Goal: Information Seeking & Learning: Learn about a topic

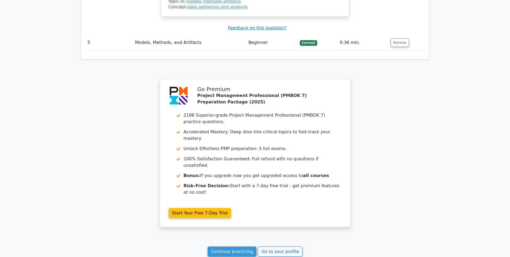
scroll to position [918, 0]
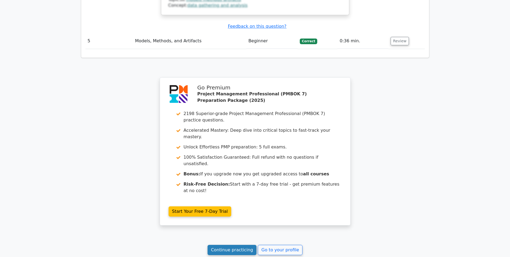
click at [247, 245] on link "Continue practicing" at bounding box center [232, 250] width 49 height 10
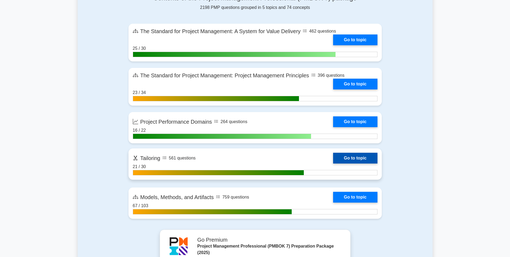
scroll to position [377, 0]
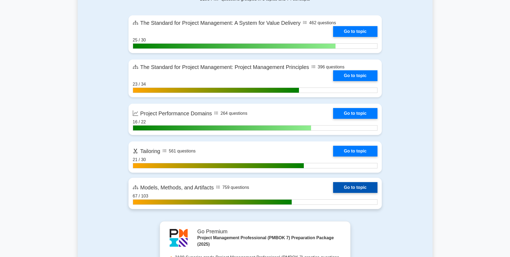
click at [337, 188] on link "Go to topic" at bounding box center [355, 187] width 44 height 11
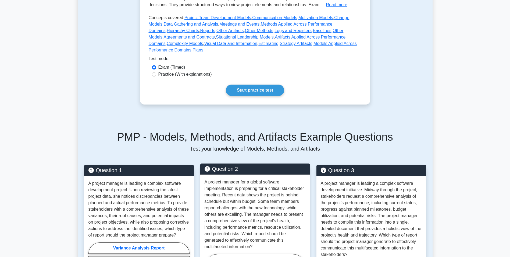
scroll to position [161, 0]
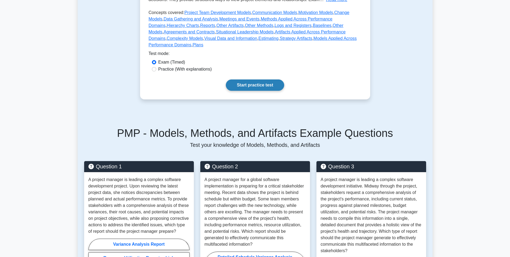
click at [248, 79] on link "Start practice test" at bounding box center [255, 84] width 58 height 11
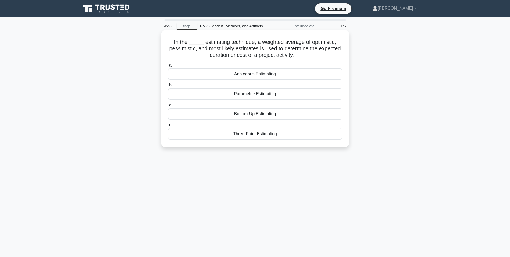
click at [265, 136] on div "Three-Point Estimating" at bounding box center [255, 133] width 174 height 11
click at [168, 127] on input "d. Three-Point Estimating" at bounding box center [168, 124] width 0 height 3
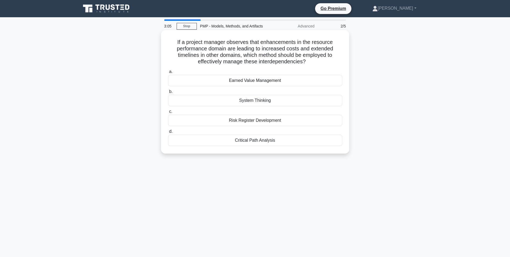
click at [237, 80] on div "Earned Value Management" at bounding box center [255, 80] width 174 height 11
click at [168, 73] on input "a. Earned Value Management" at bounding box center [168, 71] width 0 height 3
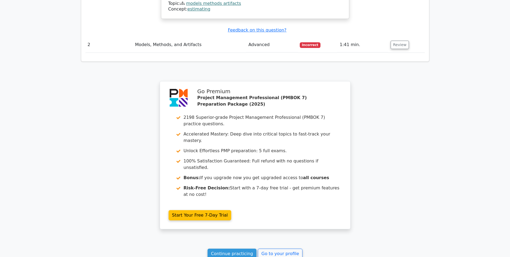
scroll to position [494, 0]
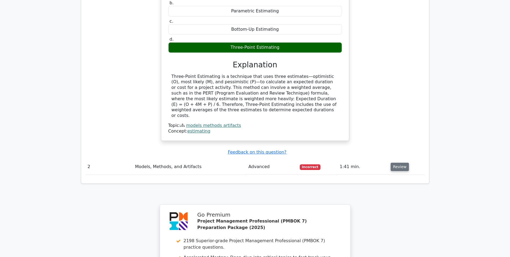
click at [395, 163] on button "Review" at bounding box center [400, 167] width 18 height 8
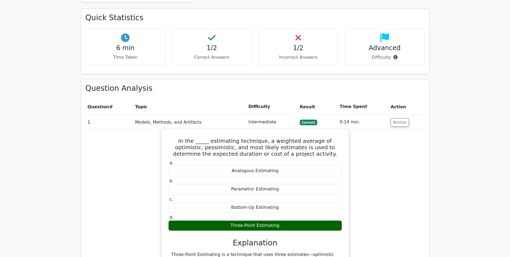
scroll to position [345, 0]
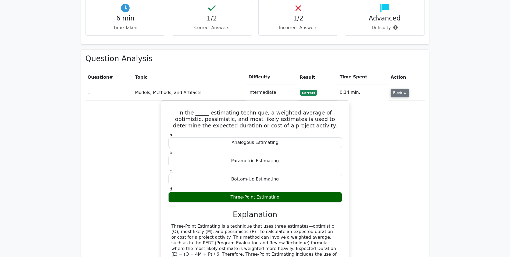
click at [395, 89] on button "Review" at bounding box center [400, 93] width 18 height 8
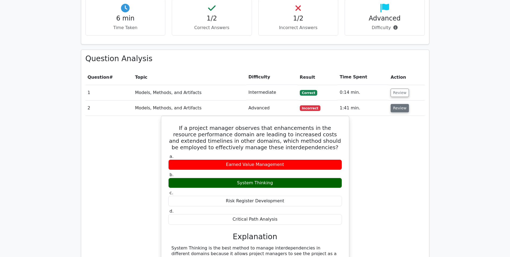
click at [399, 104] on button "Review" at bounding box center [400, 108] width 18 height 8
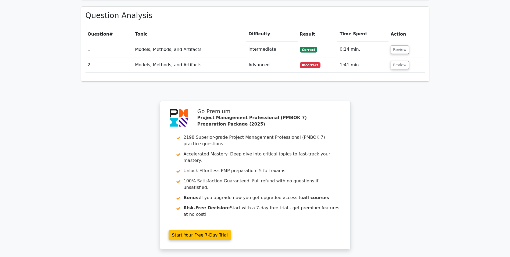
scroll to position [398, 0]
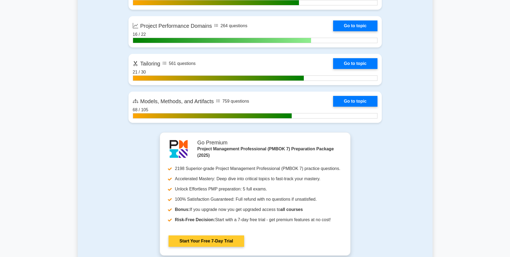
scroll to position [484, 0]
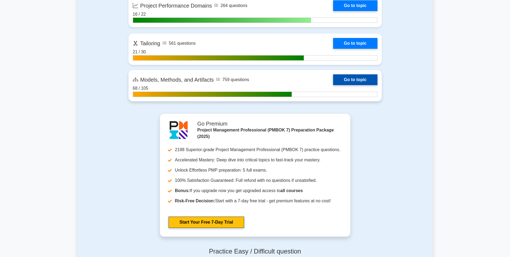
click at [363, 81] on link "Go to topic" at bounding box center [355, 79] width 44 height 11
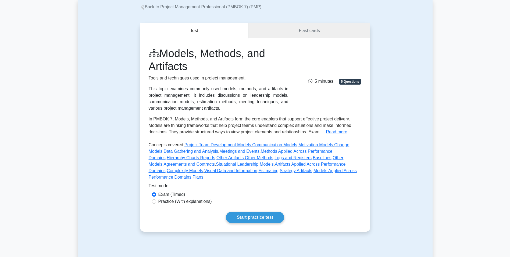
scroll to position [135, 0]
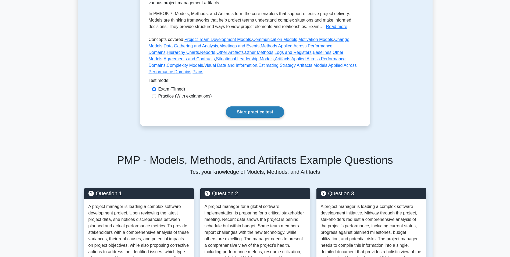
click at [246, 106] on link "Start practice test" at bounding box center [255, 111] width 58 height 11
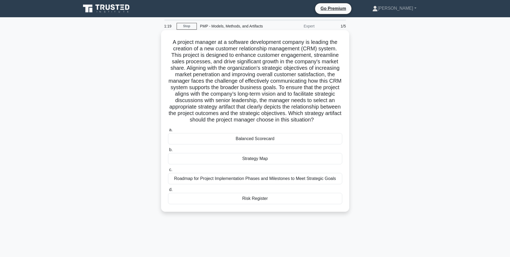
click at [258, 164] on div "Strategy Map" at bounding box center [255, 158] width 174 height 11
click at [168, 151] on input "b. Strategy Map" at bounding box center [168, 149] width 0 height 3
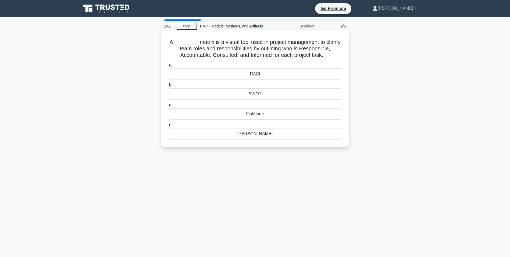
click at [234, 75] on div "RACI" at bounding box center [255, 73] width 174 height 11
click at [168, 67] on input "a. RACI" at bounding box center [168, 65] width 0 height 3
click at [273, 91] on div "$4,500" at bounding box center [255, 93] width 174 height 11
click at [168, 87] on input "b. $4,500" at bounding box center [168, 84] width 0 height 3
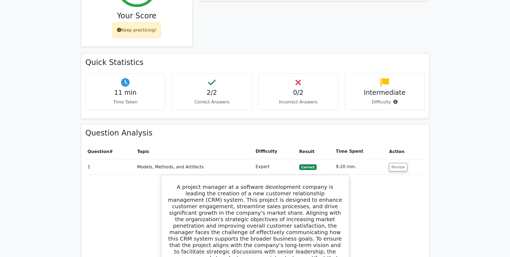
scroll to position [269, 0]
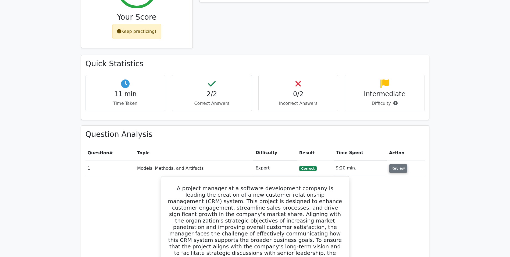
click at [390, 164] on button "Review" at bounding box center [398, 168] width 18 height 8
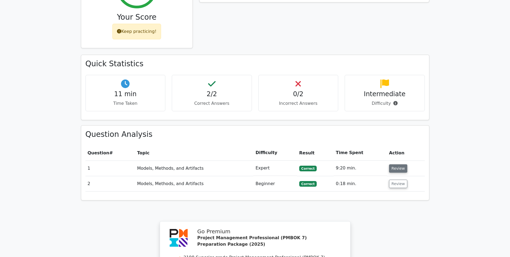
click at [401, 164] on button "Review" at bounding box center [398, 168] width 18 height 8
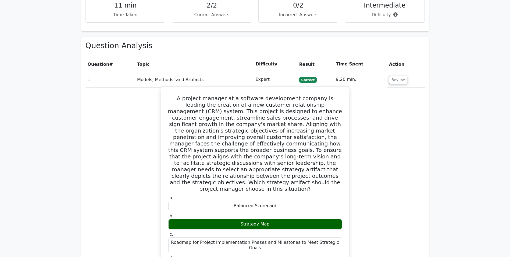
scroll to position [404, 0]
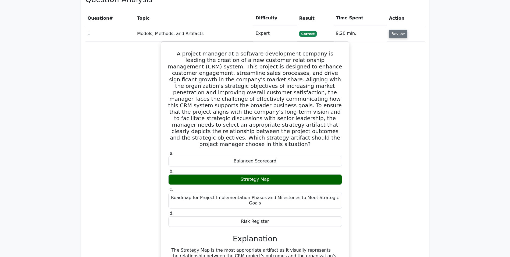
click at [402, 30] on button "Review" at bounding box center [398, 34] width 18 height 8
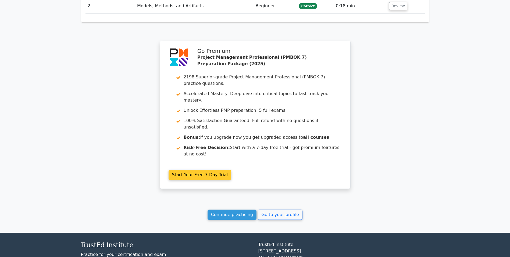
scroll to position [449, 0]
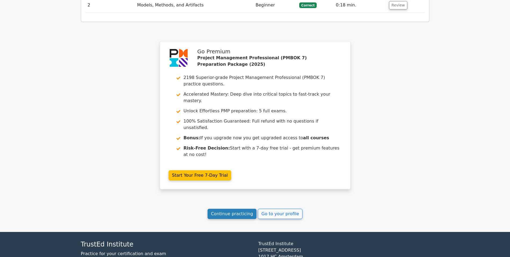
click at [239, 209] on link "Continue practicing" at bounding box center [232, 214] width 49 height 10
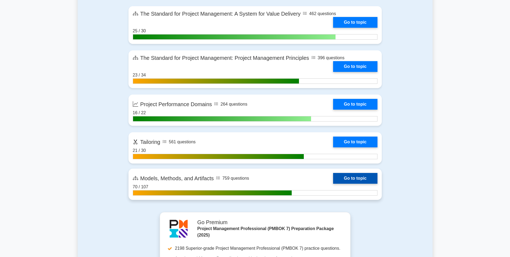
scroll to position [404, 0]
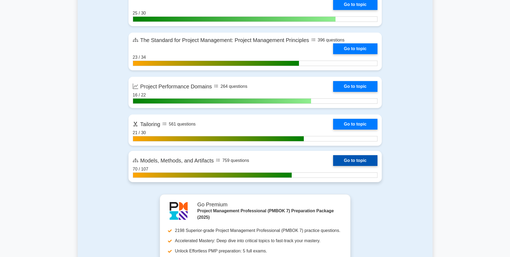
click at [351, 160] on link "Go to topic" at bounding box center [355, 160] width 44 height 11
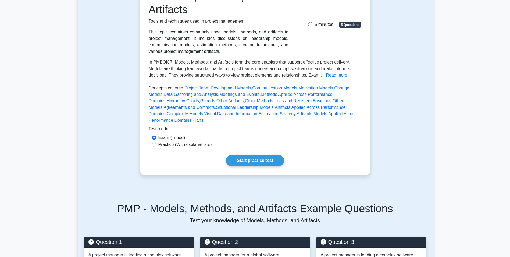
scroll to position [108, 0]
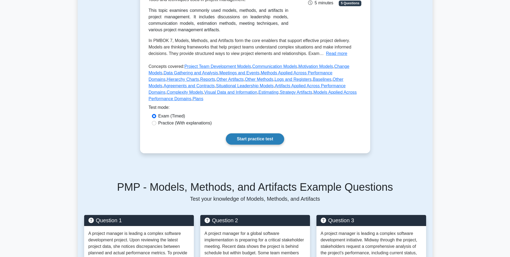
click at [266, 134] on link "Start practice test" at bounding box center [255, 138] width 58 height 11
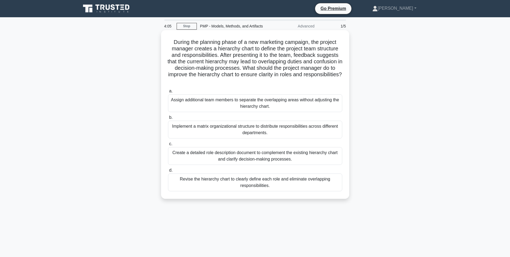
click at [298, 185] on div "Revise the hierarchy chart to clearly define each role and eliminate overlappin…" at bounding box center [255, 182] width 174 height 18
click at [168, 172] on input "d. Revise the hierarchy chart to clearly define each role and eliminate overlap…" at bounding box center [168, 169] width 0 height 3
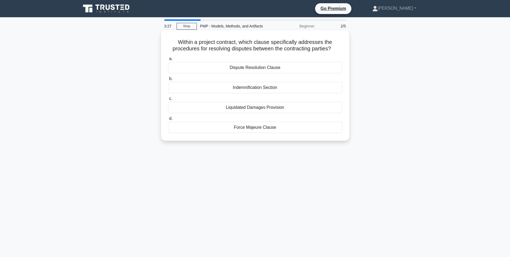
click at [260, 87] on div "Indemnification Section" at bounding box center [255, 87] width 174 height 11
click at [168, 80] on input "b. Indemnification Section" at bounding box center [168, 78] width 0 height 3
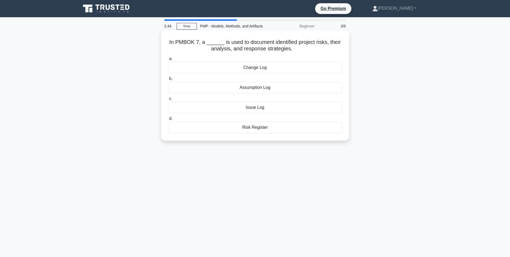
click at [265, 127] on div "Risk Register" at bounding box center [255, 127] width 174 height 11
click at [168, 120] on input "d. Risk Register" at bounding box center [168, 118] width 0 height 3
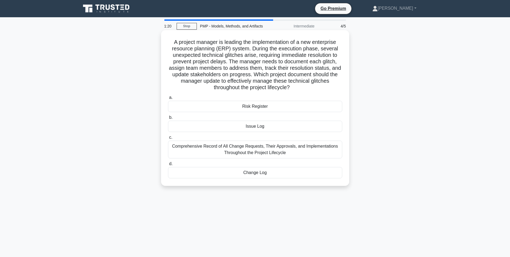
click at [261, 128] on div "Issue Log" at bounding box center [255, 126] width 174 height 11
click at [168, 119] on input "b. Issue Log" at bounding box center [168, 117] width 0 height 3
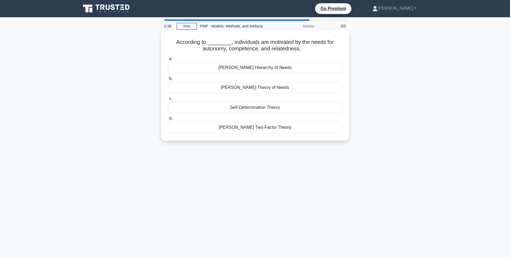
click at [258, 88] on div "McClelland's Theory of Needs" at bounding box center [255, 87] width 174 height 11
drag, startPoint x: 258, startPoint y: 88, endPoint x: 247, endPoint y: 87, distance: 10.8
click at [247, 87] on div "McClelland's Theory of Needs" at bounding box center [255, 87] width 174 height 11
click at [168, 80] on input "b. McClelland's Theory of Needs" at bounding box center [168, 78] width 0 height 3
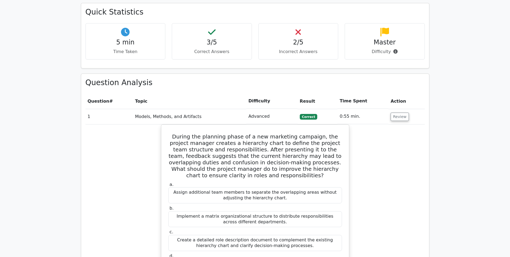
scroll to position [323, 0]
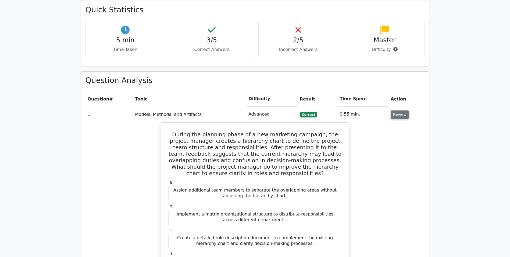
click at [392, 110] on button "Review" at bounding box center [400, 114] width 18 height 8
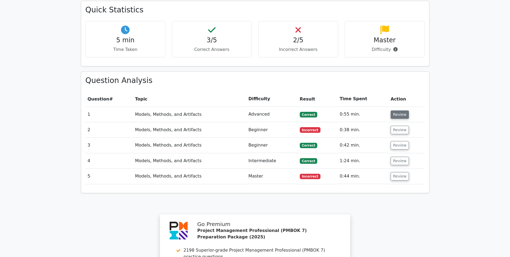
click at [404, 110] on button "Review" at bounding box center [400, 114] width 18 height 8
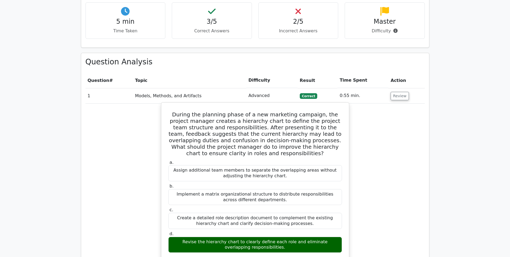
scroll to position [350, 0]
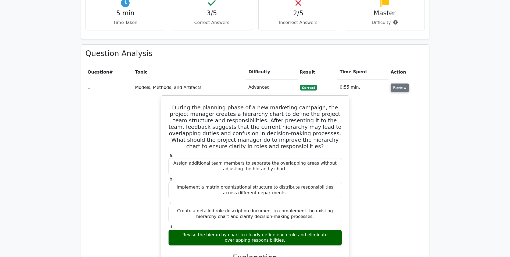
click at [395, 83] on button "Review" at bounding box center [400, 87] width 18 height 8
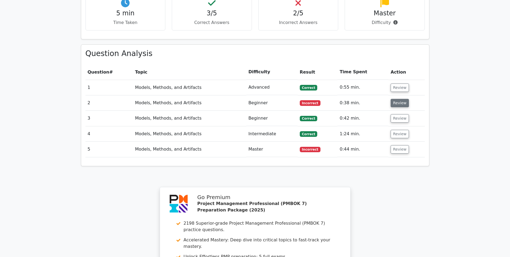
click at [402, 99] on button "Review" at bounding box center [400, 103] width 18 height 8
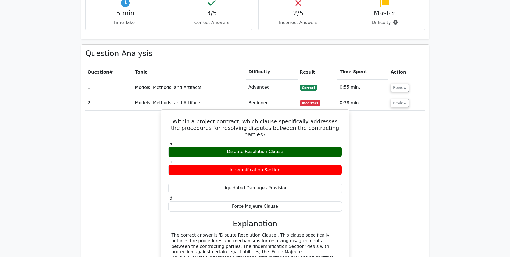
click at [267, 146] on div "Dispute Resolution Clause" at bounding box center [255, 151] width 174 height 10
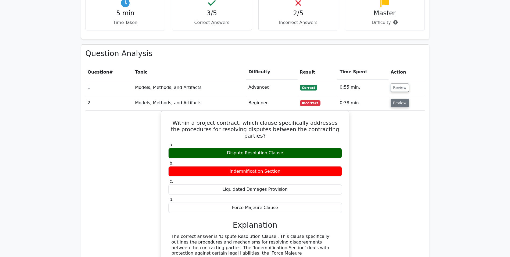
click at [394, 99] on button "Review" at bounding box center [400, 103] width 18 height 8
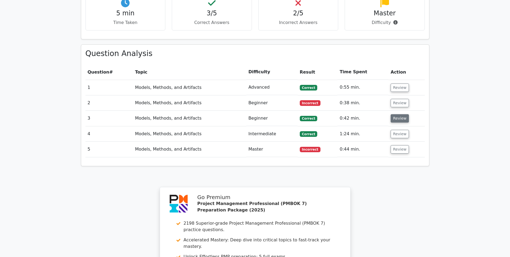
click at [395, 114] on button "Review" at bounding box center [400, 118] width 18 height 8
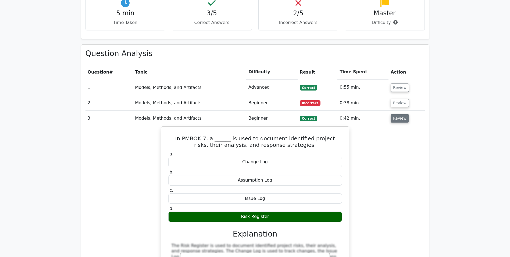
click at [395, 114] on button "Review" at bounding box center [400, 118] width 18 height 8
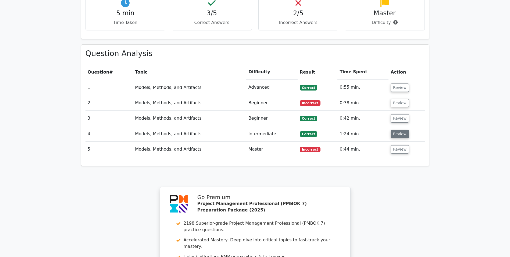
click at [398, 130] on button "Review" at bounding box center [400, 134] width 18 height 8
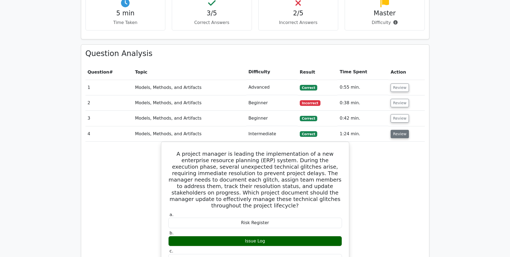
click at [398, 130] on button "Review" at bounding box center [400, 134] width 18 height 8
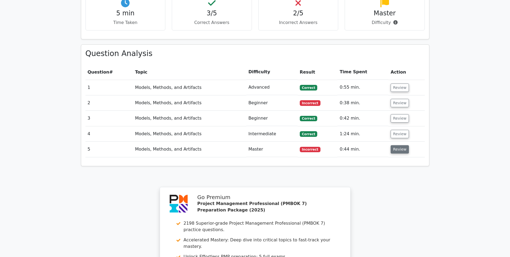
click at [397, 145] on button "Review" at bounding box center [400, 149] width 18 height 8
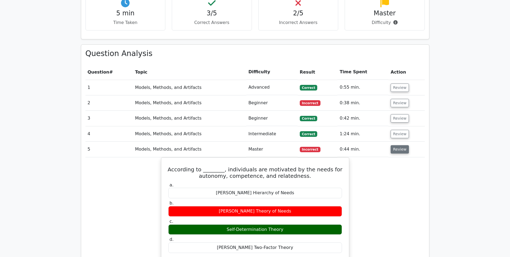
click at [395, 145] on button "Review" at bounding box center [400, 149] width 18 height 8
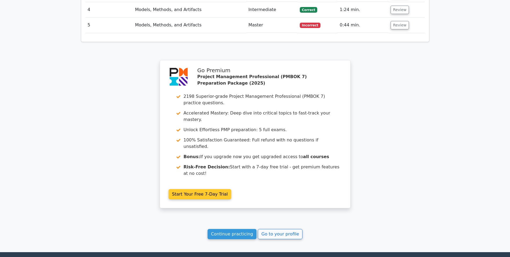
scroll to position [495, 0]
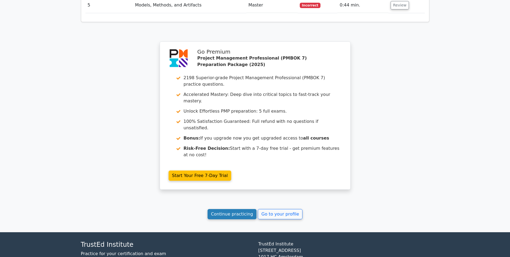
click at [239, 209] on link "Continue practicing" at bounding box center [232, 214] width 49 height 10
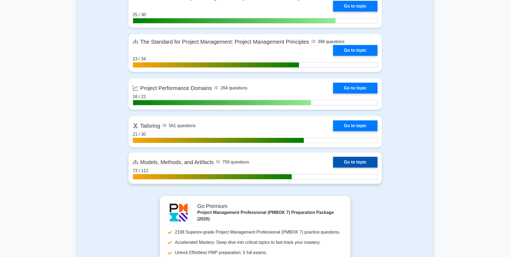
scroll to position [404, 0]
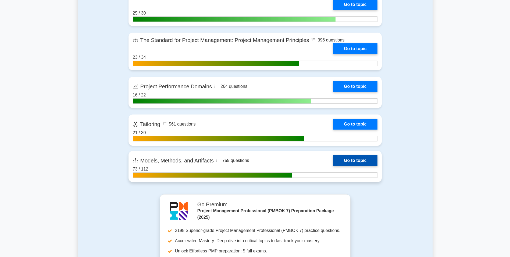
click at [346, 161] on link "Go to topic" at bounding box center [355, 160] width 44 height 11
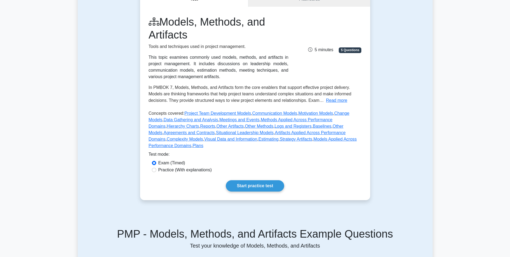
scroll to position [81, 0]
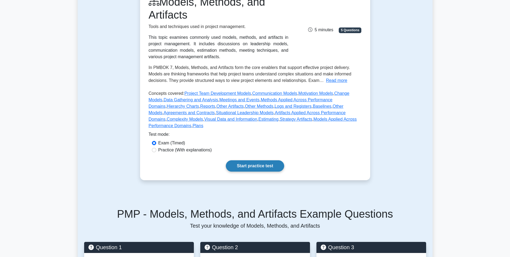
click at [273, 160] on link "Start practice test" at bounding box center [255, 165] width 58 height 11
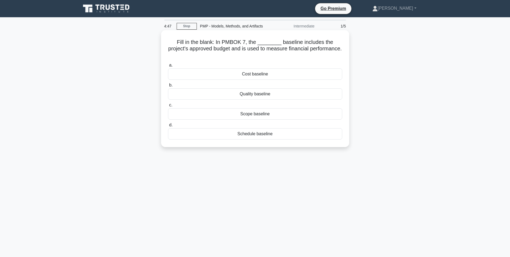
click at [255, 68] on div "Cost baseline" at bounding box center [255, 73] width 174 height 11
click at [168, 67] on input "a. Cost baseline" at bounding box center [168, 65] width 0 height 3
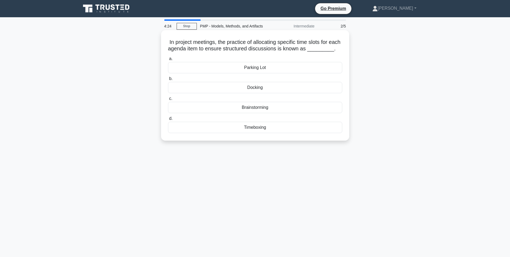
click at [255, 133] on div "Timeboxing" at bounding box center [255, 127] width 174 height 11
drag, startPoint x: 255, startPoint y: 136, endPoint x: 249, endPoint y: 137, distance: 6.3
click at [249, 133] on div "Timeboxing" at bounding box center [255, 127] width 174 height 11
click at [168, 120] on input "d. Timeboxing" at bounding box center [168, 118] width 0 height 3
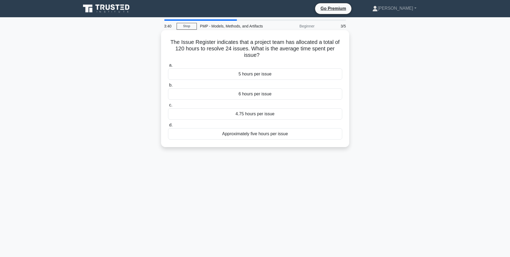
click at [266, 75] on div "5 hours per issue" at bounding box center [255, 73] width 174 height 11
click at [168, 67] on input "a. 5 hours per issue" at bounding box center [168, 65] width 0 height 3
click at [246, 114] on div "Communicate the Vision" at bounding box center [255, 113] width 174 height 11
click at [168, 107] on input "c. Communicate the Vision" at bounding box center [168, 104] width 0 height 3
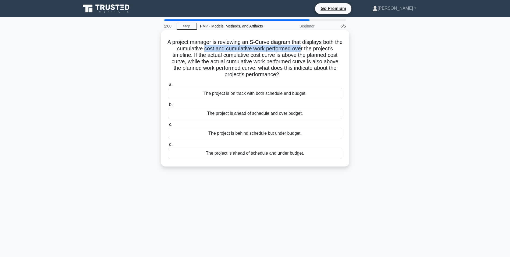
drag, startPoint x: 208, startPoint y: 51, endPoint x: 308, endPoint y: 49, distance: 99.8
click at [308, 49] on h5 "A project manager is reviewing an S-Curve diagram that displays both the cumula…" at bounding box center [255, 58] width 175 height 39
drag, startPoint x: 207, startPoint y: 56, endPoint x: 300, endPoint y: 57, distance: 92.8
click at [300, 57] on h5 "A project manager is reviewing an S-Curve diagram that displays both the cumula…" at bounding box center [255, 58] width 175 height 39
drag, startPoint x: 300, startPoint y: 57, endPoint x: 265, endPoint y: 57, distance: 34.4
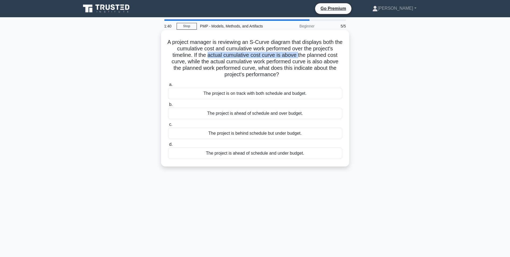
click at [265, 57] on h5 "A project manager is reviewing an S-Curve diagram that displays both the cumula…" at bounding box center [255, 58] width 175 height 39
click at [252, 115] on div "The project is ahead of schedule and over budget." at bounding box center [255, 113] width 174 height 11
click at [168, 106] on input "b. The project is ahead of schedule and over budget." at bounding box center [168, 104] width 0 height 3
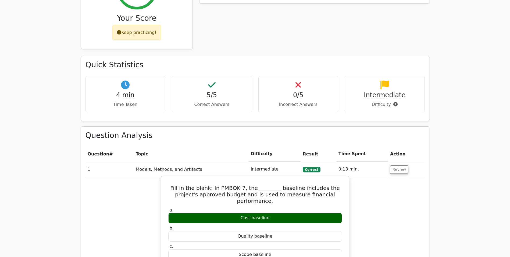
scroll to position [296, 0]
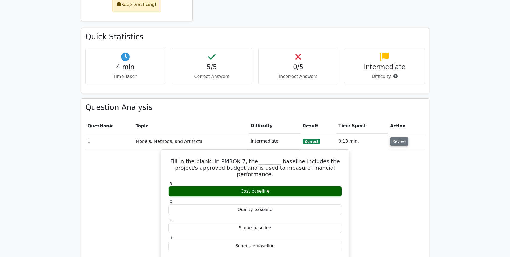
click at [393, 137] on button "Review" at bounding box center [399, 141] width 18 height 8
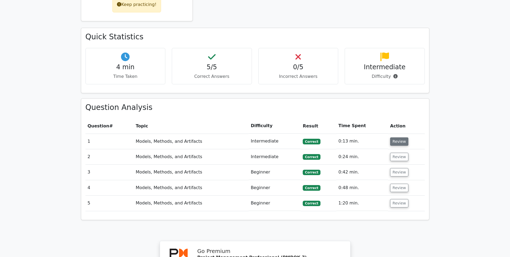
click at [394, 137] on button "Review" at bounding box center [399, 141] width 18 height 8
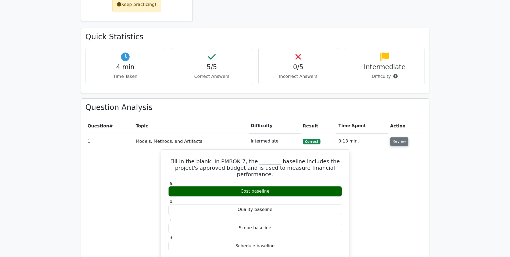
click at [394, 137] on button "Review" at bounding box center [399, 141] width 18 height 8
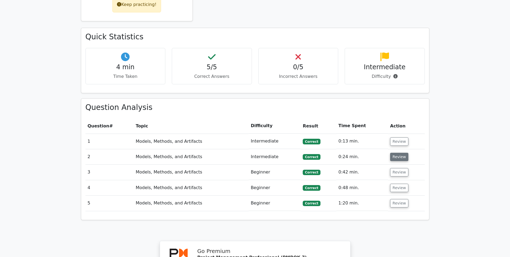
click at [398, 153] on button "Review" at bounding box center [399, 157] width 18 height 8
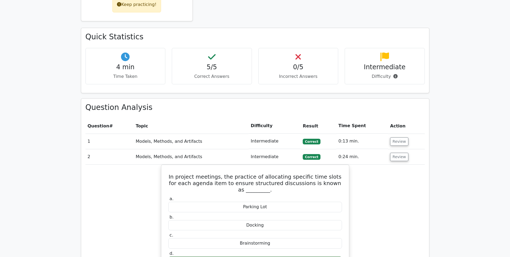
click at [394, 149] on td "Review" at bounding box center [406, 156] width 37 height 15
click at [394, 153] on button "Review" at bounding box center [399, 157] width 18 height 8
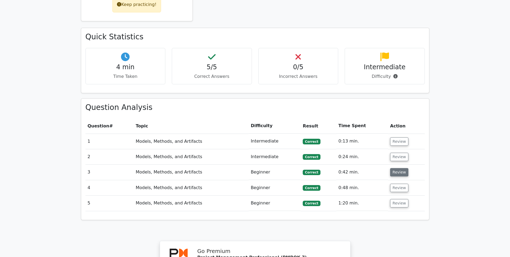
click at [396, 168] on button "Review" at bounding box center [399, 172] width 18 height 8
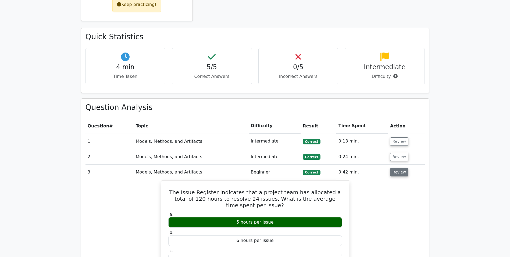
click at [396, 168] on button "Review" at bounding box center [399, 172] width 18 height 8
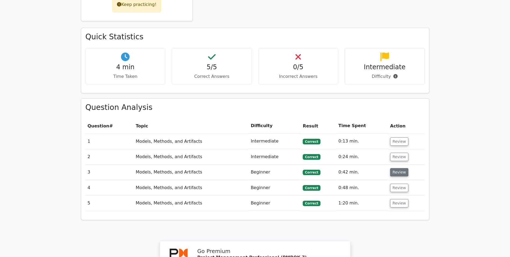
click at [396, 168] on button "Review" at bounding box center [399, 172] width 18 height 8
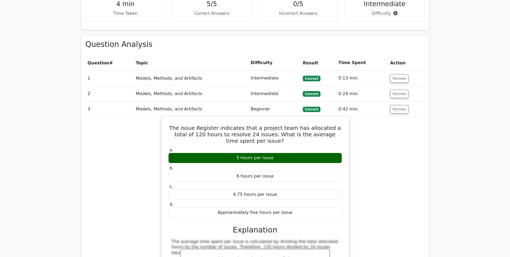
scroll to position [377, 0]
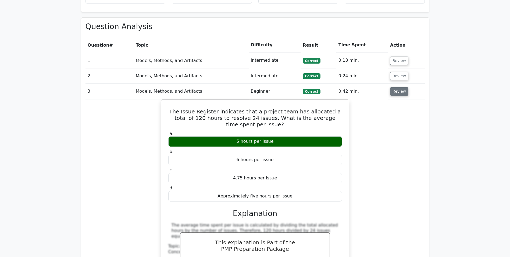
click at [401, 87] on button "Review" at bounding box center [399, 91] width 18 height 8
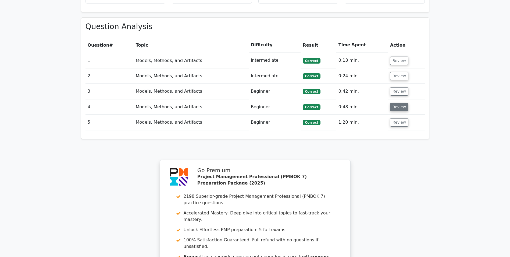
click at [399, 103] on button "Review" at bounding box center [399, 107] width 18 height 8
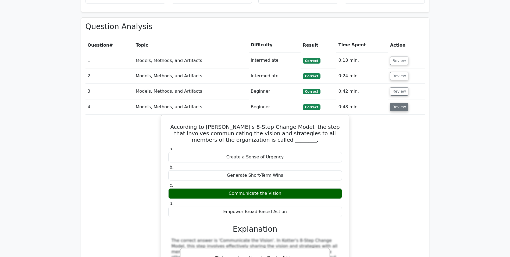
click at [399, 103] on button "Review" at bounding box center [399, 107] width 18 height 8
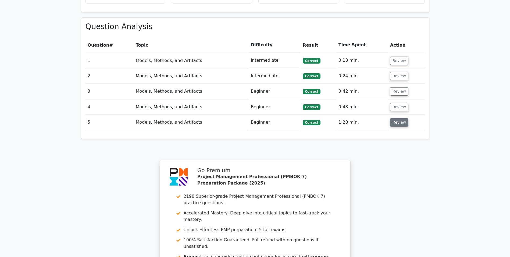
click at [398, 118] on button "Review" at bounding box center [399, 122] width 18 height 8
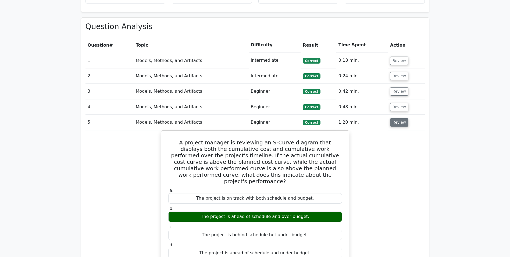
click at [398, 118] on button "Review" at bounding box center [399, 122] width 18 height 8
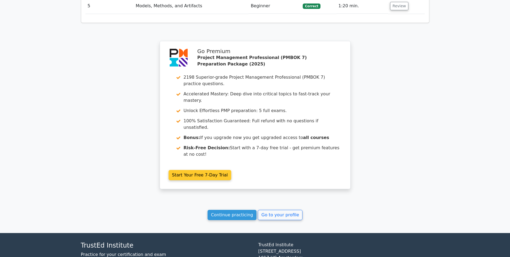
scroll to position [495, 0]
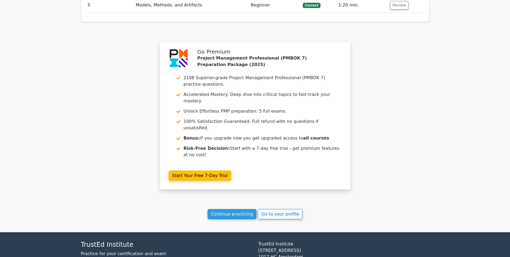
click at [238, 209] on link "Continue practicing" at bounding box center [232, 214] width 49 height 10
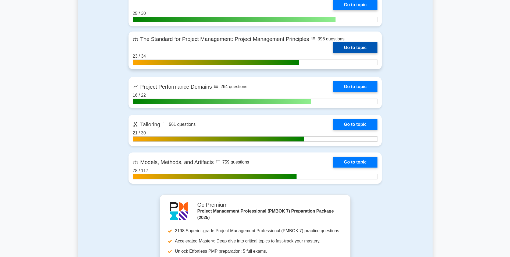
scroll to position [404, 0]
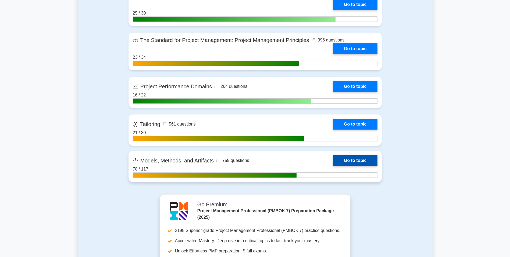
click at [333, 162] on link "Go to topic" at bounding box center [355, 160] width 44 height 11
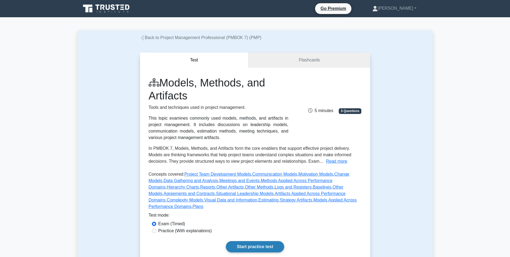
click at [257, 241] on link "Start practice test" at bounding box center [255, 246] width 58 height 11
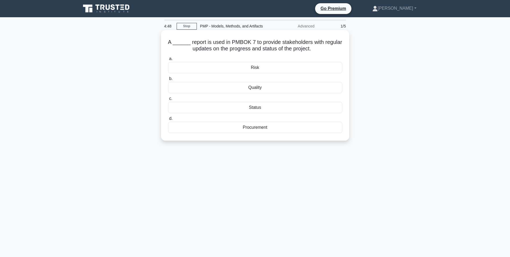
click at [258, 110] on div "Status" at bounding box center [255, 107] width 174 height 11
click at [168, 100] on input "c. Status" at bounding box center [168, 98] width 0 height 3
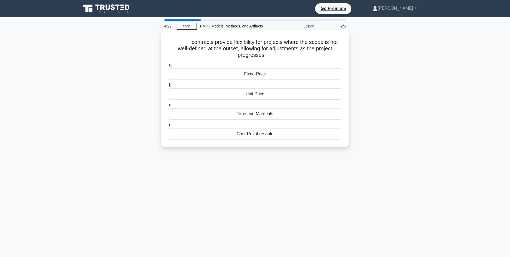
click at [262, 115] on div "Time and Materials" at bounding box center [255, 113] width 174 height 11
click at [168, 107] on input "c. Time and Materials" at bounding box center [168, 104] width 0 height 3
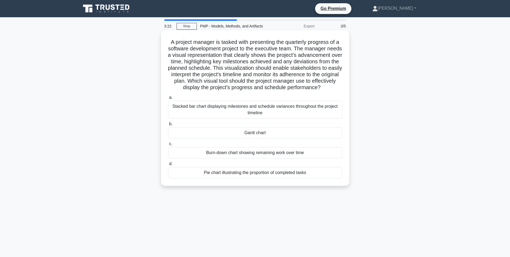
click at [263, 158] on div "Burn-down chart showing remaining work over time" at bounding box center [255, 152] width 174 height 11
click at [168, 146] on input "c. Burn-down chart showing remaining work over time" at bounding box center [168, 143] width 0 height 3
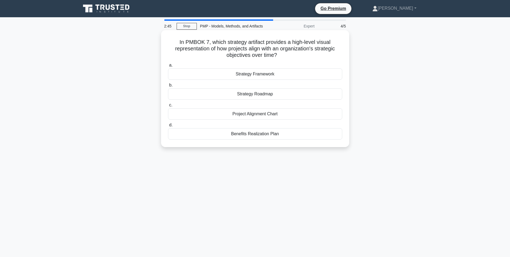
click at [273, 95] on div "Strategy Roadmap" at bounding box center [255, 93] width 174 height 11
click at [168, 87] on input "b. Strategy Roadmap" at bounding box center [168, 84] width 0 height 3
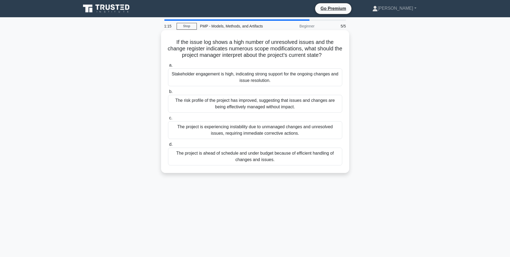
click at [247, 135] on div "The project is experiencing instability due to unmanaged changes and unresolved…" at bounding box center [255, 130] width 174 height 18
click at [168, 120] on input "c. The project is experiencing instability due to unmanaged changes and unresol…" at bounding box center [168, 117] width 0 height 3
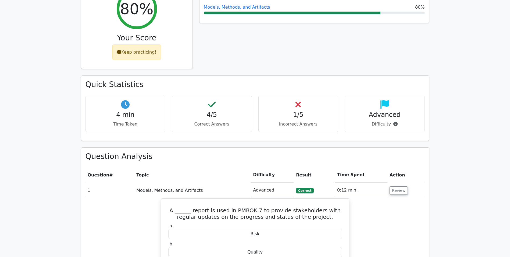
scroll to position [296, 0]
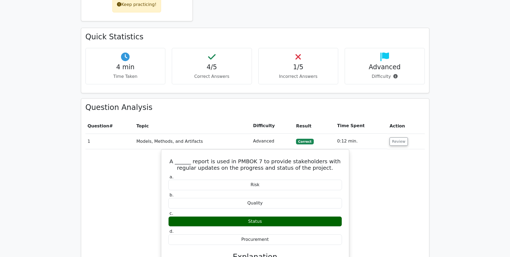
click at [385, 133] on td "0:12 min." at bounding box center [361, 140] width 52 height 15
click at [390, 137] on button "Review" at bounding box center [399, 141] width 18 height 8
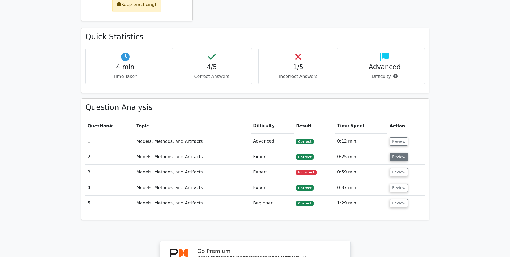
click at [397, 153] on button "Review" at bounding box center [399, 157] width 18 height 8
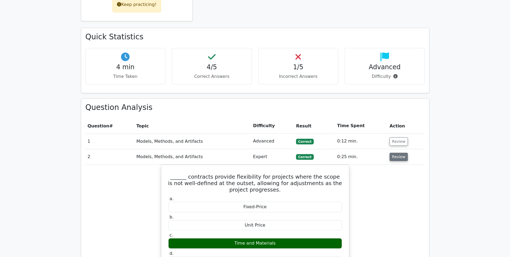
click at [394, 153] on button "Review" at bounding box center [399, 157] width 18 height 8
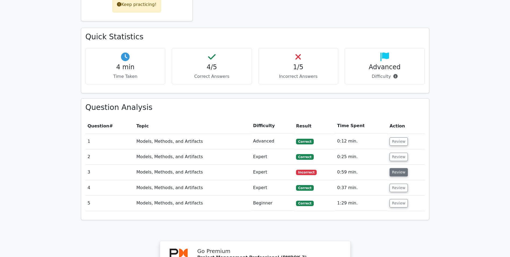
click at [395, 168] on button "Review" at bounding box center [399, 172] width 18 height 8
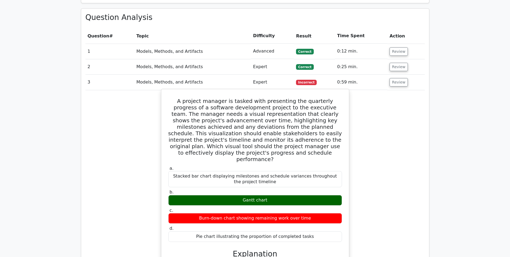
scroll to position [404, 0]
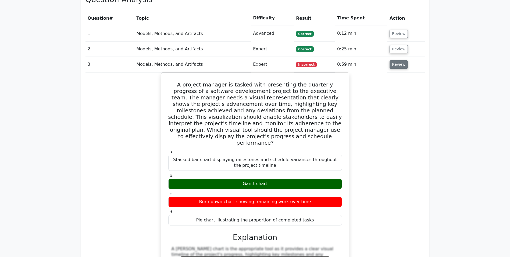
click at [398, 60] on button "Review" at bounding box center [399, 64] width 18 height 8
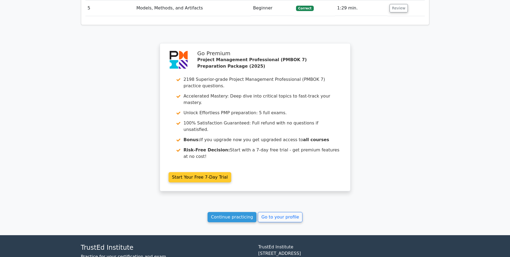
scroll to position [495, 0]
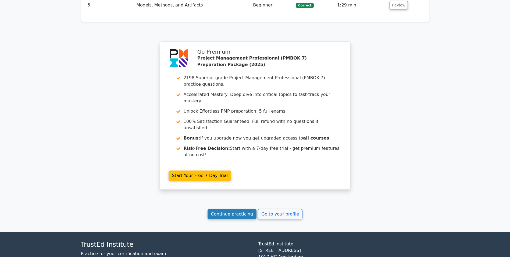
click at [237, 209] on link "Continue practicing" at bounding box center [232, 214] width 49 height 10
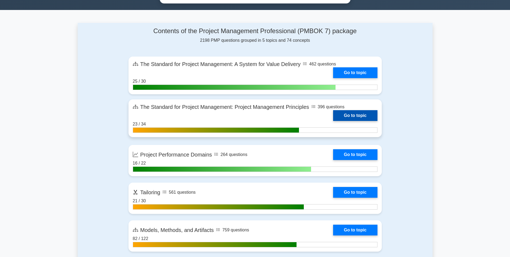
scroll to position [484, 0]
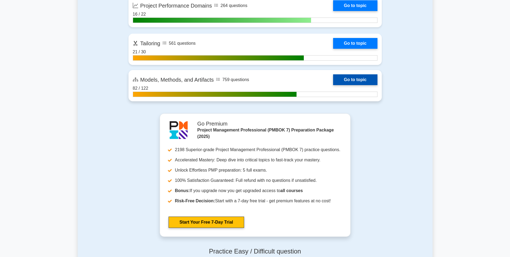
click at [357, 77] on link "Go to topic" at bounding box center [355, 79] width 44 height 11
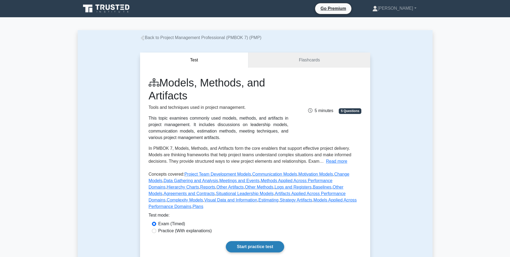
click at [263, 241] on link "Start practice test" at bounding box center [255, 246] width 58 height 11
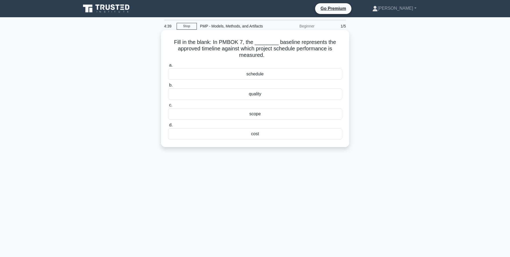
click at [291, 76] on div "schedule" at bounding box center [255, 73] width 174 height 11
click at [168, 67] on input "a. schedule" at bounding box center [168, 65] width 0 height 3
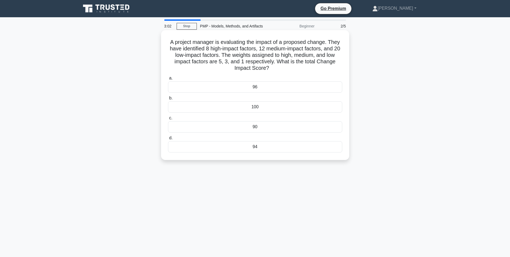
click at [273, 125] on div "90" at bounding box center [255, 126] width 174 height 11
click at [168, 120] on input "c. 90" at bounding box center [168, 117] width 0 height 3
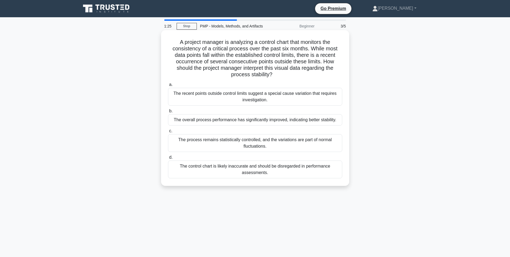
click at [273, 98] on div "The recent points outside control limits suggest a special cause variation that…" at bounding box center [255, 97] width 174 height 18
click at [168, 86] on input "a. The recent points outside control limits suggest a special cause variation t…" at bounding box center [168, 84] width 0 height 3
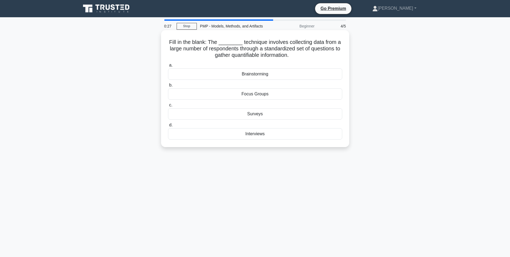
click at [263, 116] on div "Surveys" at bounding box center [255, 113] width 174 height 11
click at [168, 107] on input "c. Surveys" at bounding box center [168, 104] width 0 height 3
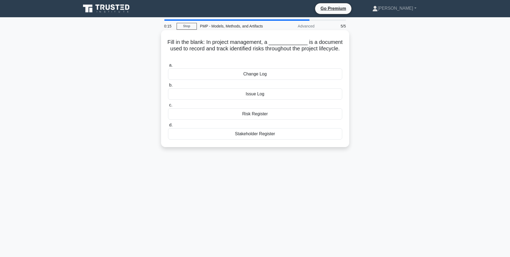
click at [264, 114] on div "Risk Register" at bounding box center [255, 113] width 174 height 11
click at [168, 107] on input "c. Risk Register" at bounding box center [168, 104] width 0 height 3
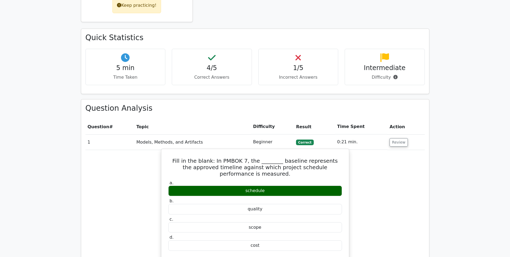
scroll to position [323, 0]
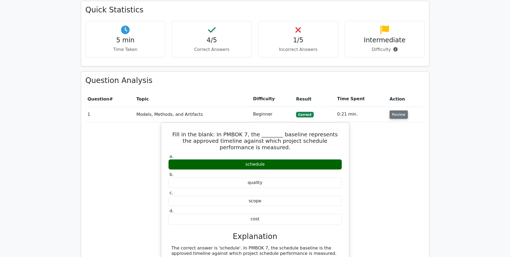
click at [400, 110] on button "Review" at bounding box center [399, 114] width 18 height 8
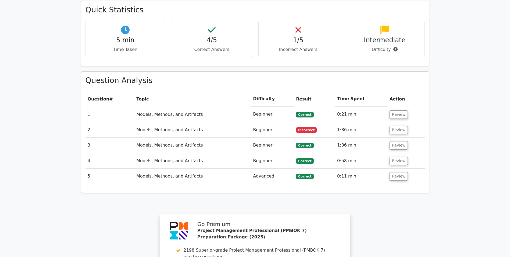
scroll to position [350, 0]
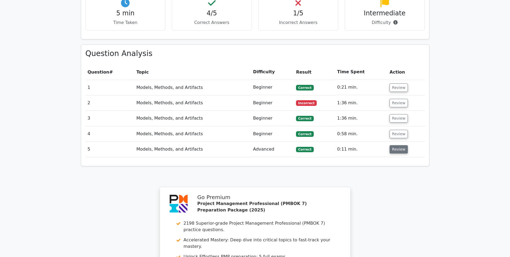
click at [398, 145] on button "Review" at bounding box center [399, 149] width 18 height 8
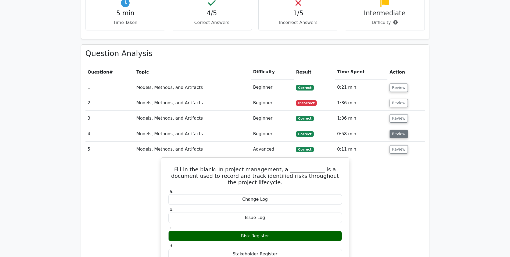
click at [403, 130] on button "Review" at bounding box center [399, 134] width 18 height 8
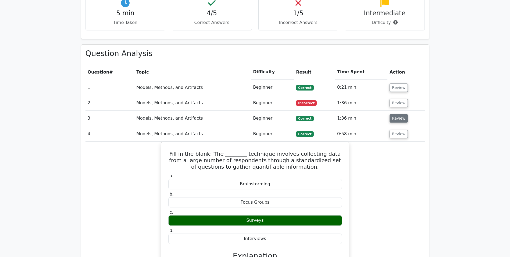
click at [400, 114] on button "Review" at bounding box center [399, 118] width 18 height 8
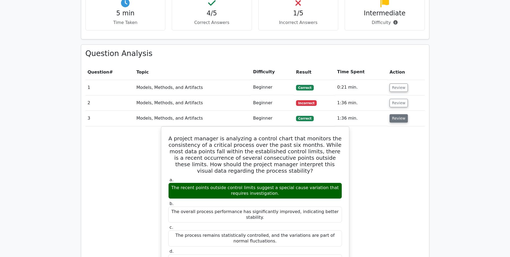
click at [400, 114] on button "Review" at bounding box center [399, 118] width 18 height 8
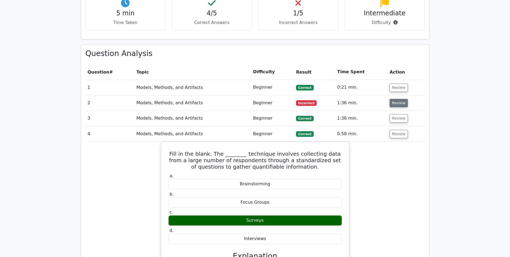
click at [400, 99] on button "Review" at bounding box center [399, 103] width 18 height 8
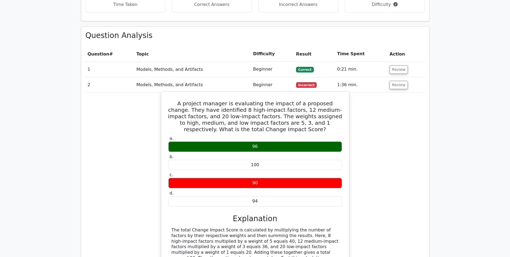
scroll to position [377, 0]
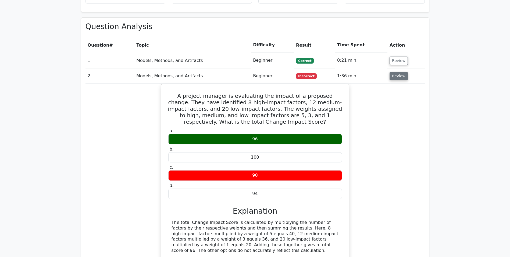
click at [395, 72] on button "Review" at bounding box center [399, 76] width 18 height 8
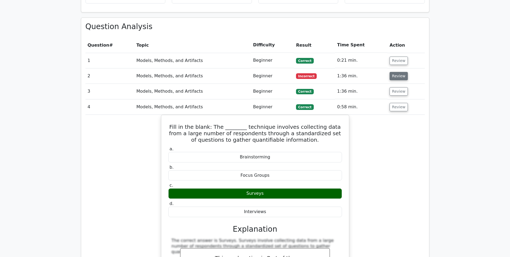
click at [396, 72] on button "Review" at bounding box center [399, 76] width 18 height 8
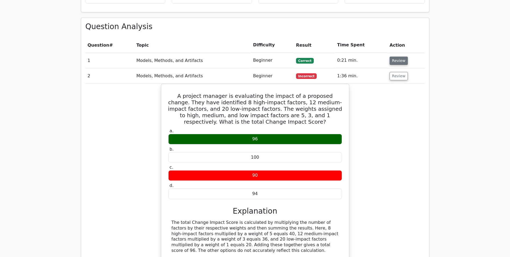
click at [392, 57] on button "Review" at bounding box center [399, 61] width 18 height 8
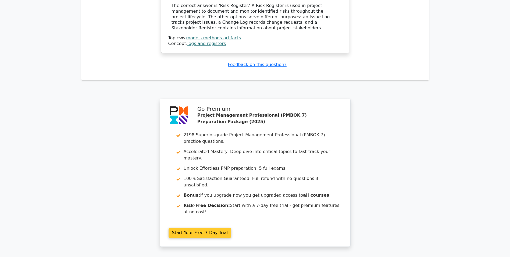
scroll to position [1292, 0]
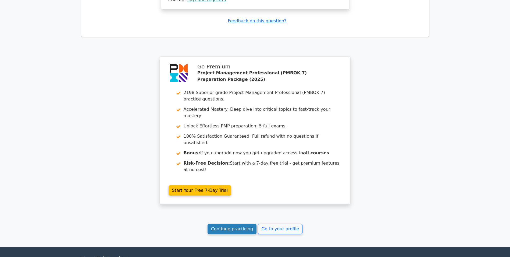
click at [238, 224] on link "Continue practicing" at bounding box center [232, 229] width 49 height 10
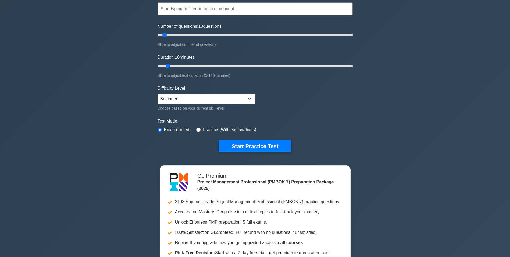
scroll to position [54, 0]
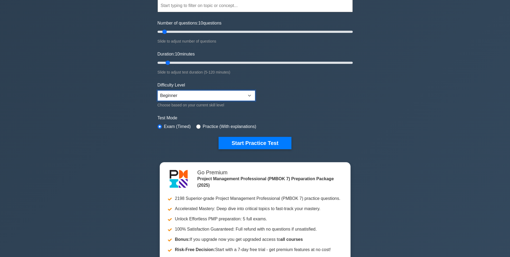
click at [249, 92] on select "Beginner Intermediate Expert" at bounding box center [207, 95] width 98 height 10
click at [281, 93] on form "Topics The Standard for Project Management: A System for Value Delivery The Sta…" at bounding box center [255, 66] width 195 height 166
click at [250, 94] on select "Beginner Intermediate Expert" at bounding box center [207, 95] width 98 height 10
click at [158, 90] on select "Beginner Intermediate Expert" at bounding box center [207, 95] width 98 height 10
click at [253, 140] on button "Start Practice Test" at bounding box center [255, 143] width 73 height 12
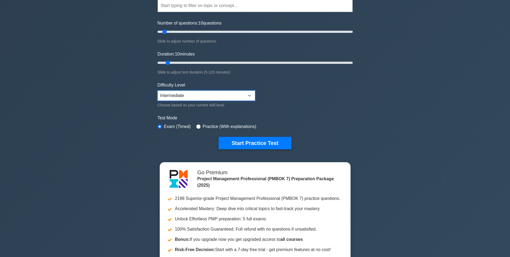
click at [245, 93] on select "Beginner Intermediate Expert" at bounding box center [207, 95] width 98 height 10
select select "beginner"
click at [158, 90] on select "Beginner Intermediate Expert" at bounding box center [207, 95] width 98 height 10
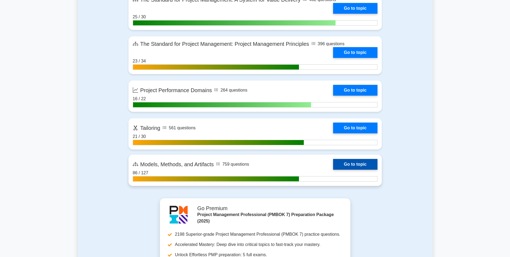
scroll to position [431, 0]
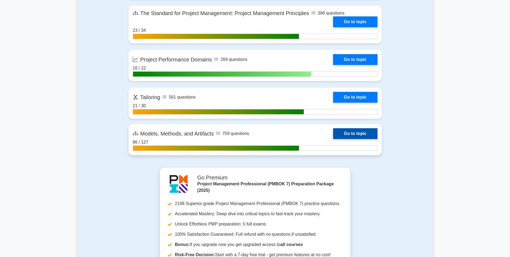
click at [348, 133] on link "Go to topic" at bounding box center [355, 133] width 44 height 11
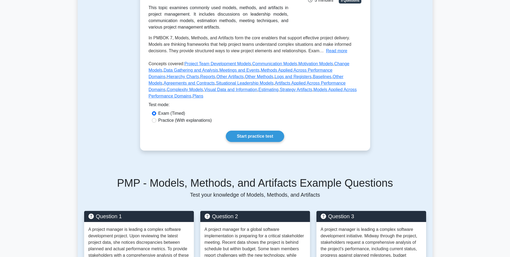
scroll to position [135, 0]
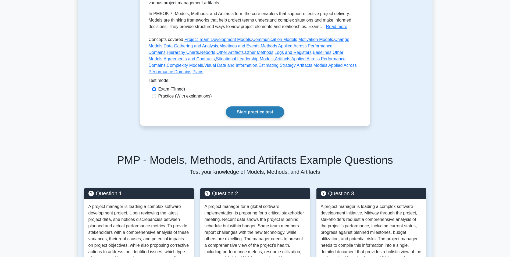
click at [250, 106] on link "Start practice test" at bounding box center [255, 111] width 58 height 11
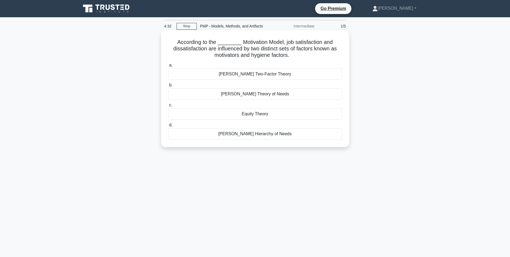
click at [253, 75] on div "[PERSON_NAME] Two-Factor Theory" at bounding box center [255, 73] width 174 height 11
click at [168, 67] on input "[PERSON_NAME] Two-Factor Theory" at bounding box center [168, 65] width 0 height 3
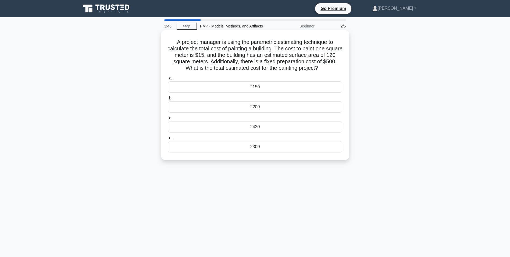
click at [263, 149] on div "2300" at bounding box center [255, 146] width 174 height 11
click at [168, 140] on input "d. 2300" at bounding box center [168, 137] width 0 height 3
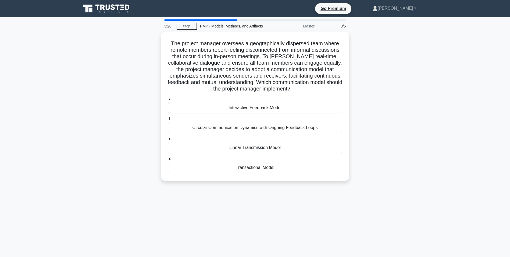
click at [249, 167] on div "Transactional Model" at bounding box center [255, 167] width 174 height 11
click at [168, 160] on input "d. Transactional Model" at bounding box center [168, 158] width 0 height 3
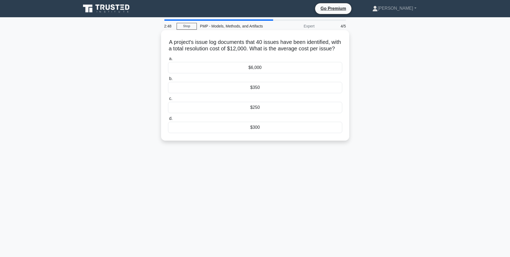
click at [281, 133] on div "$300" at bounding box center [255, 127] width 174 height 11
click at [168, 120] on input "d. $300" at bounding box center [168, 118] width 0 height 3
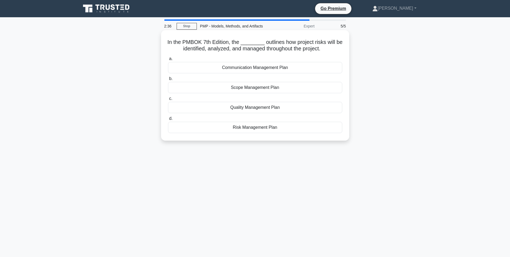
click at [256, 129] on div "Risk Management Plan" at bounding box center [255, 127] width 174 height 11
click at [168, 120] on input "d. Risk Management Plan" at bounding box center [168, 118] width 0 height 3
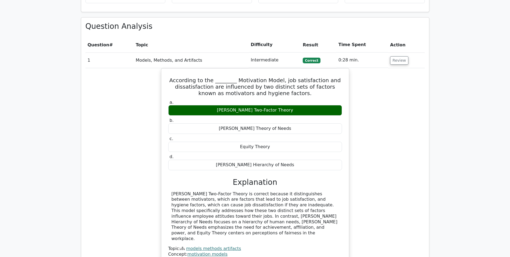
scroll to position [377, 0]
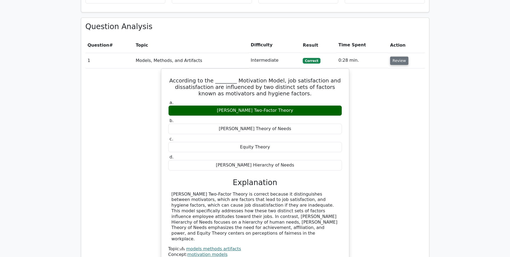
click at [402, 57] on button "Review" at bounding box center [399, 61] width 18 height 8
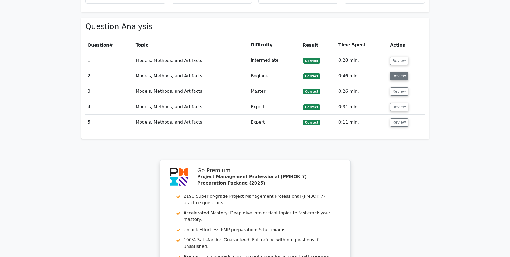
click at [399, 72] on button "Review" at bounding box center [399, 76] width 18 height 8
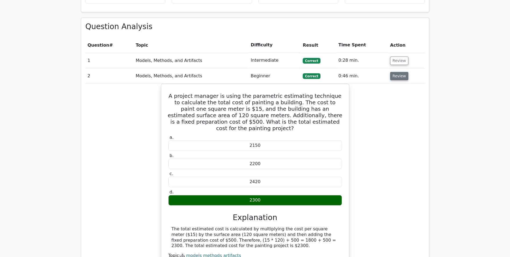
click at [399, 72] on button "Review" at bounding box center [399, 76] width 18 height 8
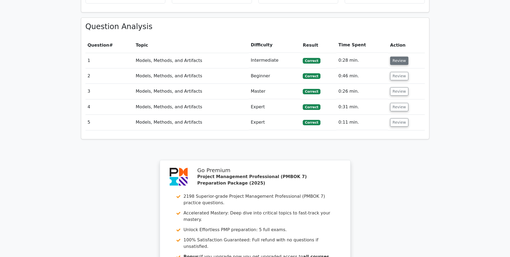
click at [400, 57] on button "Review" at bounding box center [399, 61] width 18 height 8
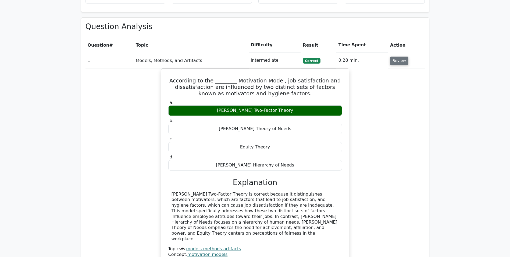
click at [398, 57] on button "Review" at bounding box center [399, 61] width 18 height 8
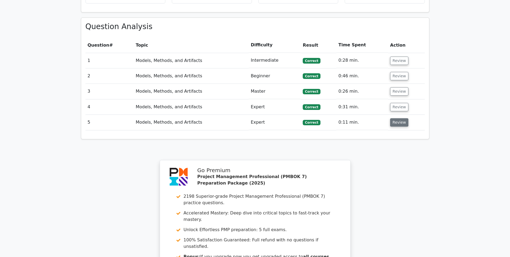
click at [396, 118] on button "Review" at bounding box center [399, 122] width 18 height 8
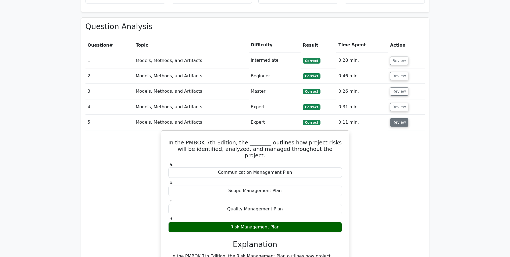
click at [396, 118] on button "Review" at bounding box center [399, 122] width 18 height 8
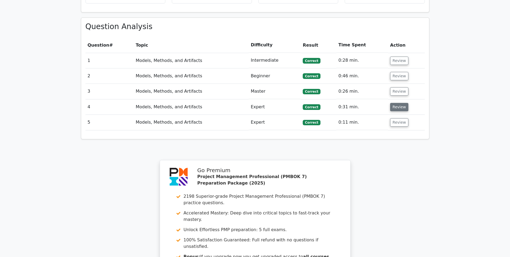
click at [399, 103] on button "Review" at bounding box center [399, 107] width 18 height 8
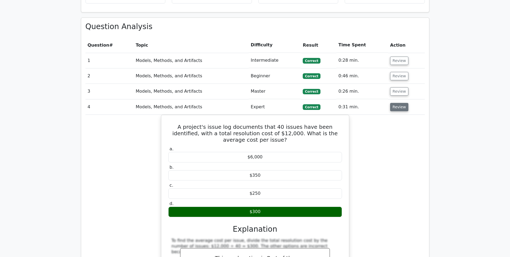
click at [399, 103] on button "Review" at bounding box center [399, 107] width 18 height 8
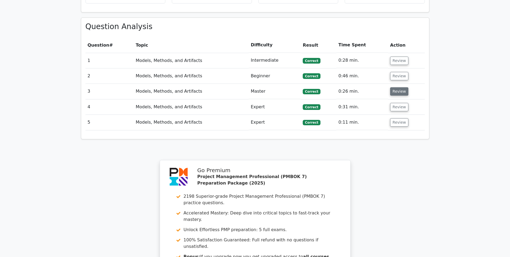
click at [401, 87] on button "Review" at bounding box center [399, 91] width 18 height 8
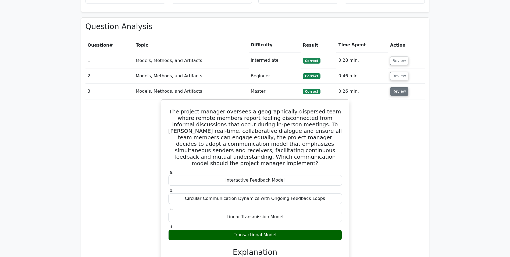
click at [402, 87] on button "Review" at bounding box center [399, 91] width 18 height 8
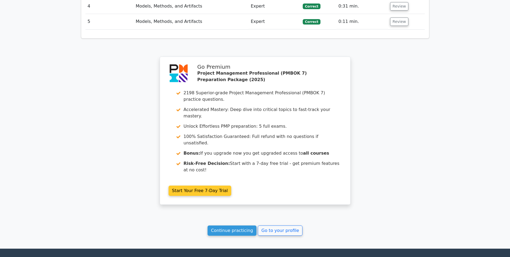
scroll to position [495, 0]
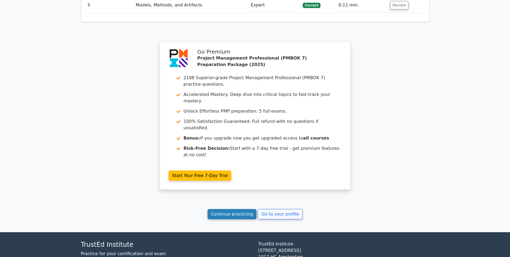
click at [238, 209] on link "Continue practicing" at bounding box center [232, 214] width 49 height 10
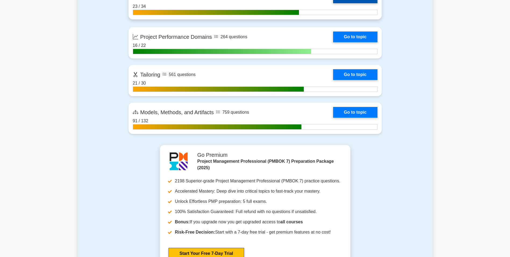
scroll to position [457, 0]
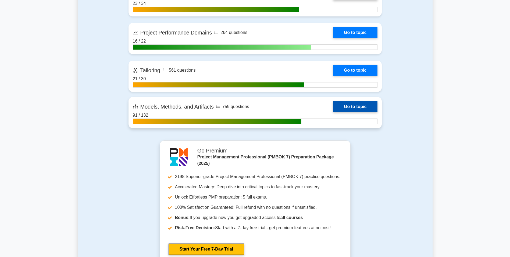
drag, startPoint x: 349, startPoint y: 103, endPoint x: 350, endPoint y: 100, distance: 2.8
click at [349, 103] on link "Go to topic" at bounding box center [355, 106] width 44 height 11
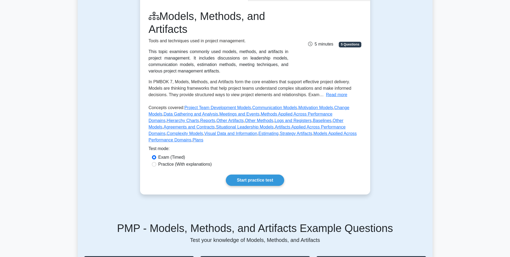
scroll to position [161, 0]
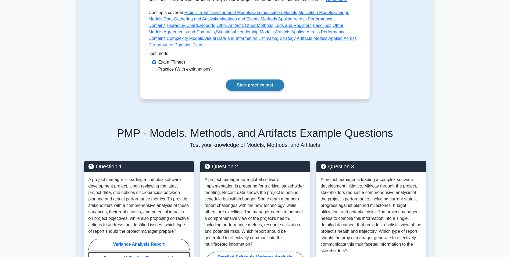
click at [259, 79] on link "Start practice test" at bounding box center [255, 84] width 58 height 11
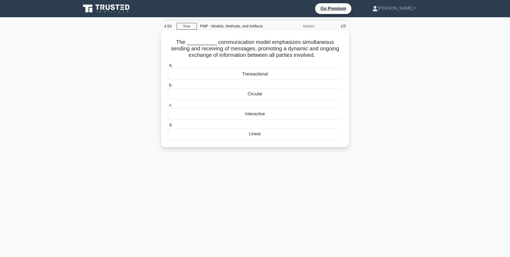
click at [249, 73] on div "Transactional" at bounding box center [255, 73] width 174 height 11
click at [168, 67] on input "a. Transactional" at bounding box center [168, 65] width 0 height 3
click at [289, 139] on div "4 years" at bounding box center [255, 133] width 174 height 11
click at [168, 127] on input "d. 4 years" at bounding box center [168, 124] width 0 height 3
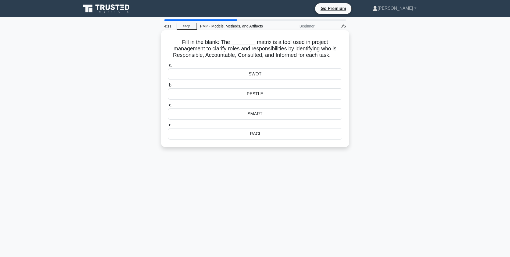
click at [262, 134] on div "RACI" at bounding box center [255, 133] width 174 height 11
click at [168, 127] on input "d. RACI" at bounding box center [168, 124] width 0 height 3
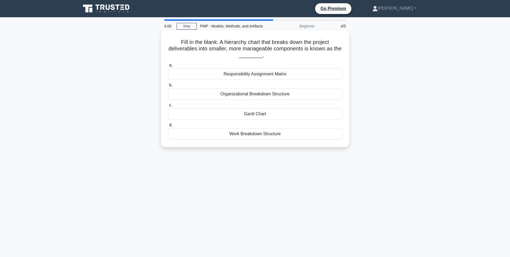
click at [249, 133] on div "Work Breakdown Structure" at bounding box center [255, 133] width 174 height 11
click at [168, 127] on input "d. Work Breakdown Structure" at bounding box center [168, 124] width 0 height 3
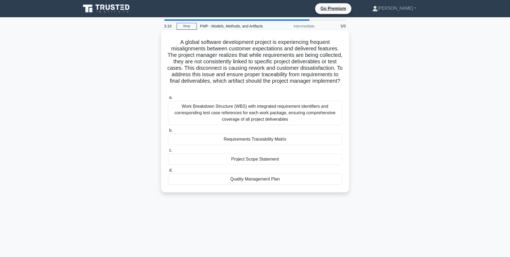
click at [322, 142] on div "Requirements Traceability Matrix" at bounding box center [255, 138] width 174 height 11
click at [168, 132] on input "b. Requirements Traceability Matrix" at bounding box center [168, 130] width 0 height 3
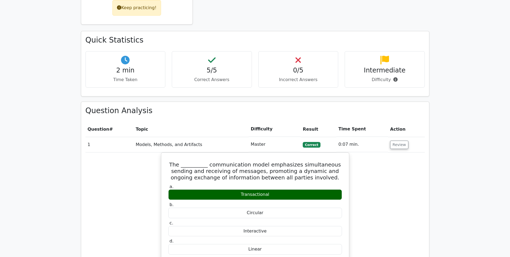
scroll to position [296, 0]
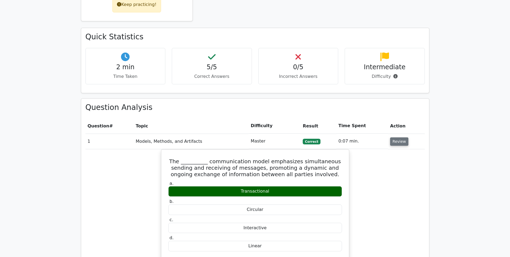
click at [394, 137] on button "Review" at bounding box center [399, 141] width 18 height 8
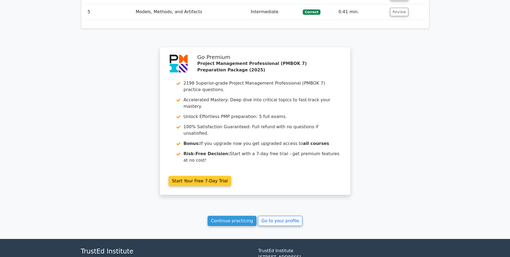
scroll to position [495, 0]
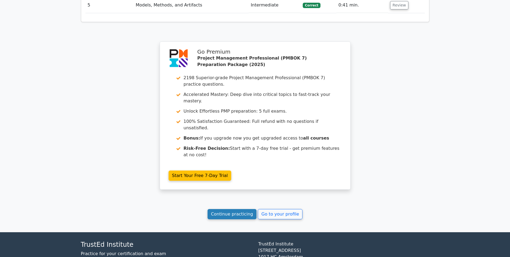
click at [242, 209] on link "Continue practicing" at bounding box center [232, 214] width 49 height 10
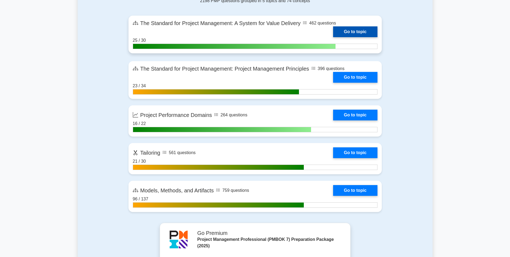
scroll to position [404, 0]
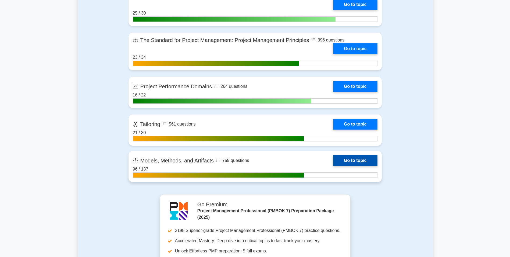
click at [355, 161] on link "Go to topic" at bounding box center [355, 160] width 44 height 11
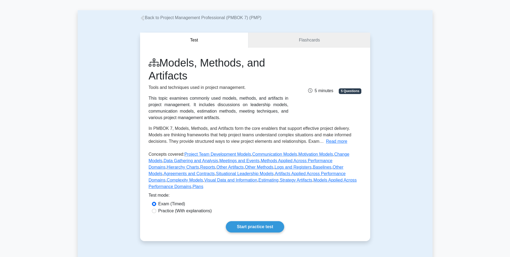
scroll to position [54, 0]
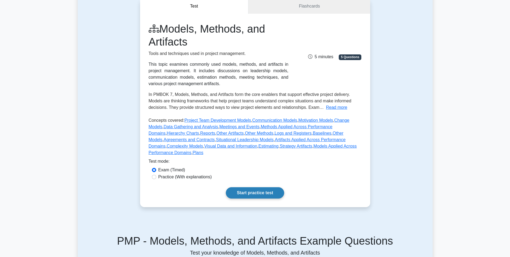
click at [262, 187] on link "Start practice test" at bounding box center [255, 192] width 58 height 11
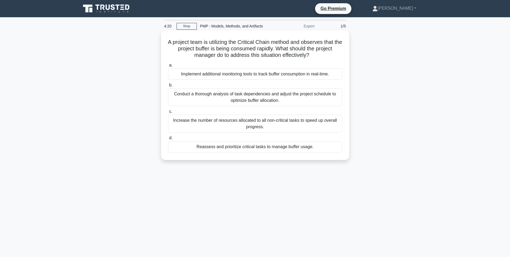
click at [288, 148] on div "Reassess and prioritize critical tasks to manage buffer usage." at bounding box center [255, 146] width 174 height 11
click at [168, 140] on input "d. Reassess and prioritize critical tasks to manage buffer usage." at bounding box center [168, 137] width 0 height 3
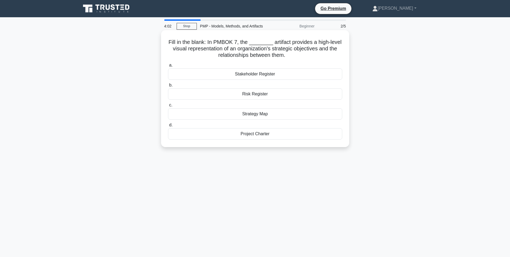
click at [282, 114] on div "Strategy Map" at bounding box center [255, 113] width 174 height 11
click at [168, 107] on input "c. Strategy Map" at bounding box center [168, 104] width 0 height 3
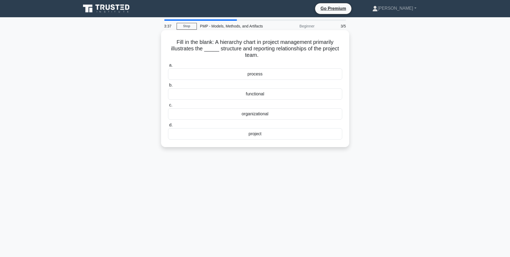
click at [291, 114] on div "organizational" at bounding box center [255, 113] width 174 height 11
click at [168, 107] on input "c. organizational" at bounding box center [168, 104] width 0 height 3
click at [263, 74] on div "Decision Log" at bounding box center [255, 73] width 174 height 11
click at [168, 67] on input "a. Decision Log" at bounding box center [168, 65] width 0 height 3
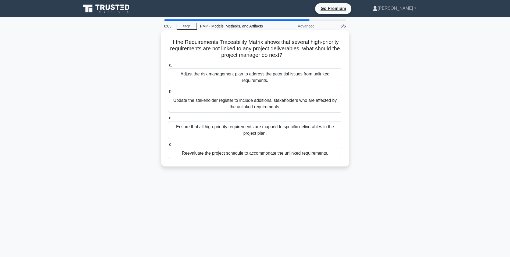
click at [222, 109] on div "Update the stakeholder register to include additional stakeholders who are affe…" at bounding box center [255, 104] width 174 height 18
click at [168, 93] on input "b. Update the stakeholder register to include additional stakeholders who are a…" at bounding box center [168, 91] width 0 height 3
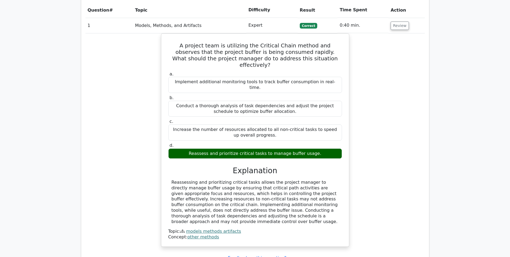
scroll to position [404, 0]
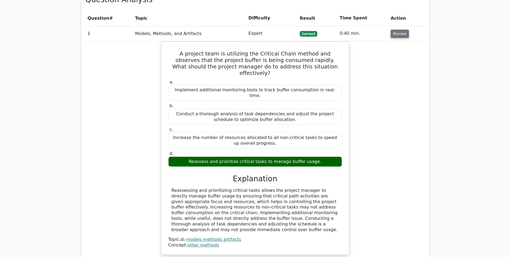
click at [401, 30] on button "Review" at bounding box center [400, 34] width 18 height 8
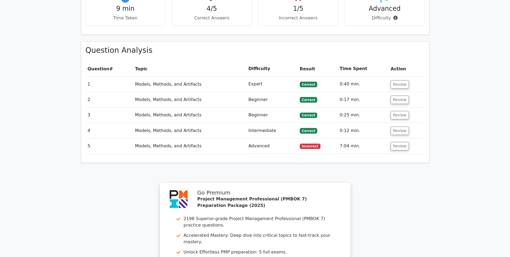
scroll to position [350, 0]
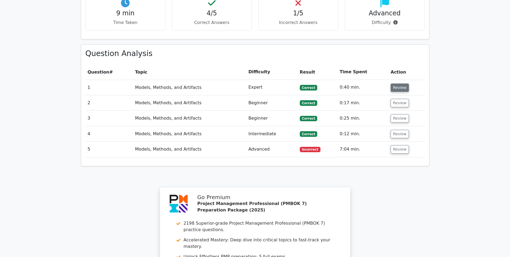
click at [396, 83] on button "Review" at bounding box center [400, 87] width 18 height 8
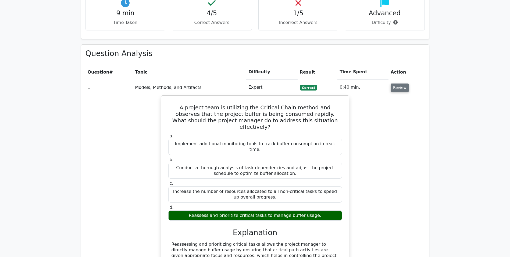
click at [401, 80] on td "Review" at bounding box center [407, 87] width 36 height 15
click at [402, 83] on button "Review" at bounding box center [400, 87] width 18 height 8
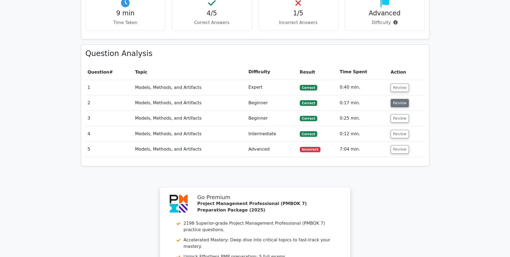
click at [398, 99] on button "Review" at bounding box center [400, 103] width 18 height 8
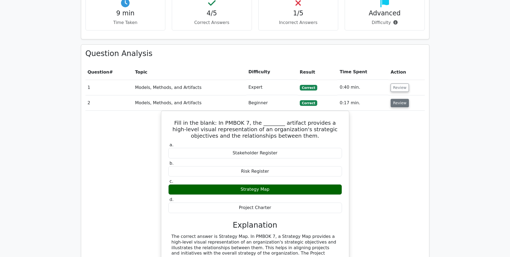
click at [399, 99] on button "Review" at bounding box center [400, 103] width 18 height 8
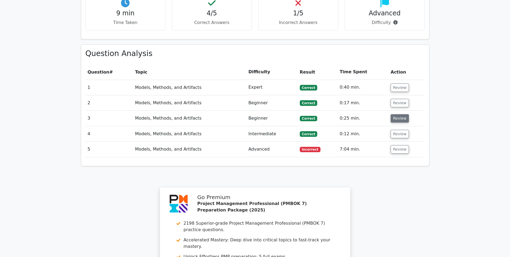
click at [397, 114] on button "Review" at bounding box center [400, 118] width 18 height 8
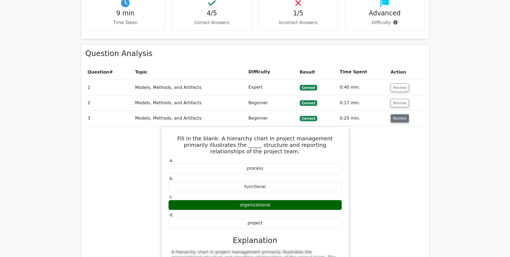
click at [397, 114] on button "Review" at bounding box center [400, 118] width 18 height 8
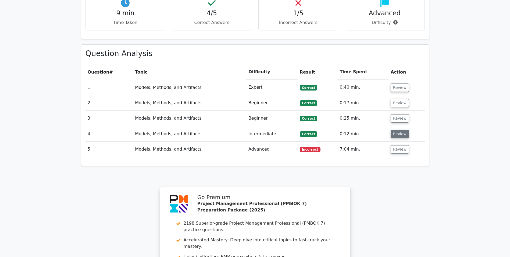
click at [396, 130] on button "Review" at bounding box center [400, 134] width 18 height 8
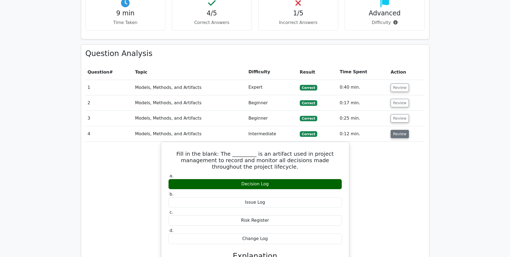
click at [397, 130] on button "Review" at bounding box center [400, 134] width 18 height 8
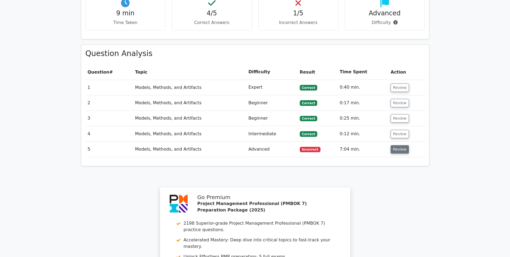
click at [397, 145] on button "Review" at bounding box center [400, 149] width 18 height 8
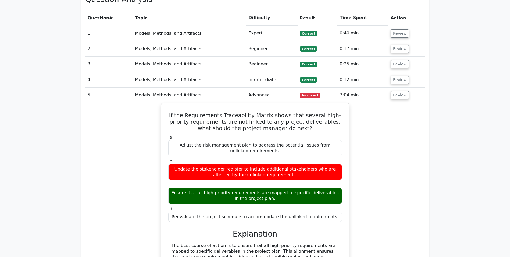
scroll to position [404, 0]
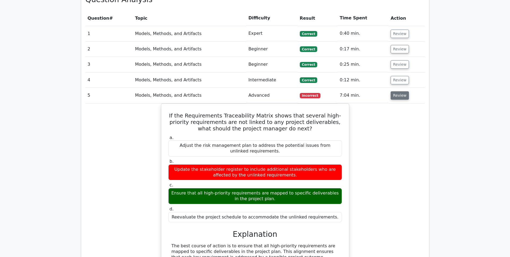
click at [397, 91] on button "Review" at bounding box center [400, 95] width 18 height 8
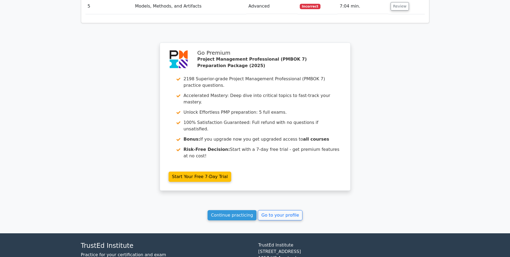
scroll to position [495, 0]
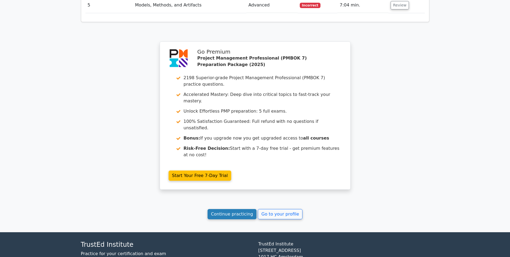
click at [221, 209] on link "Continue practicing" at bounding box center [232, 214] width 49 height 10
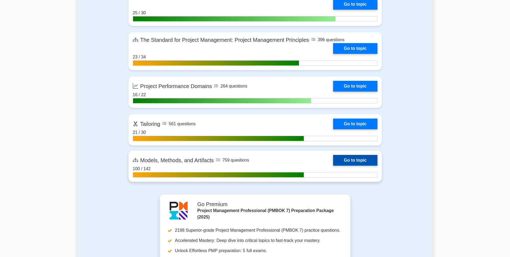
scroll to position [431, 0]
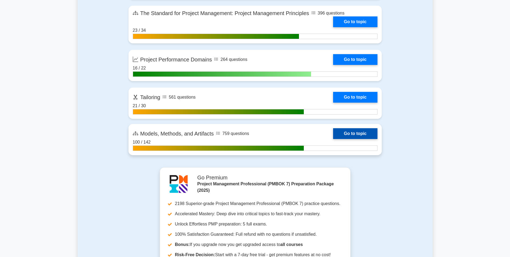
click at [336, 137] on link "Go to topic" at bounding box center [355, 133] width 44 height 11
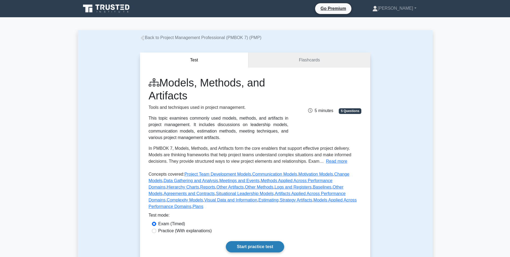
click at [255, 241] on link "Start practice test" at bounding box center [255, 246] width 58 height 11
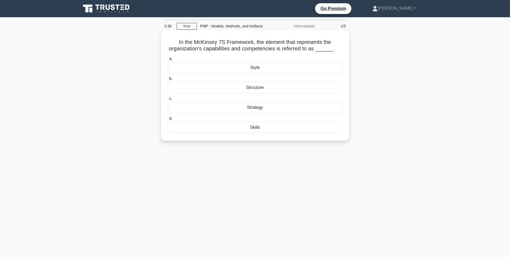
click at [260, 126] on div "Skills" at bounding box center [255, 127] width 174 height 11
click at [168, 120] on input "d. Skills" at bounding box center [168, 118] width 0 height 3
click at [267, 69] on div "Meeting Agenda" at bounding box center [255, 67] width 174 height 11
click at [168, 61] on input "a. Meeting Agenda" at bounding box center [168, 58] width 0 height 3
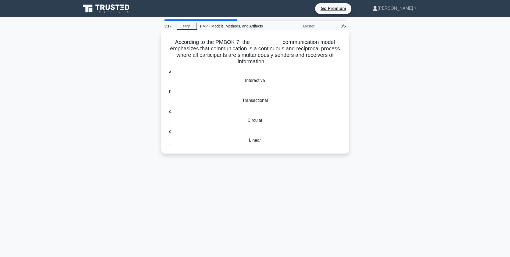
click at [267, 101] on div "Transactional" at bounding box center [255, 100] width 174 height 11
click at [168, 93] on input "b. Transactional" at bounding box center [168, 91] width 0 height 3
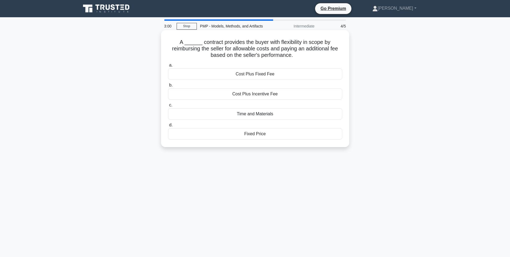
click at [273, 92] on div "Cost Plus Incentive Fee" at bounding box center [255, 93] width 174 height 11
click at [168, 87] on input "b. Cost Plus Incentive Fee" at bounding box center [168, 84] width 0 height 3
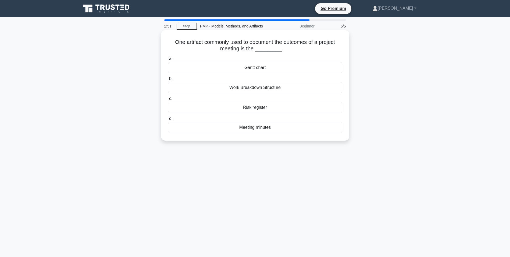
click at [274, 127] on div "Meeting minutes" at bounding box center [255, 127] width 174 height 11
click at [168, 120] on input "d. Meeting minutes" at bounding box center [168, 118] width 0 height 3
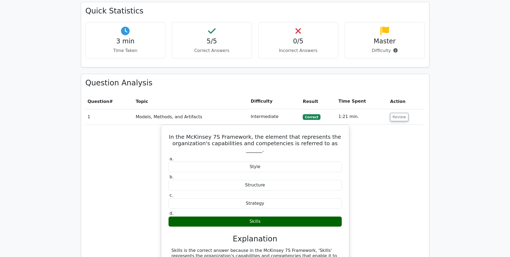
scroll to position [350, 0]
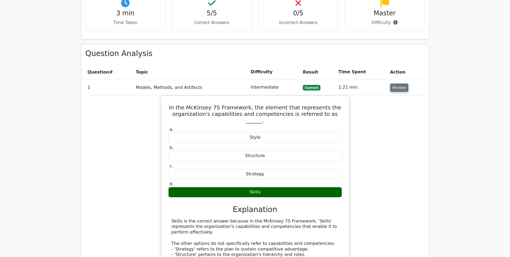
click at [398, 83] on button "Review" at bounding box center [399, 87] width 18 height 8
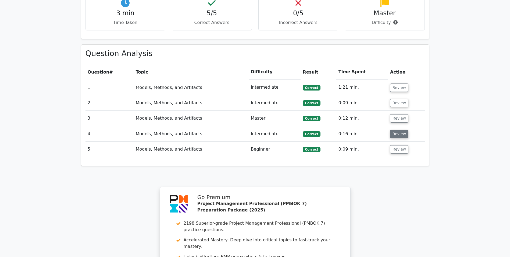
click at [397, 130] on button "Review" at bounding box center [399, 134] width 18 height 8
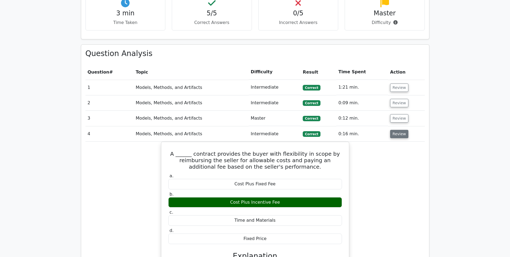
click at [397, 130] on button "Review" at bounding box center [399, 134] width 18 height 8
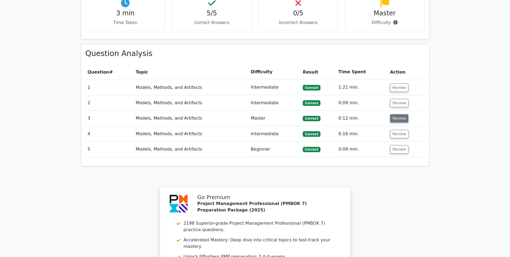
click at [394, 114] on button "Review" at bounding box center [399, 118] width 18 height 8
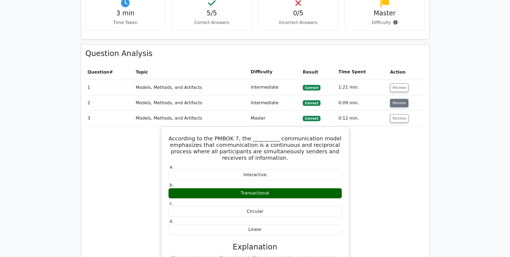
click at [398, 99] on button "Review" at bounding box center [399, 103] width 18 height 8
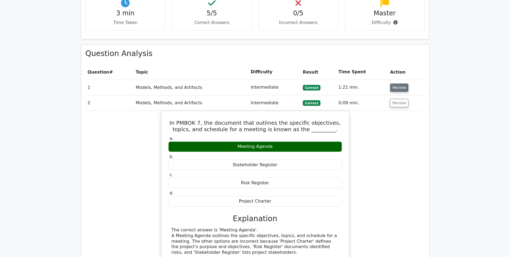
click at [396, 83] on button "Review" at bounding box center [399, 87] width 18 height 8
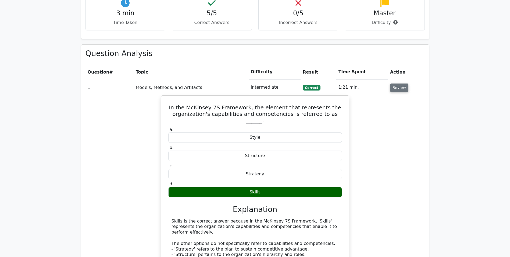
click at [396, 83] on button "Review" at bounding box center [399, 87] width 18 height 8
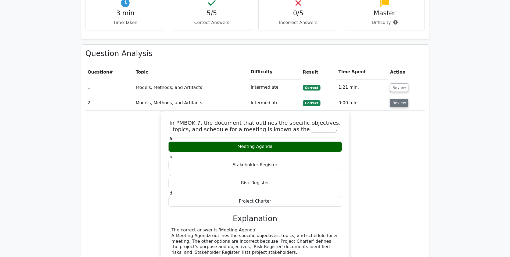
click at [394, 99] on button "Review" at bounding box center [399, 103] width 18 height 8
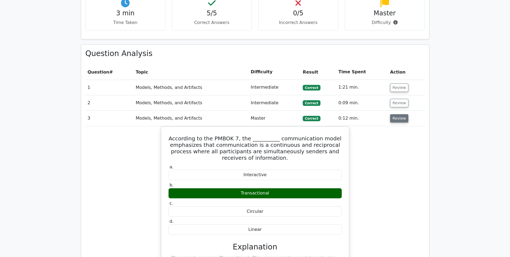
click at [394, 114] on button "Review" at bounding box center [399, 118] width 18 height 8
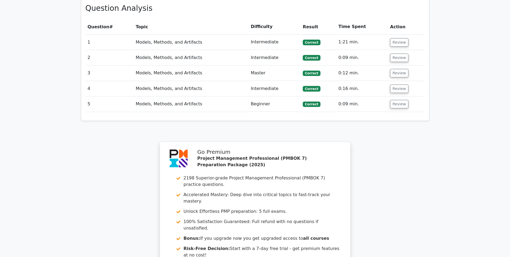
scroll to position [495, 0]
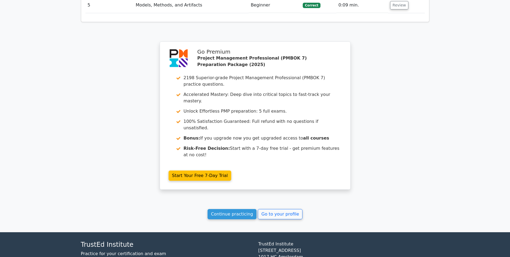
click at [238, 209] on link "Continue practicing" at bounding box center [232, 214] width 49 height 10
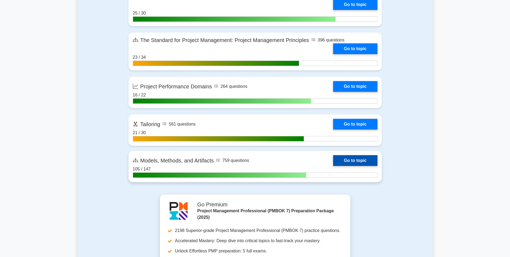
scroll to position [350, 0]
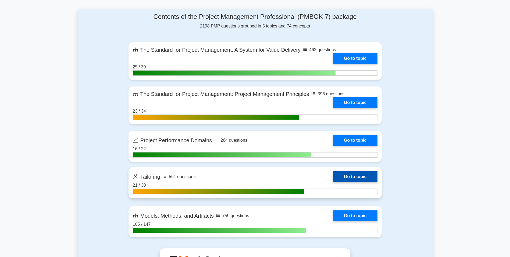
click at [354, 176] on link "Go to topic" at bounding box center [355, 176] width 44 height 11
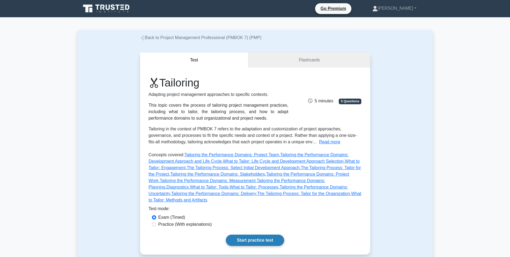
click at [256, 234] on link "Start practice test" at bounding box center [255, 239] width 58 height 11
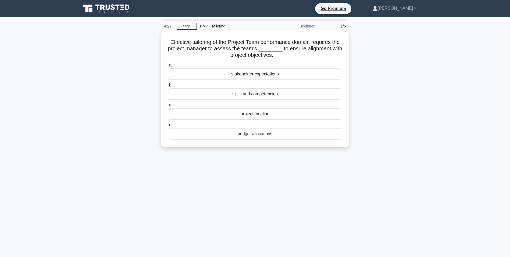
click at [248, 94] on div "skills and competencies" at bounding box center [255, 93] width 174 height 11
click at [168, 87] on input "b. skills and competencies" at bounding box center [168, 84] width 0 height 3
click at [258, 94] on div "Templates" at bounding box center [255, 93] width 174 height 11
click at [168, 87] on input "b. Templates" at bounding box center [168, 84] width 0 height 3
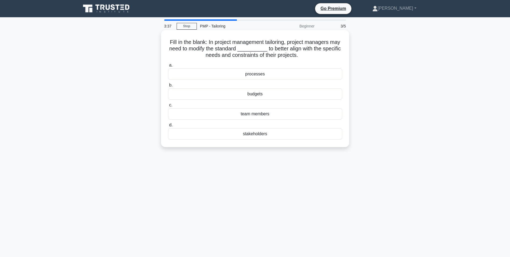
click at [268, 76] on div "processes" at bounding box center [255, 73] width 174 height 11
click at [168, 67] on input "a. processes" at bounding box center [168, 65] width 0 height 3
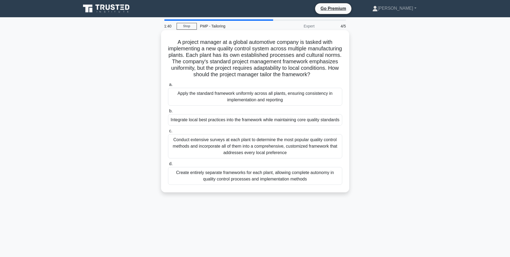
click at [263, 158] on div "Conduct extensive surveys at each plant to determine the most popular quality c…" at bounding box center [255, 146] width 174 height 24
click at [168, 133] on input "c. Conduct extensive surveys at each plant to determine the most popular qualit…" at bounding box center [168, 130] width 0 height 3
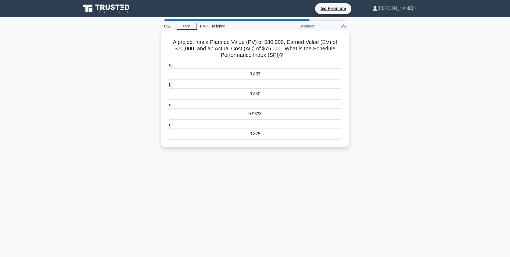
click at [220, 115] on div "0.9333" at bounding box center [255, 113] width 174 height 11
click at [168, 107] on input "c. 0.9333" at bounding box center [168, 104] width 0 height 3
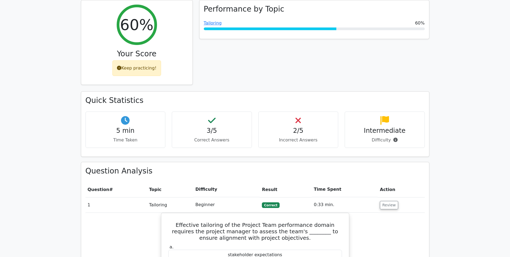
scroll to position [242, 0]
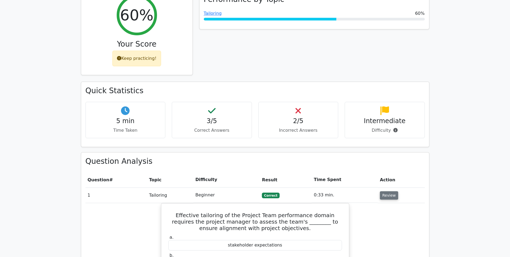
click at [395, 187] on td "Review" at bounding box center [401, 194] width 47 height 15
click at [393, 191] on button "Review" at bounding box center [389, 195] width 18 height 8
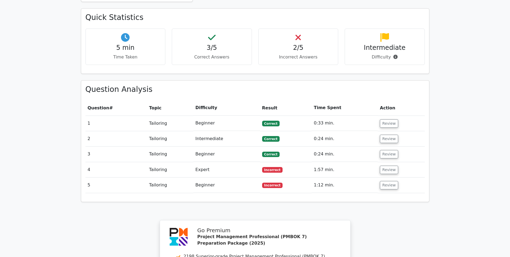
scroll to position [323, 0]
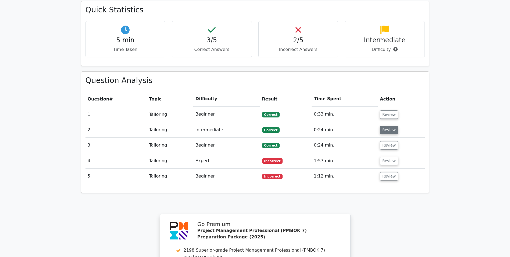
click at [387, 126] on button "Review" at bounding box center [389, 130] width 18 height 8
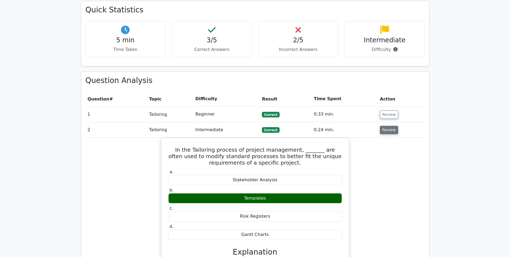
click at [386, 126] on button "Review" at bounding box center [389, 130] width 18 height 8
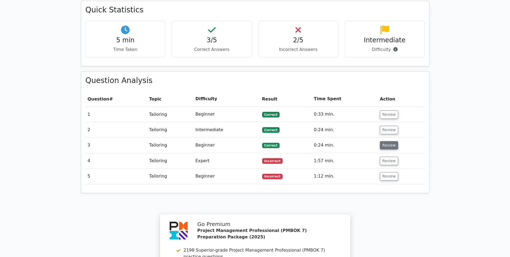
click at [386, 141] on button "Review" at bounding box center [389, 145] width 18 height 8
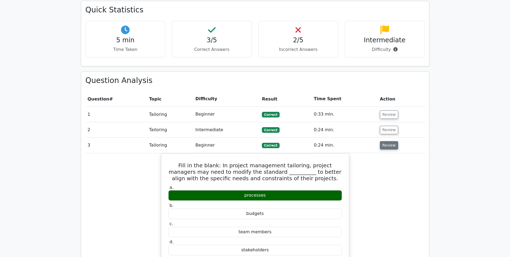
click at [386, 141] on button "Review" at bounding box center [389, 145] width 18 height 8
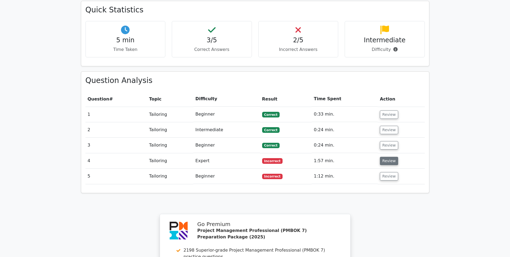
click at [386, 157] on button "Review" at bounding box center [389, 161] width 18 height 8
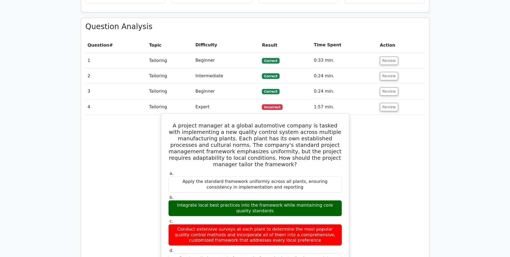
scroll to position [404, 0]
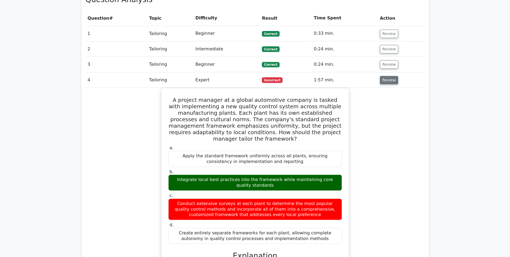
click at [383, 76] on button "Review" at bounding box center [389, 80] width 18 height 8
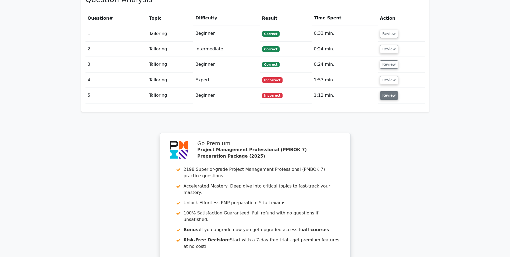
click at [386, 91] on button "Review" at bounding box center [389, 95] width 18 height 8
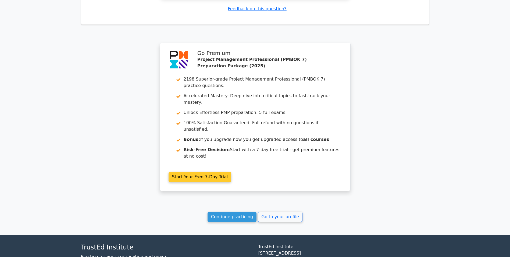
scroll to position [680, 0]
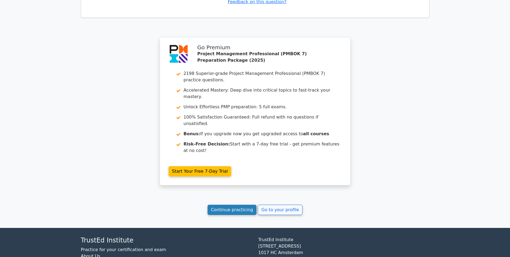
click at [246, 204] on link "Continue practicing" at bounding box center [232, 209] width 49 height 10
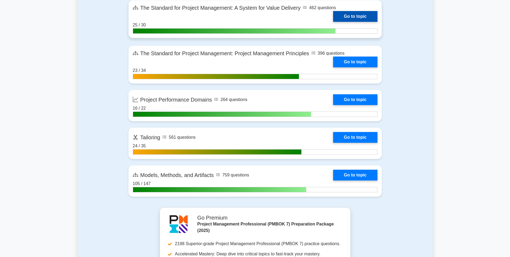
scroll to position [404, 0]
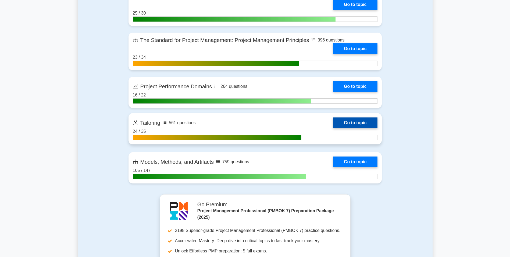
click at [344, 121] on link "Go to topic" at bounding box center [355, 122] width 44 height 11
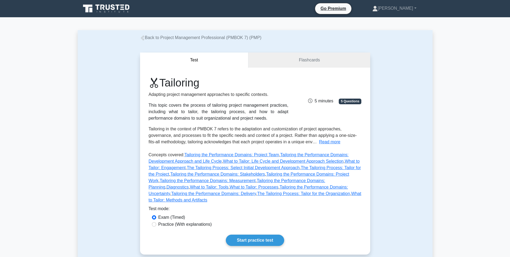
click at [345, 100] on span "5 Questions" at bounding box center [350, 100] width 23 height 5
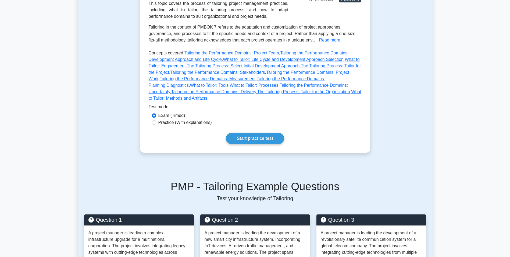
scroll to position [135, 0]
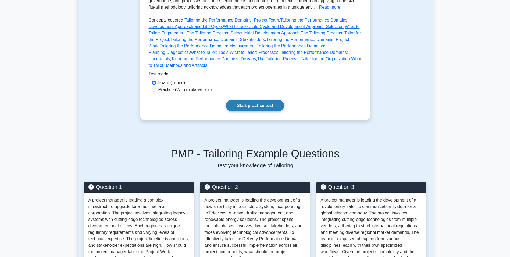
click at [245, 101] on link "Start practice test" at bounding box center [255, 105] width 58 height 11
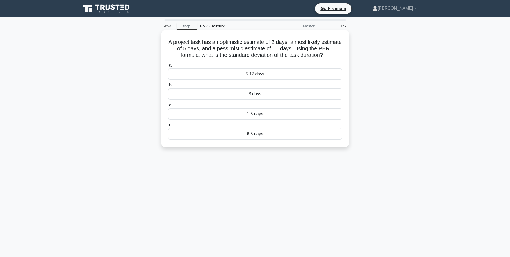
click at [264, 94] on div "3 days" at bounding box center [255, 93] width 174 height 11
click at [168, 87] on input "b. 3 days" at bounding box center [168, 84] width 0 height 3
click at [264, 114] on div "$10,000" at bounding box center [255, 113] width 174 height 11
click at [168, 107] on input "c. $10,000" at bounding box center [168, 104] width 0 height 3
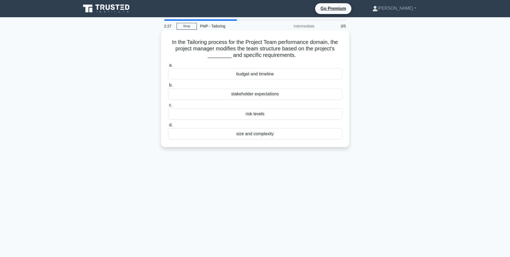
click at [262, 135] on div "size and complexity" at bounding box center [255, 133] width 174 height 11
click at [168, 127] on input "d. size and complexity" at bounding box center [168, 124] width 0 height 3
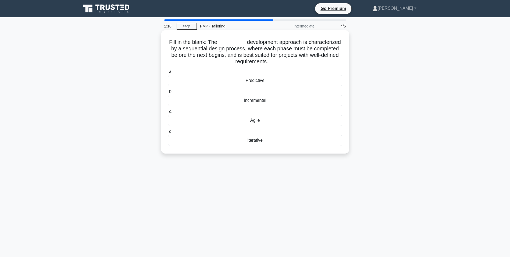
click at [294, 82] on div "Predictive" at bounding box center [255, 80] width 174 height 11
click at [168, 73] on input "a. Predictive" at bounding box center [168, 71] width 0 height 3
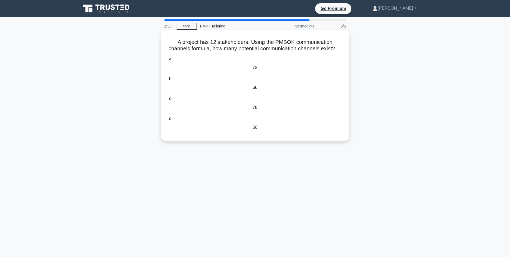
click at [275, 93] on div "66" at bounding box center [255, 87] width 174 height 11
click at [168, 80] on input "b. 66" at bounding box center [168, 78] width 0 height 3
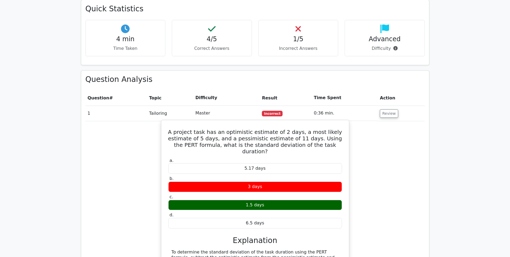
scroll to position [323, 0]
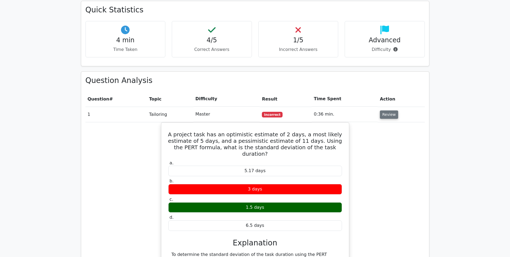
click at [384, 110] on button "Review" at bounding box center [389, 114] width 18 height 8
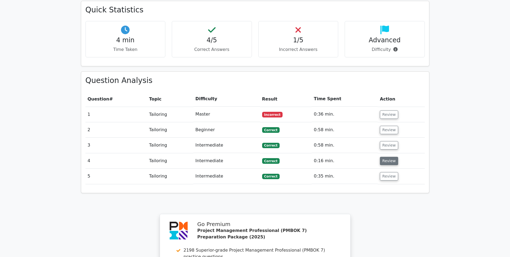
click at [394, 157] on button "Review" at bounding box center [389, 161] width 18 height 8
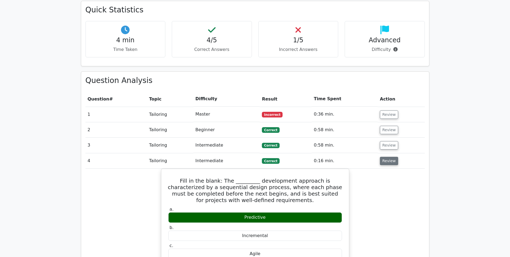
click at [389, 157] on button "Review" at bounding box center [389, 161] width 18 height 8
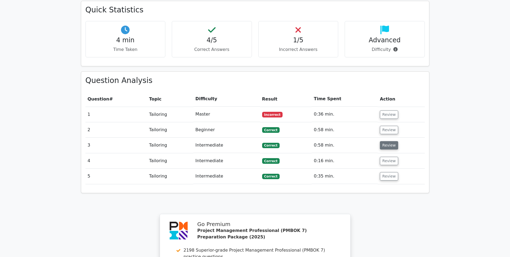
click at [388, 141] on button "Review" at bounding box center [389, 145] width 18 height 8
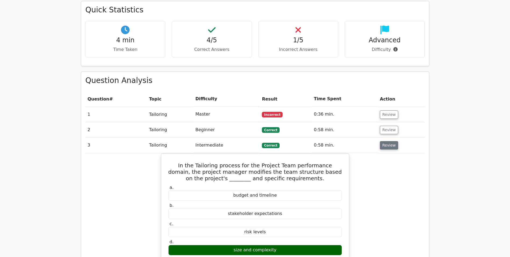
click at [388, 141] on button "Review" at bounding box center [389, 145] width 18 height 8
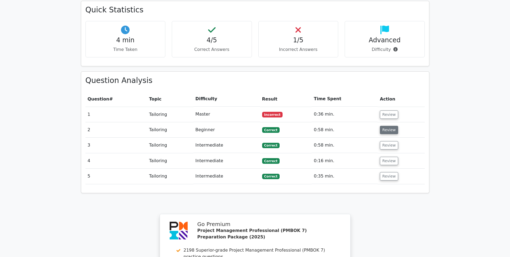
click at [387, 126] on button "Review" at bounding box center [389, 130] width 18 height 8
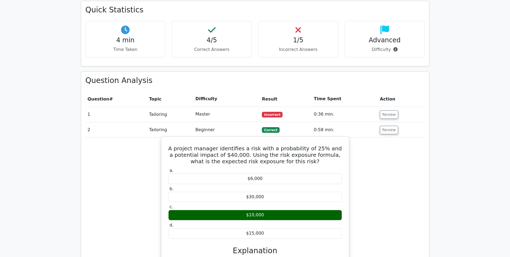
scroll to position [350, 0]
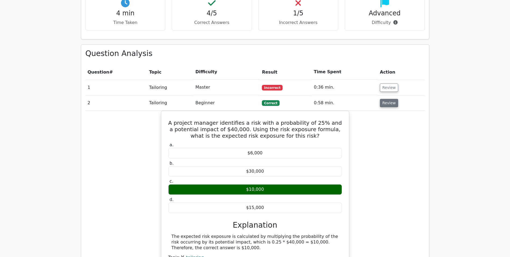
click at [388, 99] on button "Review" at bounding box center [389, 103] width 18 height 8
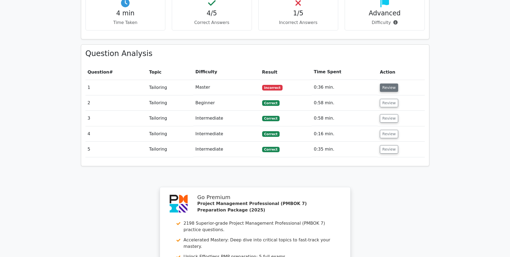
click at [388, 83] on button "Review" at bounding box center [389, 87] width 18 height 8
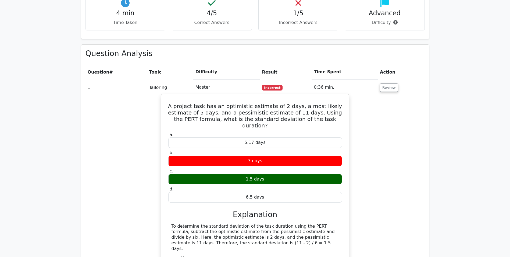
scroll to position [377, 0]
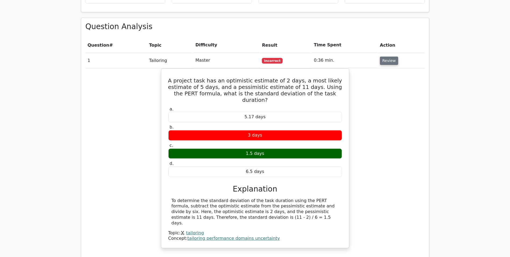
click at [392, 57] on button "Review" at bounding box center [389, 61] width 18 height 8
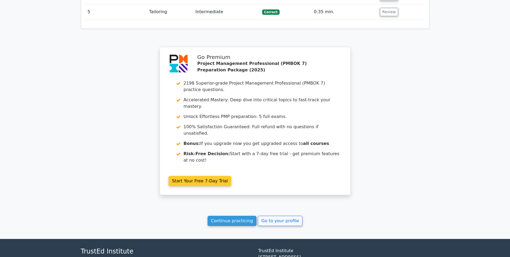
scroll to position [495, 0]
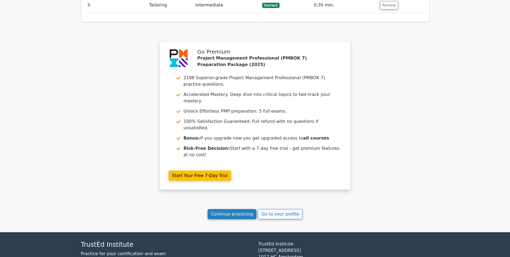
click at [243, 209] on link "Continue practicing" at bounding box center [232, 214] width 49 height 10
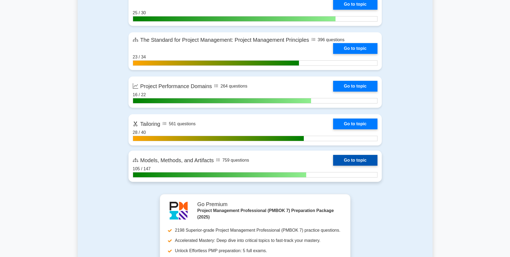
scroll to position [404, 0]
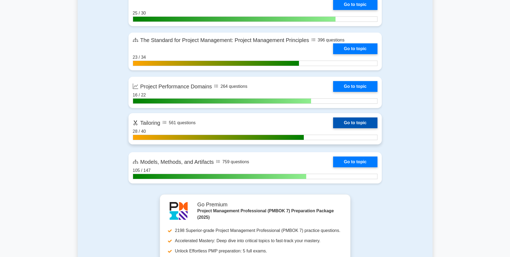
click at [347, 119] on link "Go to topic" at bounding box center [355, 122] width 44 height 11
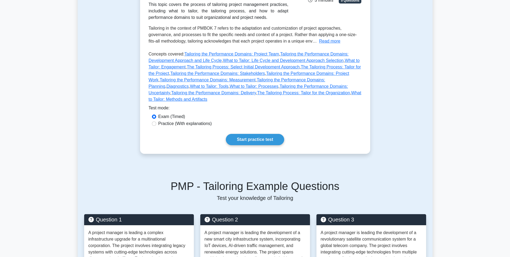
scroll to position [108, 0]
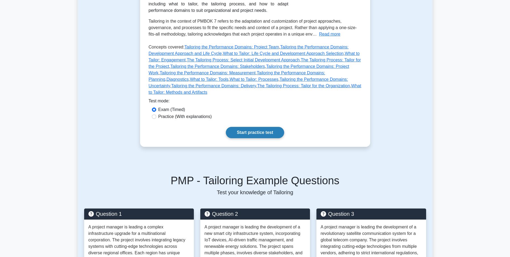
click at [245, 129] on link "Start practice test" at bounding box center [255, 132] width 58 height 11
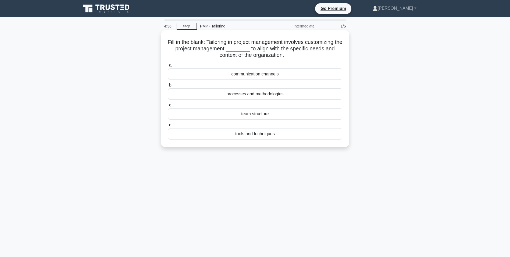
click at [258, 94] on div "processes and methodologies" at bounding box center [255, 93] width 174 height 11
click at [168, 87] on input "b. processes and methodologies" at bounding box center [168, 84] width 0 height 3
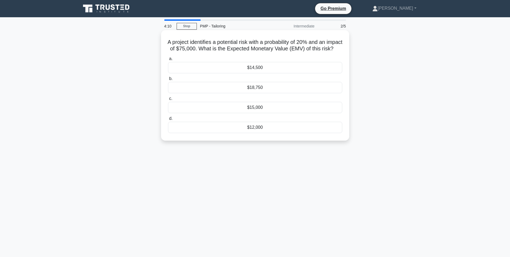
click at [251, 113] on div "$15,000" at bounding box center [255, 107] width 174 height 11
click at [168, 100] on input "c. $15,000" at bounding box center [168, 98] width 0 height 3
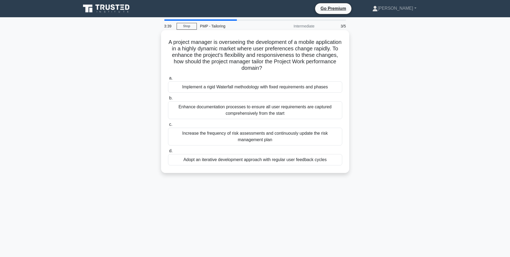
click at [299, 161] on div "Adopt an iterative development approach with regular user feedback cycles" at bounding box center [255, 159] width 174 height 11
click at [168, 153] on input "d. Adopt an iterative development approach with regular user feedback cycles" at bounding box center [168, 150] width 0 height 3
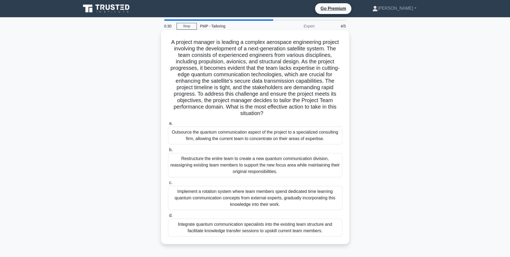
click at [269, 227] on div "Integrate quantum communication specialists into the existing team structure an…" at bounding box center [255, 227] width 174 height 18
click at [168, 217] on input "d. Integrate quantum communication specialists into the existing team structure…" at bounding box center [168, 215] width 0 height 3
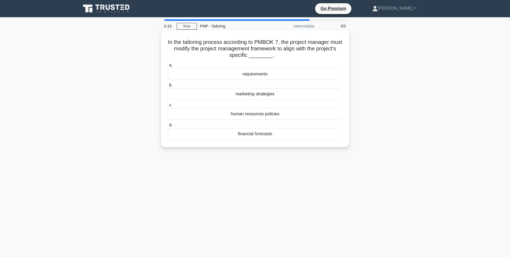
click at [276, 75] on div "requirements" at bounding box center [255, 73] width 174 height 11
click at [168, 67] on input "a. requirements" at bounding box center [168, 65] width 0 height 3
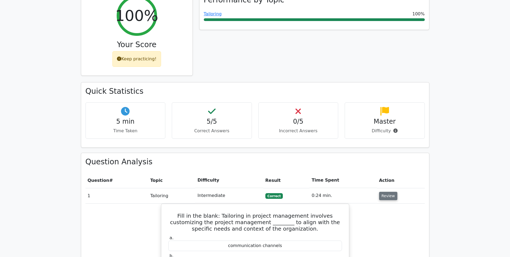
scroll to position [242, 0]
drag, startPoint x: 383, startPoint y: 175, endPoint x: 380, endPoint y: 173, distance: 2.9
click at [383, 191] on button "Review" at bounding box center [388, 195] width 18 height 8
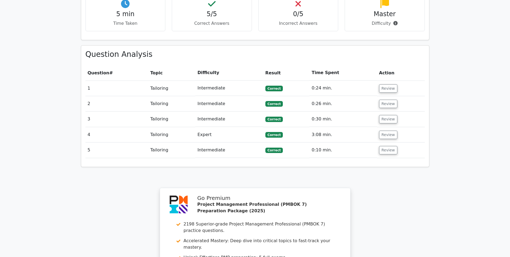
scroll to position [350, 0]
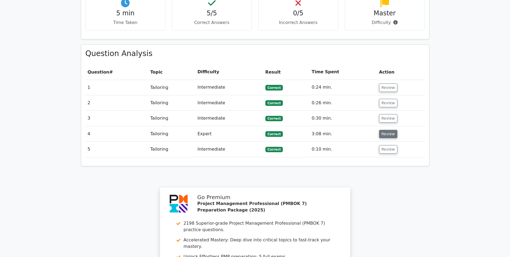
click at [388, 130] on button "Review" at bounding box center [388, 134] width 18 height 8
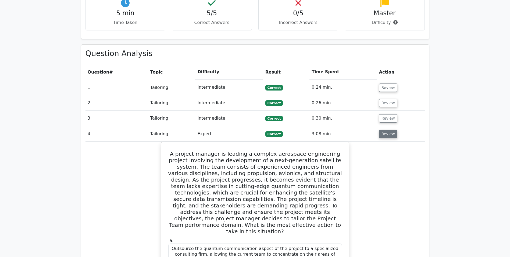
click at [387, 130] on button "Review" at bounding box center [388, 134] width 18 height 8
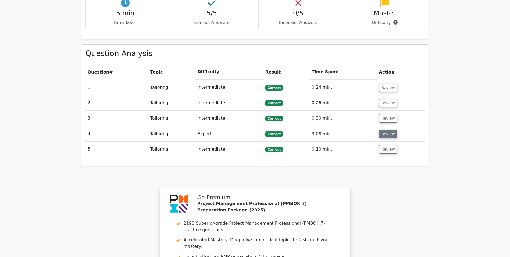
click at [387, 130] on button "Review" at bounding box center [388, 134] width 18 height 8
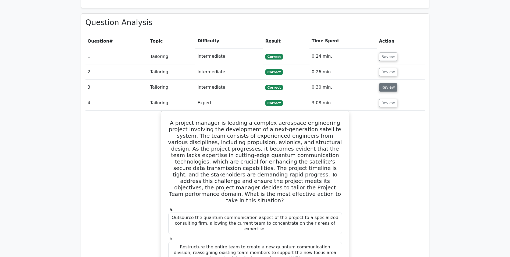
scroll to position [377, 0]
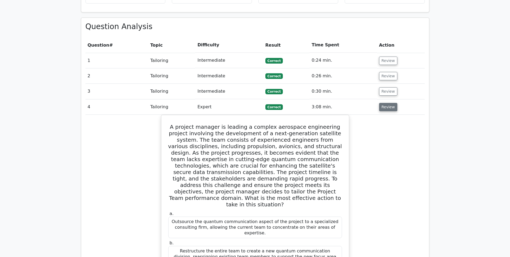
click at [381, 103] on button "Review" at bounding box center [388, 107] width 18 height 8
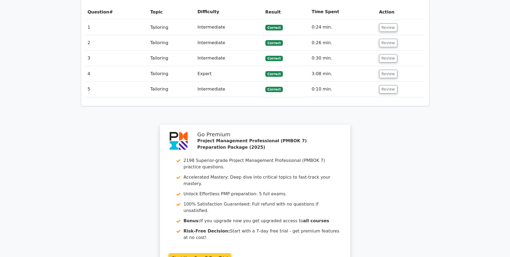
scroll to position [495, 0]
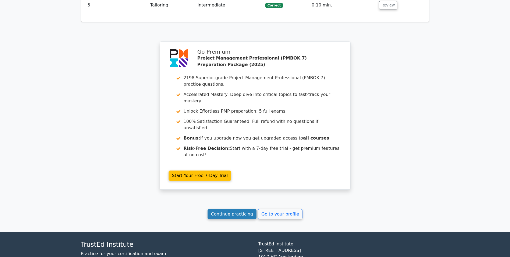
click at [239, 209] on link "Continue practicing" at bounding box center [232, 214] width 49 height 10
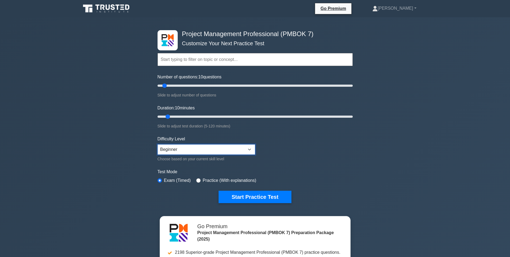
click at [226, 151] on select "Beginner Intermediate Expert" at bounding box center [207, 149] width 98 height 10
select select "expert"
click at [158, 144] on select "Beginner Intermediate Expert" at bounding box center [207, 149] width 98 height 10
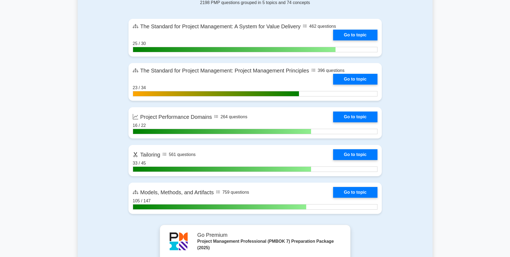
scroll to position [377, 0]
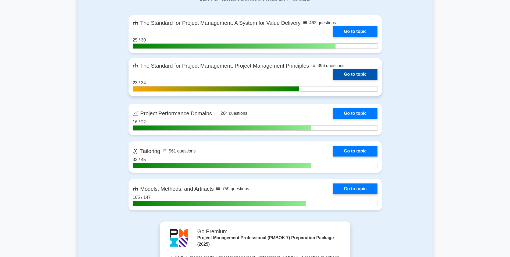
click at [348, 72] on link "Go to topic" at bounding box center [355, 74] width 44 height 11
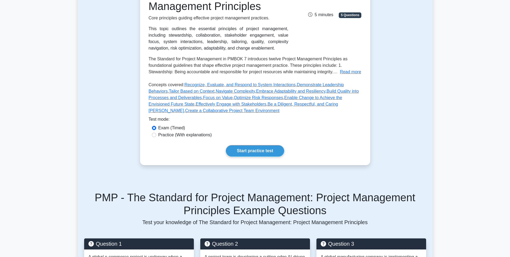
scroll to position [108, 0]
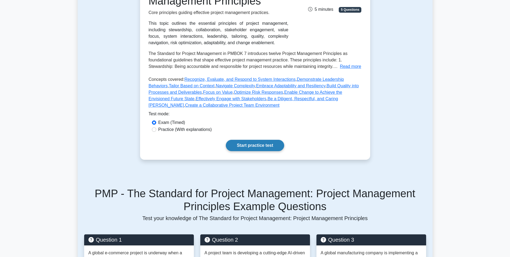
click at [247, 146] on link "Start practice test" at bounding box center [255, 145] width 58 height 11
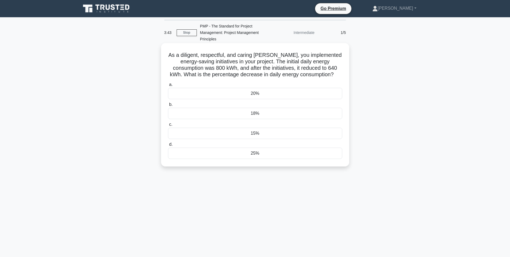
click at [221, 93] on div "20%" at bounding box center [255, 93] width 174 height 11
click at [168, 86] on input "a. 20%" at bounding box center [168, 84] width 0 height 3
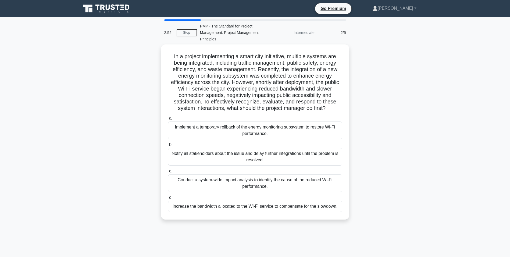
click at [238, 185] on div "Conduct a system-wide impact analysis to identify the cause of the reduced Wi-F…" at bounding box center [255, 183] width 174 height 18
click at [168, 173] on input "c. Conduct a system-wide impact analysis to identify the cause of the reduced W…" at bounding box center [168, 170] width 0 height 3
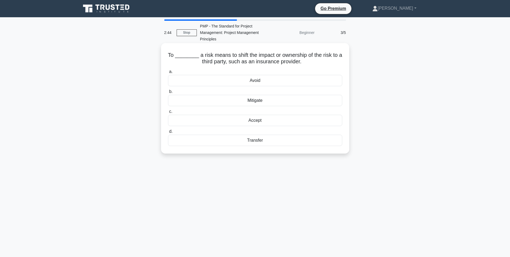
click at [242, 139] on div "Transfer" at bounding box center [255, 140] width 174 height 11
click at [168, 133] on input "d. Transfer" at bounding box center [168, 131] width 0 height 3
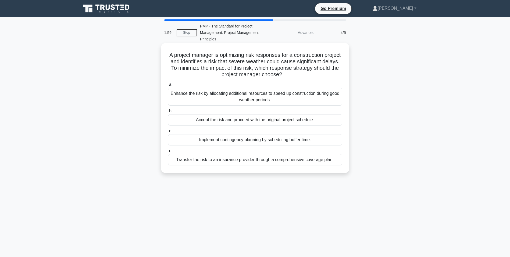
click at [220, 124] on div "Accept the risk and proceed with the original project schedule." at bounding box center [255, 119] width 174 height 11
click at [168, 113] on input "b. Accept the risk and proceed with the original project schedule." at bounding box center [168, 110] width 0 height 3
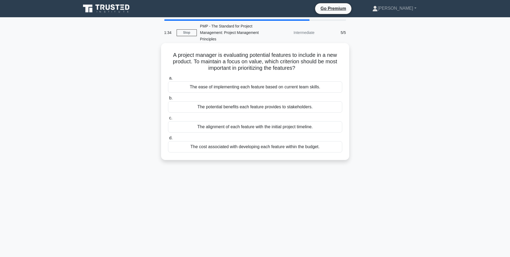
click at [220, 105] on div "The potential benefits each feature provides to stakeholders." at bounding box center [255, 106] width 174 height 11
click at [168, 100] on input "b. The potential benefits each feature provides to stakeholders." at bounding box center [168, 97] width 0 height 3
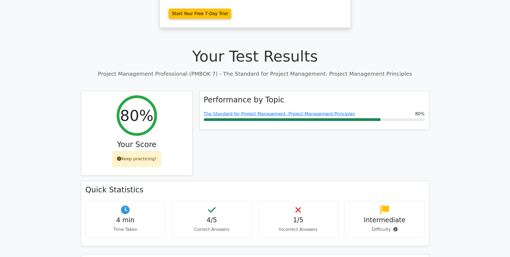
scroll to position [296, 0]
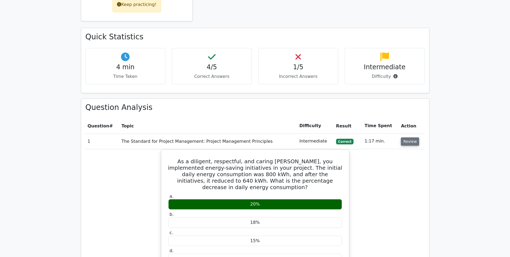
click at [406, 137] on button "Review" at bounding box center [410, 141] width 18 height 8
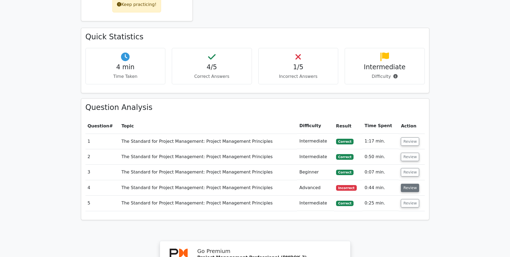
click at [405, 184] on button "Review" at bounding box center [410, 188] width 18 height 8
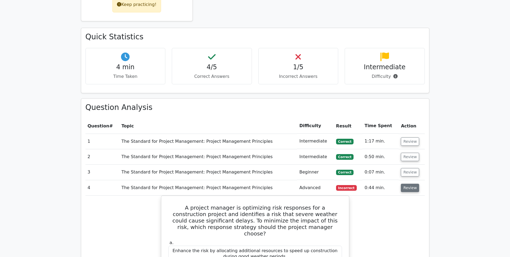
click at [404, 184] on button "Review" at bounding box center [410, 188] width 18 height 8
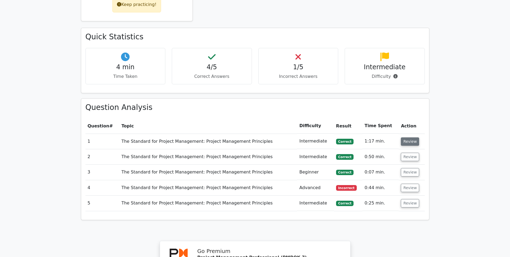
click at [414, 137] on button "Review" at bounding box center [410, 141] width 18 height 8
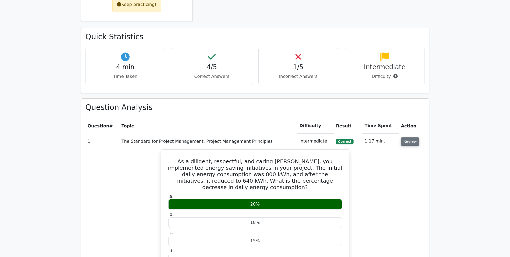
click at [414, 137] on button "Review" at bounding box center [410, 141] width 18 height 8
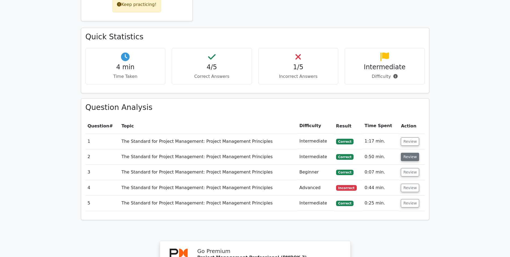
click at [404, 153] on button "Review" at bounding box center [410, 157] width 18 height 8
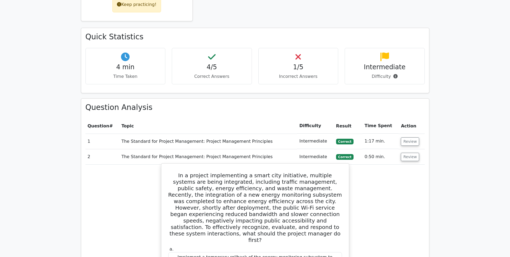
scroll to position [323, 0]
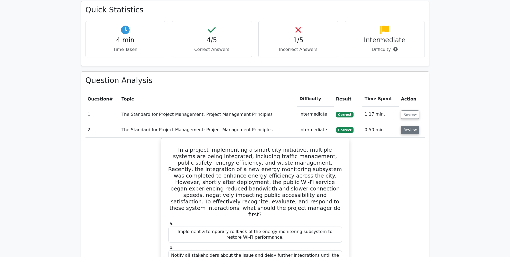
click at [411, 126] on button "Review" at bounding box center [410, 130] width 18 height 8
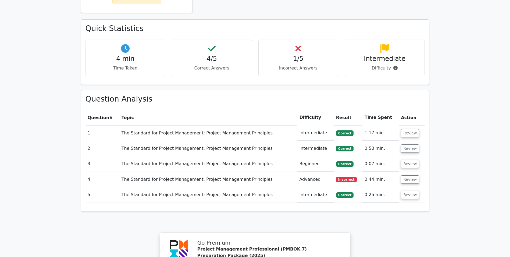
scroll to position [296, 0]
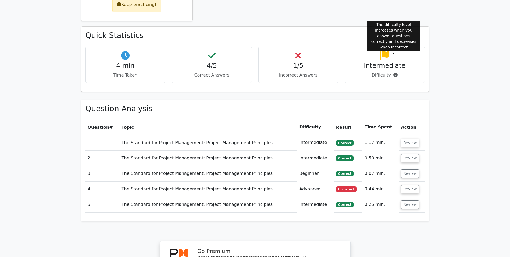
click at [394, 73] on icon at bounding box center [396, 75] width 4 height 4
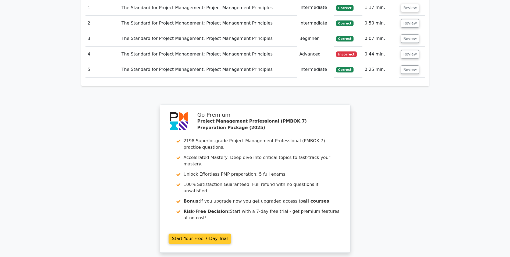
scroll to position [457, 0]
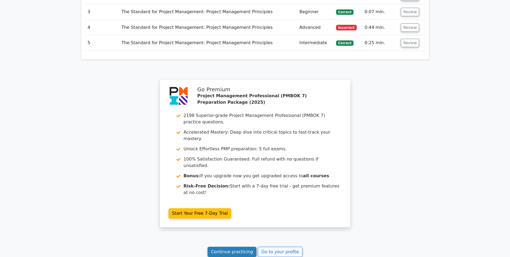
click at [228, 246] on link "Continue practicing" at bounding box center [232, 251] width 49 height 10
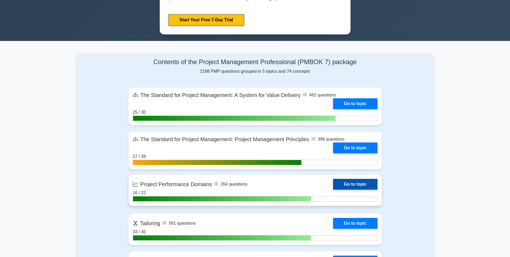
scroll to position [323, 0]
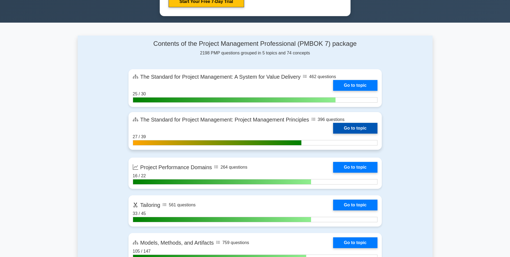
click at [348, 125] on link "Go to topic" at bounding box center [355, 128] width 44 height 11
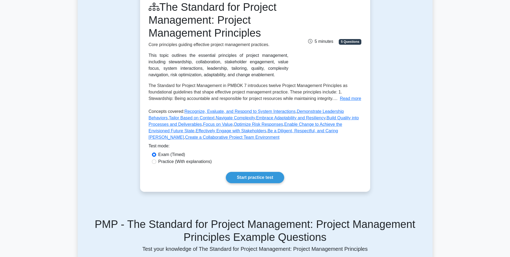
scroll to position [81, 0]
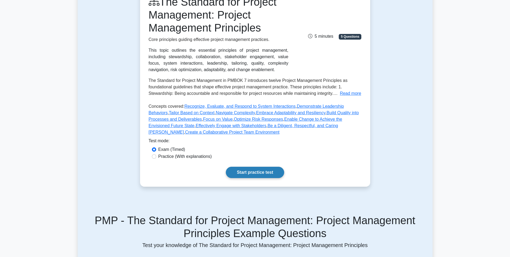
click at [267, 171] on link "Start practice test" at bounding box center [255, 172] width 58 height 11
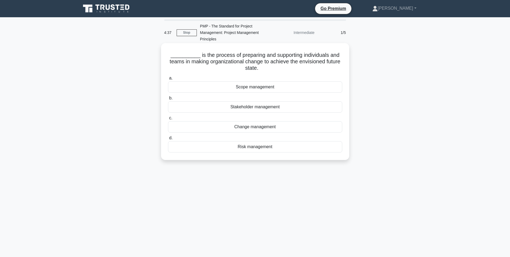
click at [265, 127] on div "Change management" at bounding box center [255, 126] width 174 height 11
click at [168, 120] on input "c. Change management" at bounding box center [168, 117] width 0 height 3
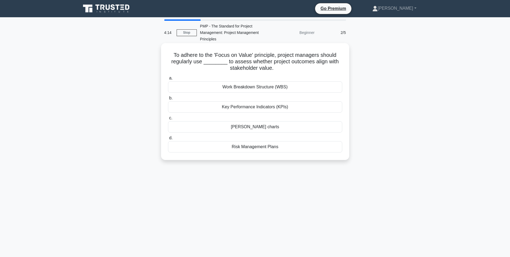
click at [242, 107] on div "Key Performance Indicators (KPIs)" at bounding box center [255, 106] width 174 height 11
click at [168, 100] on input "b. Key Performance Indicators (KPIs)" at bounding box center [168, 97] width 0 height 3
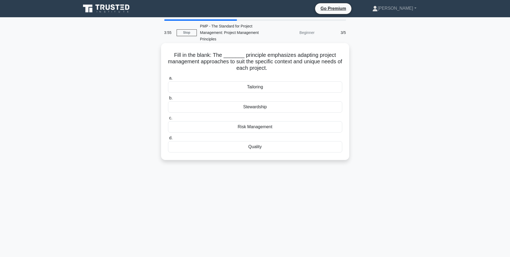
click at [261, 88] on div "Tailoring" at bounding box center [255, 86] width 174 height 11
click at [168, 80] on input "a. Tailoring" at bounding box center [168, 77] width 0 height 3
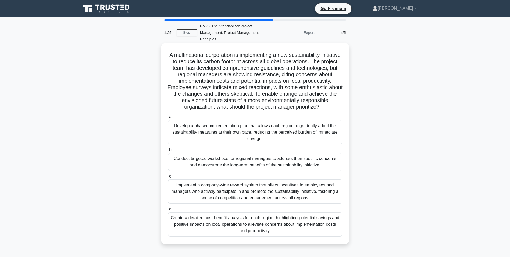
click at [282, 227] on div "Create a detailed cost-benefit analysis for each region, highlighting potential…" at bounding box center [255, 224] width 174 height 24
click at [168, 211] on input "d. Create a detailed cost-benefit analysis for each region, highlighting potent…" at bounding box center [168, 208] width 0 height 3
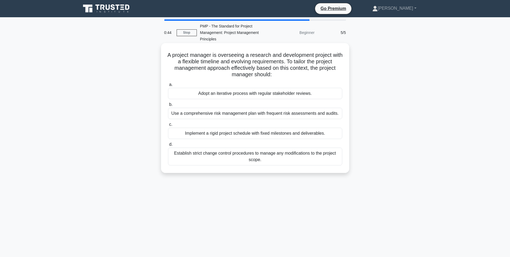
click at [286, 96] on div "Adopt an iterative process with regular stakeholder reviews." at bounding box center [255, 93] width 174 height 11
click at [168, 86] on input "a. Adopt an iterative process with regular stakeholder reviews." at bounding box center [168, 84] width 0 height 3
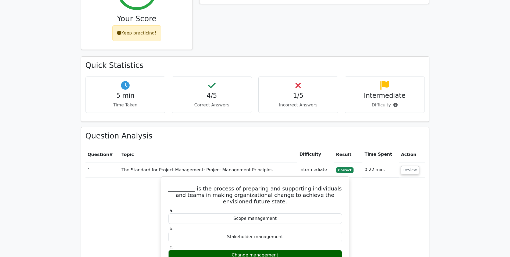
scroll to position [269, 0]
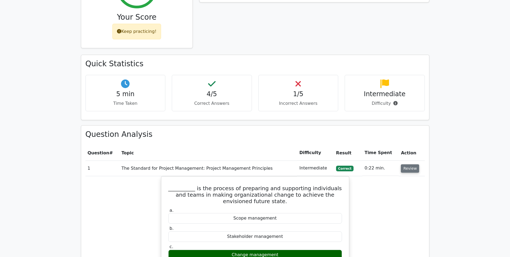
click at [410, 164] on button "Review" at bounding box center [410, 168] width 18 height 8
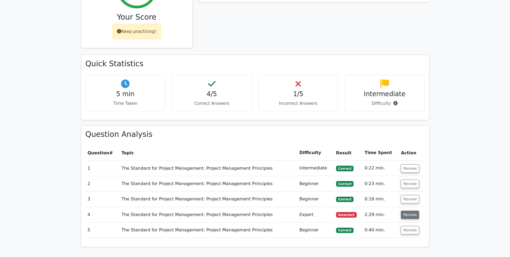
click at [409, 210] on button "Review" at bounding box center [410, 214] width 18 height 8
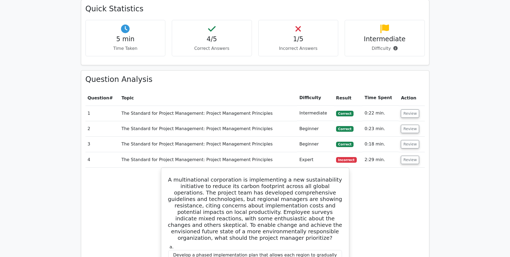
scroll to position [323, 0]
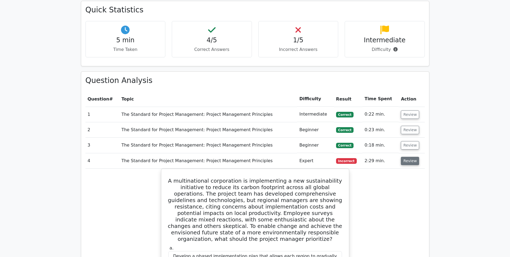
click at [402, 157] on button "Review" at bounding box center [410, 161] width 18 height 8
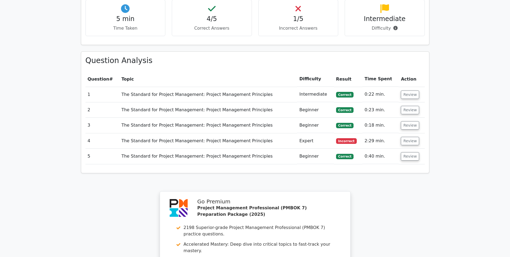
scroll to position [377, 0]
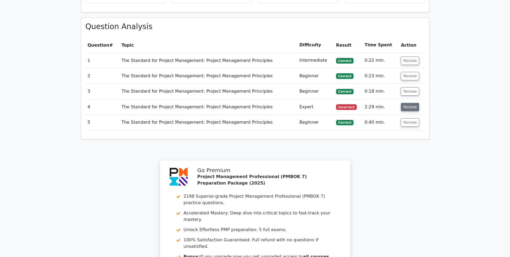
click at [403, 103] on button "Review" at bounding box center [410, 107] width 18 height 8
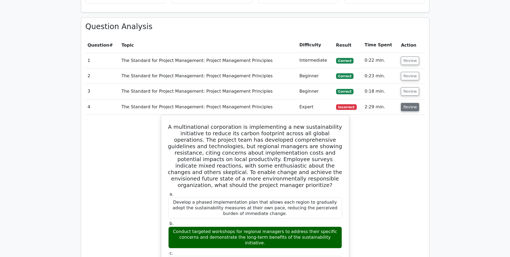
click at [404, 103] on button "Review" at bounding box center [410, 107] width 18 height 8
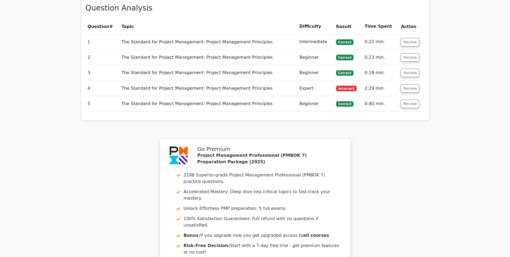
scroll to position [387, 0]
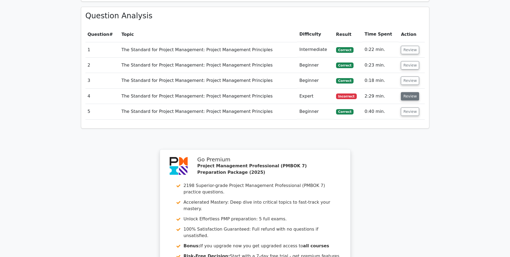
click at [414, 92] on button "Review" at bounding box center [410, 96] width 18 height 8
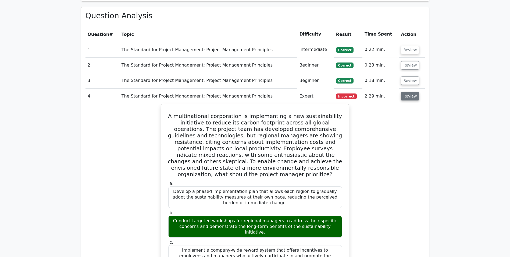
click at [405, 92] on button "Review" at bounding box center [410, 96] width 18 height 8
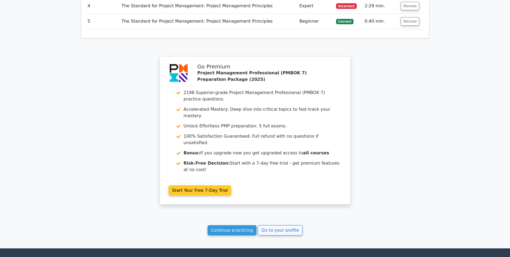
scroll to position [495, 0]
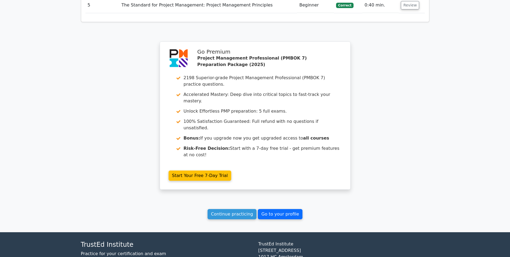
click at [277, 209] on link "Go to your profile" at bounding box center [280, 214] width 45 height 10
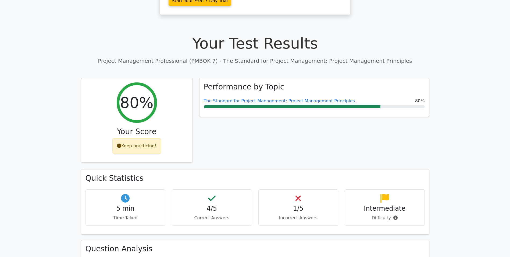
scroll to position [145, 0]
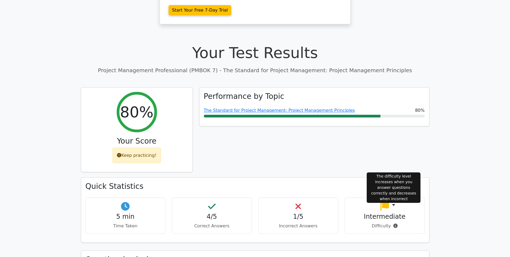
click at [395, 223] on icon at bounding box center [396, 225] width 4 height 4
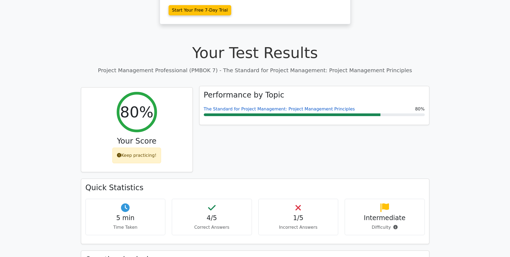
click at [258, 106] on link "The Standard for Project Management: Project Management Principles" at bounding box center [279, 108] width 151 height 5
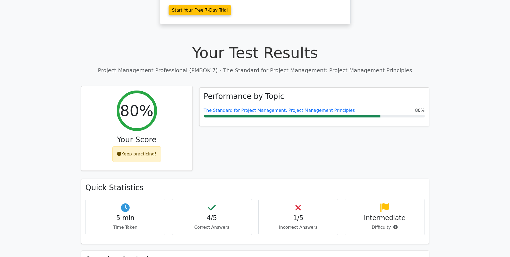
click at [145, 146] on div "Keep practicing!" at bounding box center [136, 154] width 49 height 16
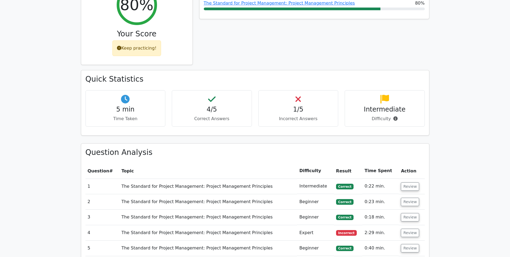
scroll to position [280, 0]
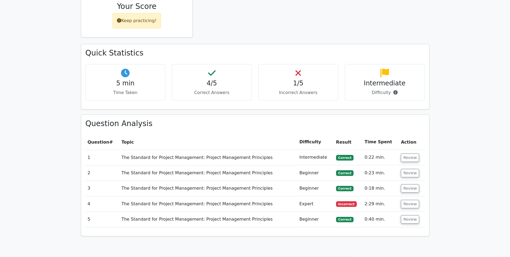
drag, startPoint x: 344, startPoint y: 200, endPoint x: 351, endPoint y: 202, distance: 7.5
click at [344, 217] on span "Correct" at bounding box center [344, 219] width 17 height 5
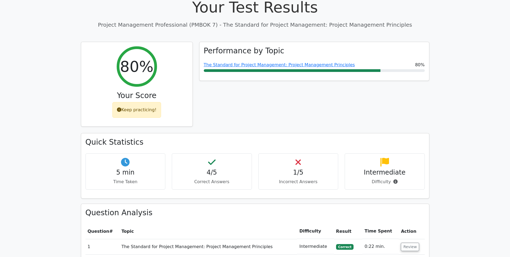
scroll to position [172, 0]
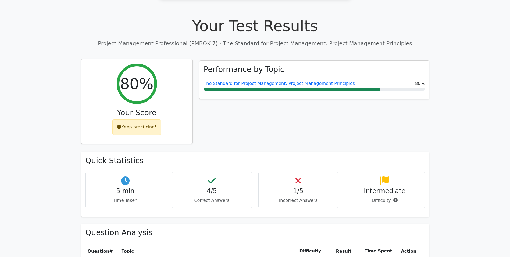
click at [142, 119] on div "Keep practicing!" at bounding box center [136, 127] width 49 height 16
click at [121, 125] on icon at bounding box center [119, 127] width 4 height 4
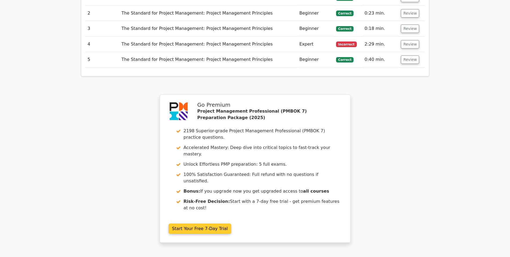
scroll to position [495, 0]
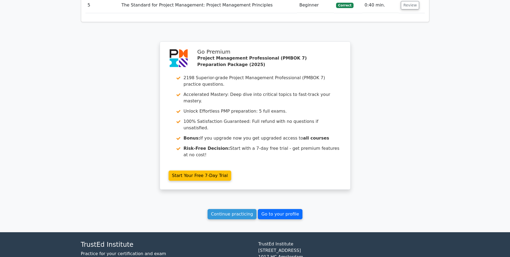
click at [278, 209] on link "Go to your profile" at bounding box center [280, 214] width 45 height 10
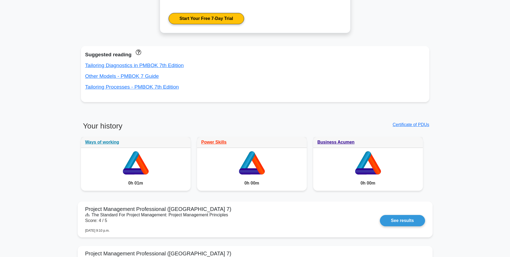
scroll to position [366, 0]
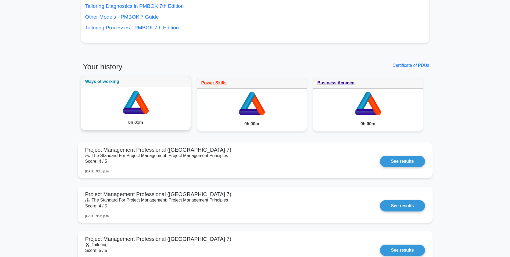
click at [106, 82] on link "Ways of working" at bounding box center [102, 81] width 34 height 5
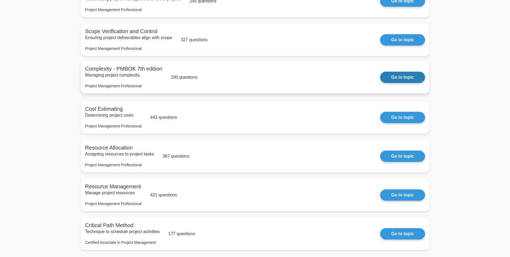
scroll to position [1209, 0]
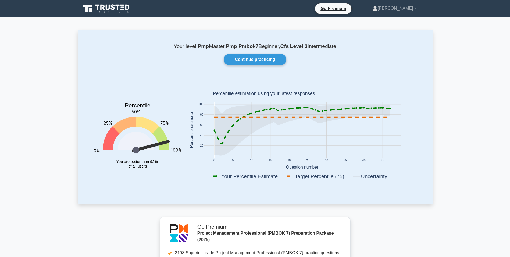
drag, startPoint x: 136, startPoint y: 150, endPoint x: 136, endPoint y: 145, distance: 4.6
click at [136, 145] on icon "Percentile You are better than 92% of all users" at bounding box center [138, 131] width 88 height 106
drag, startPoint x: 347, startPoint y: 110, endPoint x: 347, endPoint y: 115, distance: 5.7
click at [347, 115] on icon at bounding box center [302, 129] width 176 height 51
click at [271, 59] on link "Continue practicing" at bounding box center [255, 59] width 62 height 11
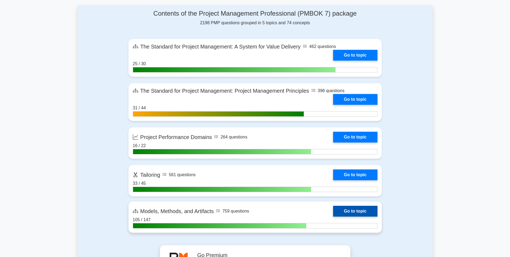
scroll to position [350, 0]
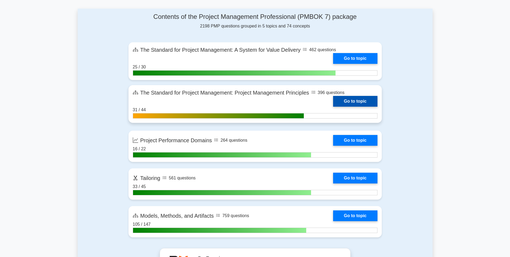
click at [348, 101] on link "Go to topic" at bounding box center [355, 101] width 44 height 11
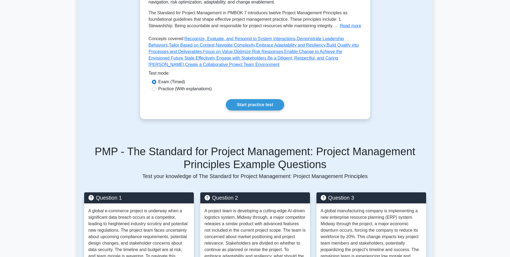
scroll to position [161, 0]
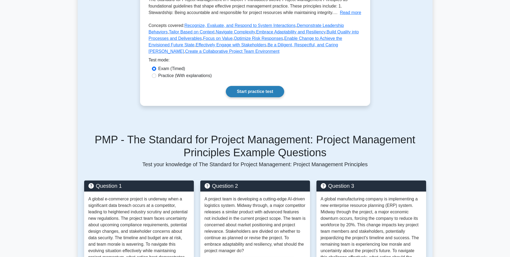
click at [243, 91] on link "Start practice test" at bounding box center [255, 91] width 58 height 11
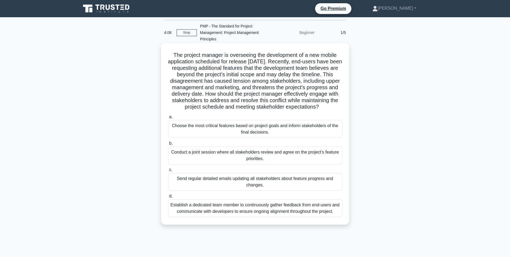
click at [252, 160] on div "Conduct a joint session where all stakeholders review and agree on the project’…" at bounding box center [255, 155] width 174 height 18
click at [168, 145] on input "b. Conduct a joint session where all stakeholders review and agree on the proje…" at bounding box center [168, 143] width 0 height 3
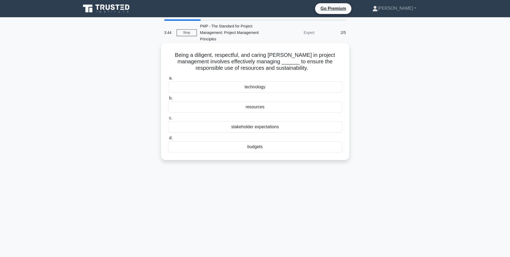
click at [252, 107] on div "resources" at bounding box center [255, 106] width 174 height 11
click at [168, 100] on input "b. resources" at bounding box center [168, 97] width 0 height 3
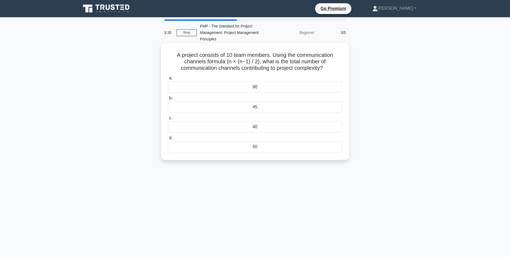
click at [255, 107] on div "45" at bounding box center [255, 106] width 174 height 11
click at [168, 100] on input "b. 45" at bounding box center [168, 97] width 0 height 3
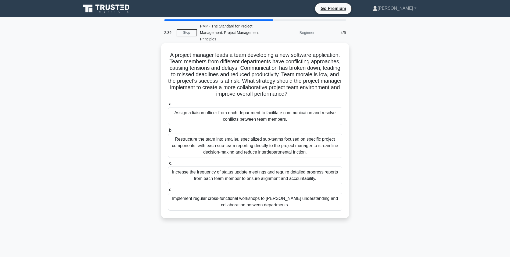
click at [270, 203] on div "Implement regular cross-functional workshops to [PERSON_NAME] understanding and…" at bounding box center [255, 202] width 174 height 18
click at [168, 191] on input "d. Implement regular cross-functional workshops to [PERSON_NAME] understanding …" at bounding box center [168, 189] width 0 height 3
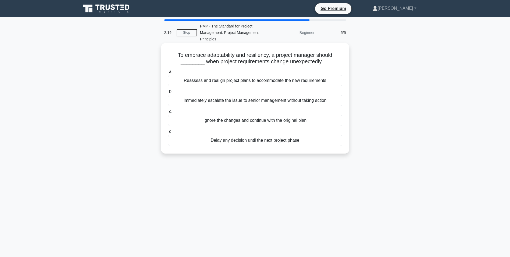
click at [247, 82] on div "Reassess and realign project plans to accommodate the new requirements" at bounding box center [255, 80] width 174 height 11
click at [168, 73] on input "a. Reassess and realign project plans to accommodate the new requirements" at bounding box center [168, 71] width 0 height 3
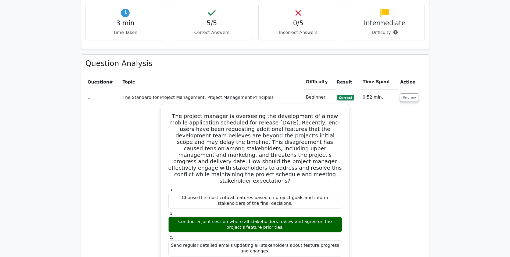
scroll to position [404, 0]
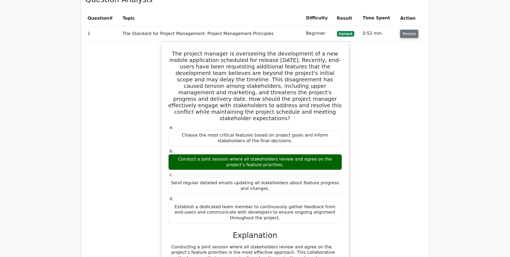
click at [405, 30] on button "Review" at bounding box center [409, 34] width 18 height 8
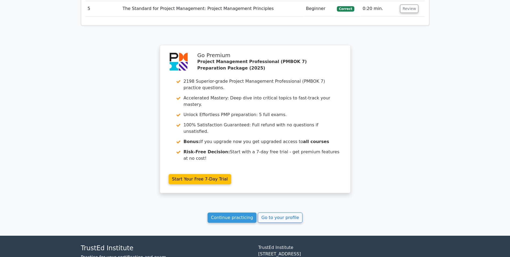
scroll to position [495, 0]
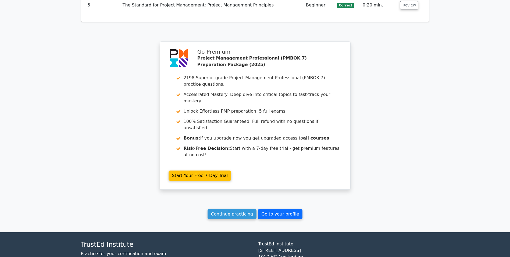
click at [280, 209] on link "Go to your profile" at bounding box center [280, 214] width 45 height 10
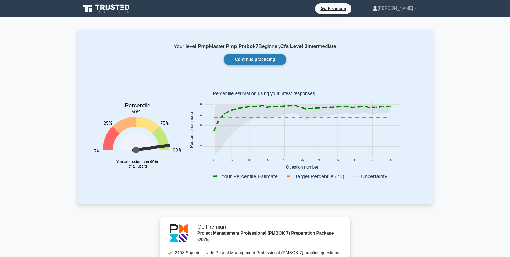
click at [253, 61] on link "Continue practicing" at bounding box center [255, 59] width 62 height 11
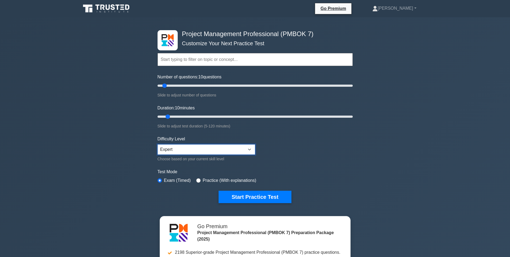
click at [246, 149] on select "Beginner Intermediate Expert" at bounding box center [207, 149] width 98 height 10
click at [158, 144] on select "Beginner Intermediate Expert" at bounding box center [207, 149] width 98 height 10
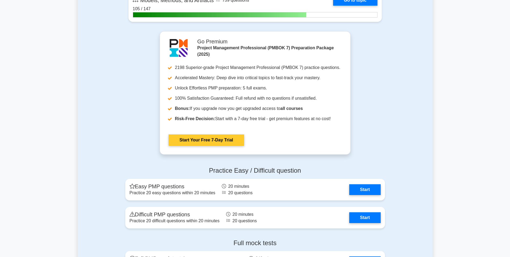
scroll to position [592, 0]
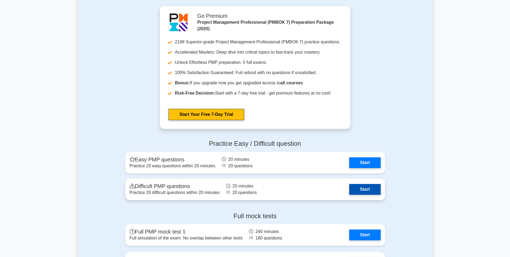
click at [360, 189] on link "Start" at bounding box center [365, 189] width 31 height 11
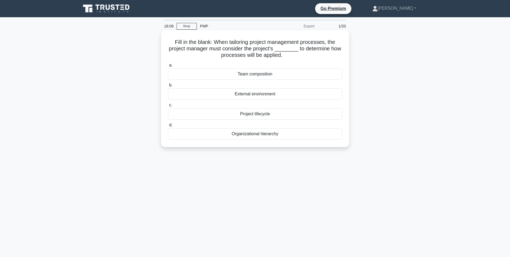
click at [262, 94] on div "External environment" at bounding box center [255, 93] width 174 height 11
click at [168, 87] on input "b. External environment" at bounding box center [168, 84] width 0 height 3
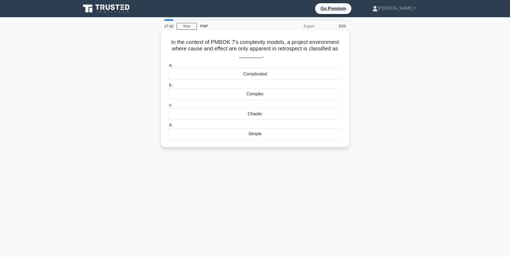
click at [255, 95] on div "Complex" at bounding box center [255, 93] width 174 height 11
click at [168, 87] on input "b. Complex" at bounding box center [168, 84] width 0 height 3
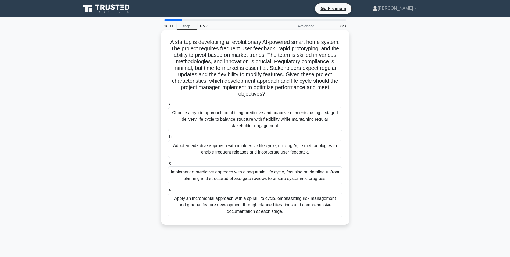
click at [197, 118] on div "Choose a hybrid approach combining predictive and adaptive elements, using a st…" at bounding box center [255, 119] width 174 height 24
click at [168, 106] on input "a. Choose a hybrid approach combining predictive and adaptive elements, using a…" at bounding box center [168, 103] width 0 height 3
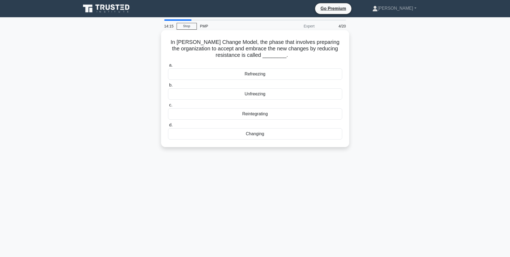
click at [267, 94] on div "Unfreezing" at bounding box center [255, 93] width 174 height 11
click at [168, 87] on input "b. Unfreezing" at bounding box center [168, 84] width 0 height 3
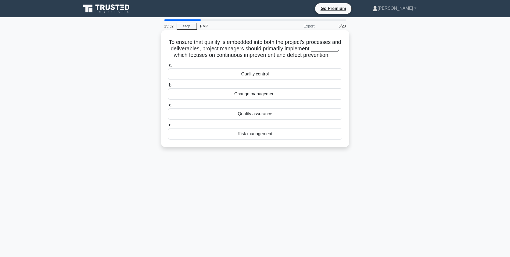
click at [266, 80] on div "Quality control" at bounding box center [255, 73] width 174 height 11
click at [168, 67] on input "a. Quality control" at bounding box center [168, 65] width 0 height 3
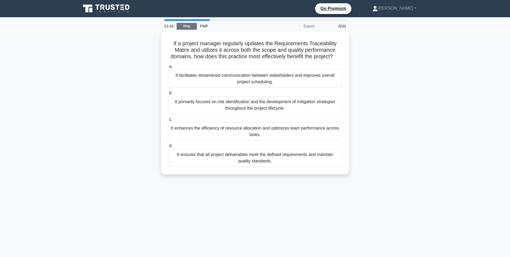
click at [191, 26] on link "Stop" at bounding box center [187, 26] width 20 height 7
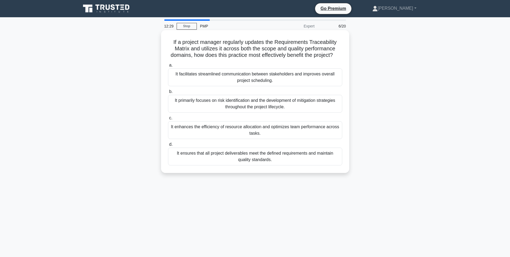
click at [260, 164] on div "It ensures that all project deliverables meet the defined requirements and main…" at bounding box center [255, 156] width 174 height 18
click at [168, 146] on input "d. It ensures that all project deliverables meet the defined requirements and m…" at bounding box center [168, 144] width 0 height 3
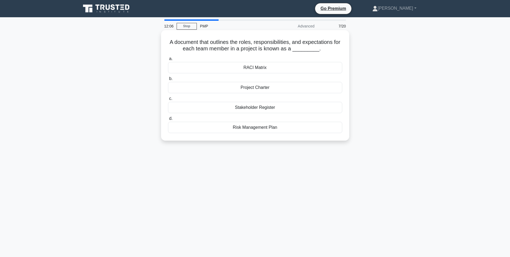
click at [264, 69] on div "RACI Matrix" at bounding box center [255, 67] width 174 height 11
click at [168, 61] on input "a. RACI Matrix" at bounding box center [168, 58] width 0 height 3
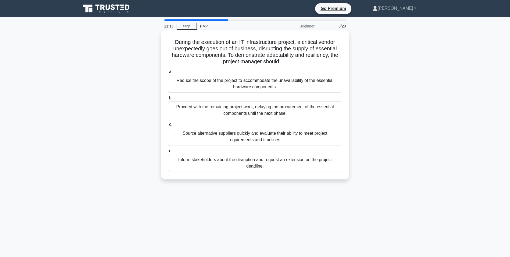
click at [271, 138] on div "Source alternative suppliers quickly and evaluate their ability to meet project…" at bounding box center [255, 137] width 174 height 18
click at [168, 126] on input "c. Source alternative suppliers quickly and evaluate their ability to meet proj…" at bounding box center [168, 124] width 0 height 3
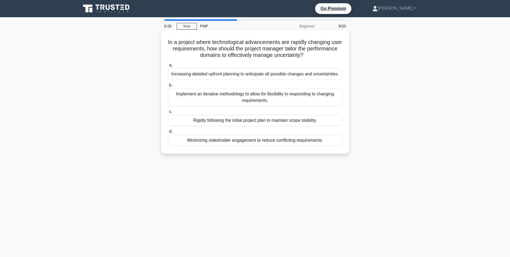
click at [281, 100] on div "Implement an iterative methodology to allow for flexibility in responding to ch…" at bounding box center [255, 97] width 174 height 18
click at [168, 87] on input "b. Implement an iterative methodology to allow for flexibility in responding to…" at bounding box center [168, 84] width 0 height 3
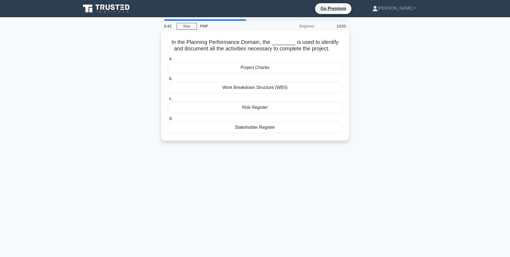
click at [285, 89] on div "Work Breakdown Structure (WBS)" at bounding box center [255, 87] width 174 height 11
click at [168, 80] on input "b. Work Breakdown Structure (WBS)" at bounding box center [168, 78] width 0 height 3
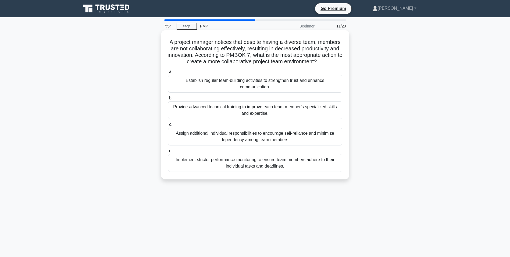
click at [255, 84] on div "Establish regular team-building activities to strengthen trust and enhance comm…" at bounding box center [255, 84] width 174 height 18
click at [168, 73] on input "a. Establish regular team-building activities to strengthen trust and enhance c…" at bounding box center [168, 71] width 0 height 3
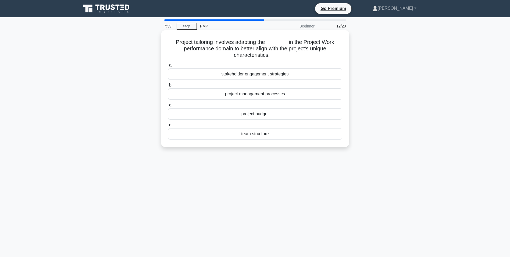
click at [258, 96] on div "project management processes" at bounding box center [255, 93] width 174 height 11
click at [168, 87] on input "b. project management processes" at bounding box center [168, 84] width 0 height 3
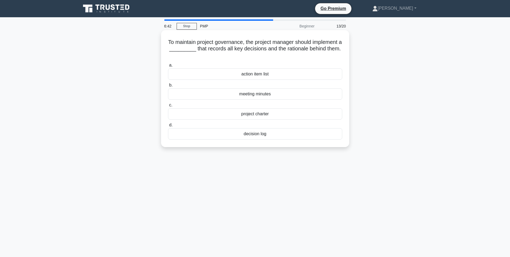
click at [286, 133] on div "decision log" at bounding box center [255, 133] width 174 height 11
click at [168, 127] on input "d. decision log" at bounding box center [168, 124] width 0 height 3
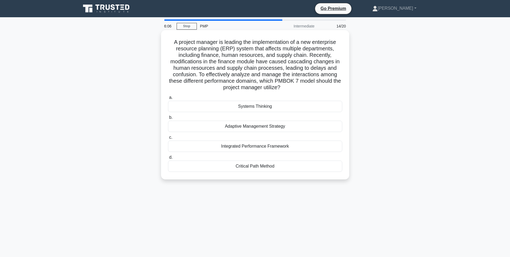
click at [262, 107] on div "Systems Thinking" at bounding box center [255, 106] width 174 height 11
click at [168, 99] on input "a. Systems Thinking" at bounding box center [168, 97] width 0 height 3
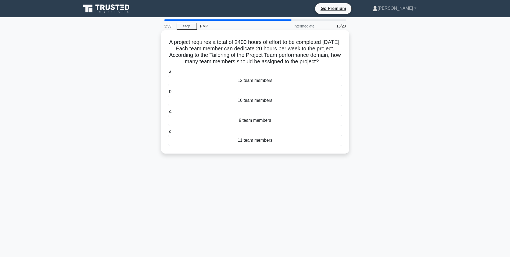
click at [242, 106] on div "10 team members" at bounding box center [255, 100] width 174 height 11
click at [168, 93] on input "b. 10 team members" at bounding box center [168, 91] width 0 height 3
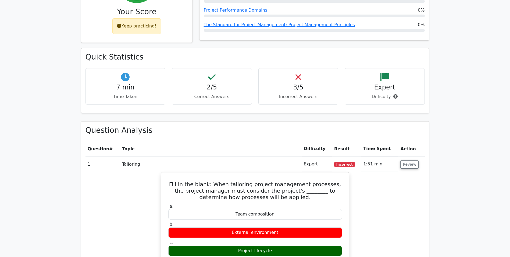
scroll to position [377, 0]
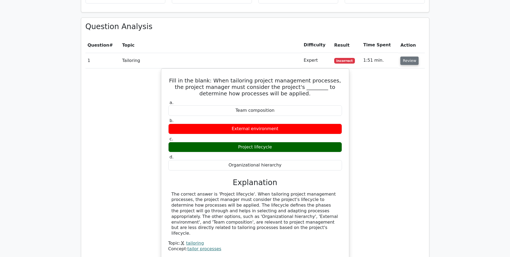
click at [411, 57] on button "Review" at bounding box center [410, 61] width 18 height 8
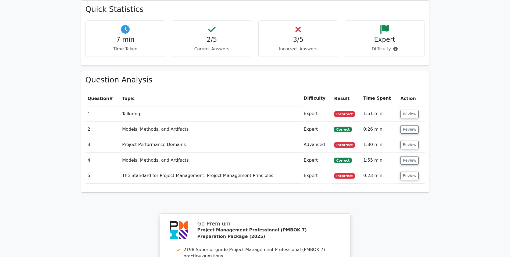
scroll to position [323, 0]
click at [405, 110] on button "Review" at bounding box center [410, 114] width 18 height 8
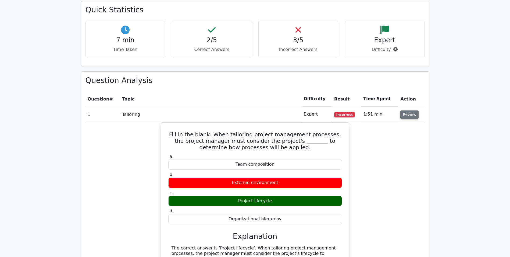
click at [404, 110] on button "Review" at bounding box center [410, 114] width 18 height 8
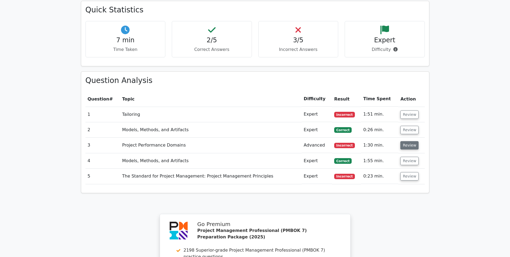
click at [405, 141] on button "Review" at bounding box center [410, 145] width 18 height 8
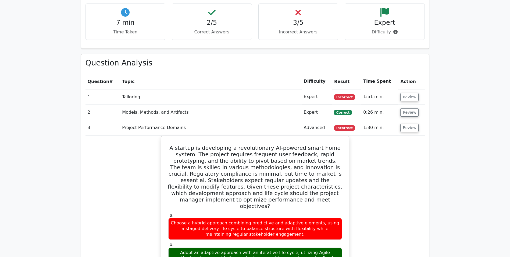
scroll to position [350, 0]
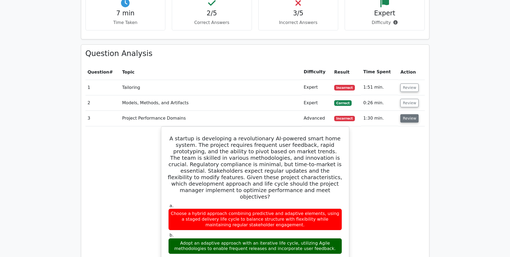
click at [406, 114] on button "Review" at bounding box center [410, 118] width 18 height 8
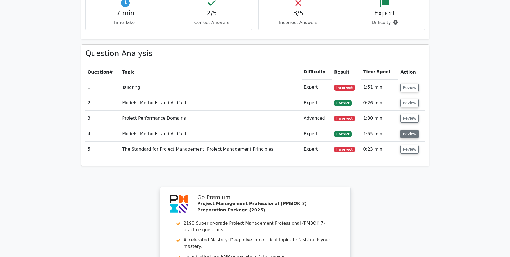
click at [407, 130] on button "Review" at bounding box center [410, 134] width 18 height 8
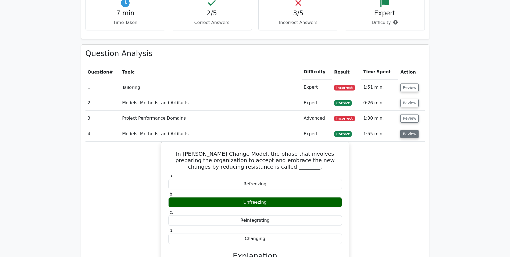
click at [407, 130] on button "Review" at bounding box center [410, 134] width 18 height 8
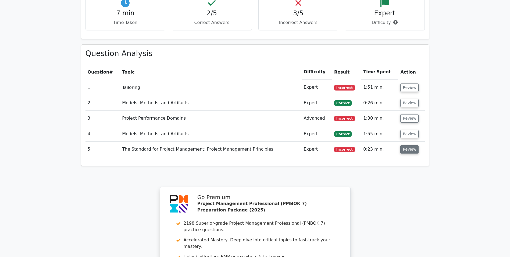
click at [407, 145] on button "Review" at bounding box center [410, 149] width 18 height 8
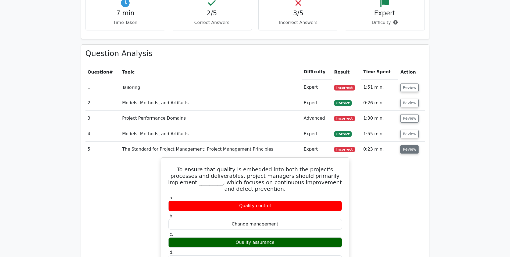
click at [407, 145] on button "Review" at bounding box center [410, 149] width 18 height 8
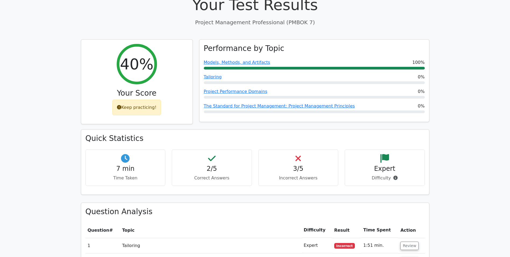
scroll to position [188, 0]
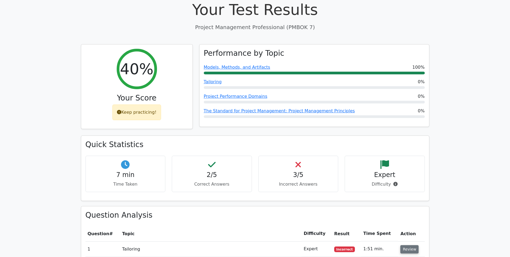
click at [405, 245] on button "Review" at bounding box center [410, 249] width 18 height 8
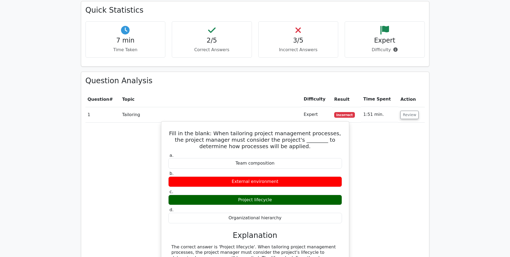
scroll to position [323, 0]
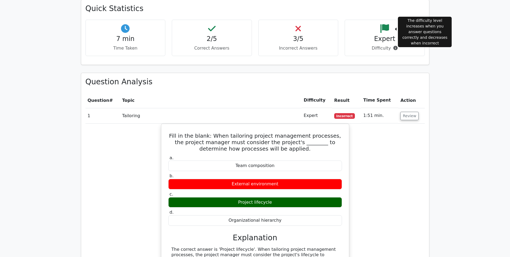
click at [394, 46] on icon at bounding box center [396, 48] width 4 height 4
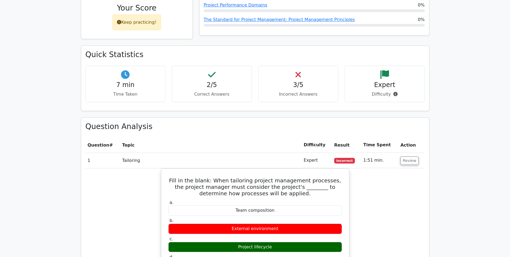
scroll to position [188, 0]
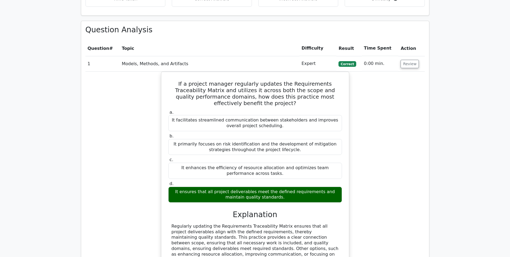
scroll to position [323, 0]
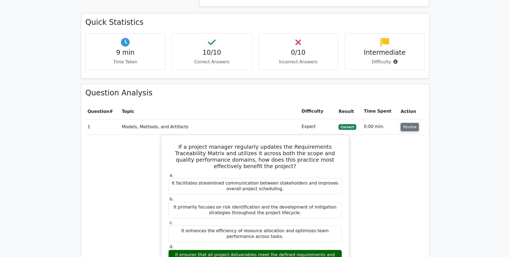
click at [409, 123] on button "Review" at bounding box center [410, 127] width 18 height 8
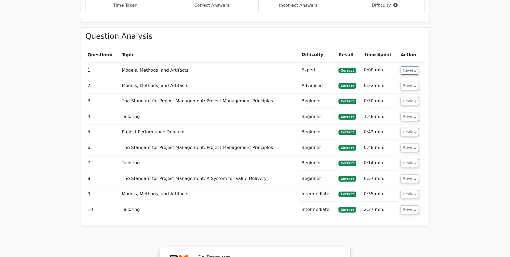
scroll to position [370, 0]
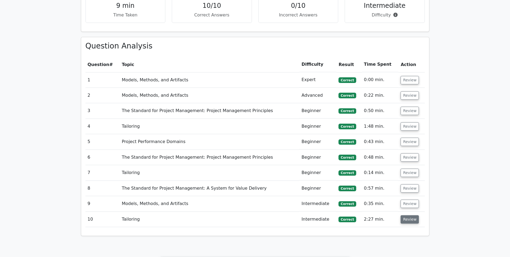
click at [406, 215] on button "Review" at bounding box center [410, 219] width 18 height 8
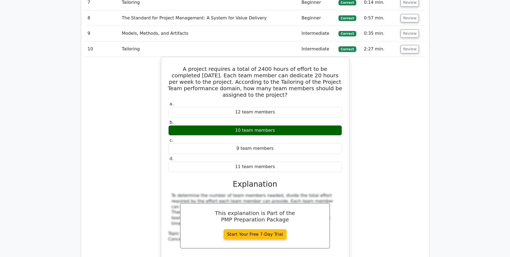
scroll to position [531, 0]
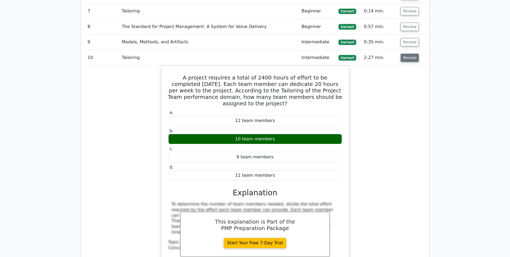
click at [410, 54] on button "Review" at bounding box center [410, 58] width 18 height 8
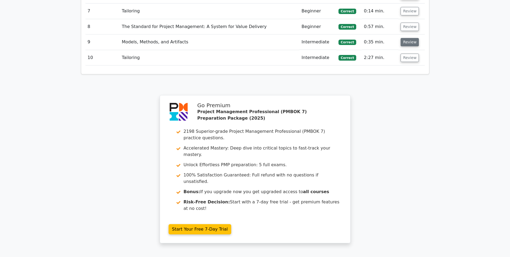
click at [407, 38] on button "Review" at bounding box center [410, 42] width 18 height 8
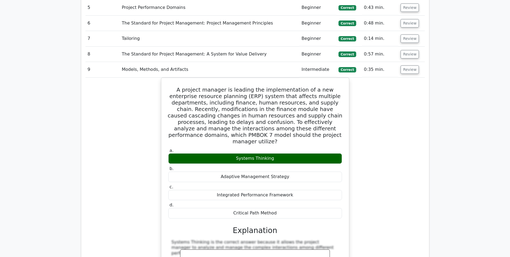
scroll to position [450, 0]
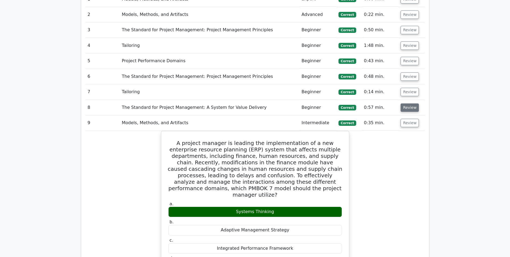
click at [407, 103] on button "Review" at bounding box center [410, 107] width 18 height 8
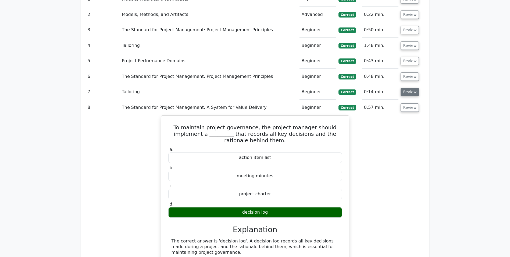
click at [408, 88] on button "Review" at bounding box center [410, 92] width 18 height 8
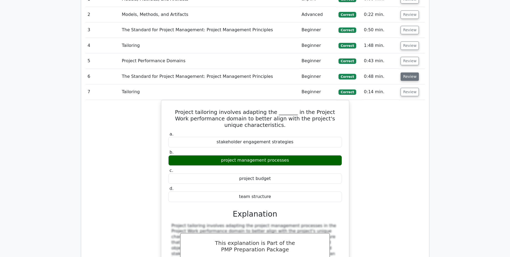
click at [409, 72] on button "Review" at bounding box center [410, 76] width 18 height 8
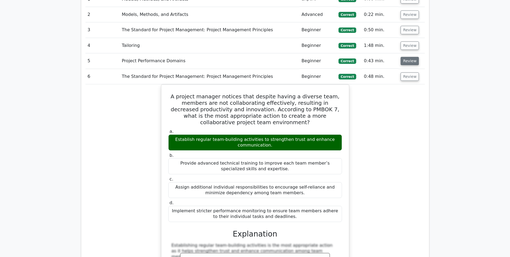
click at [411, 57] on button "Review" at bounding box center [410, 61] width 18 height 8
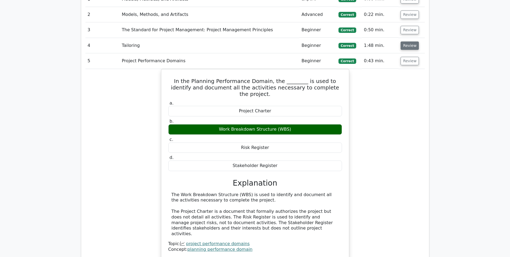
click at [409, 41] on button "Review" at bounding box center [410, 45] width 18 height 8
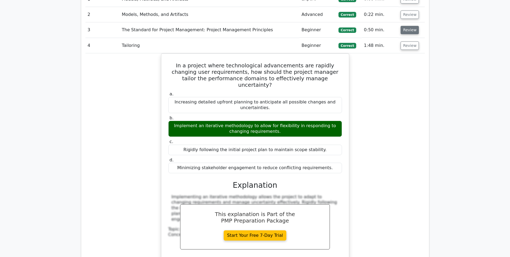
click at [408, 26] on button "Review" at bounding box center [410, 30] width 18 height 8
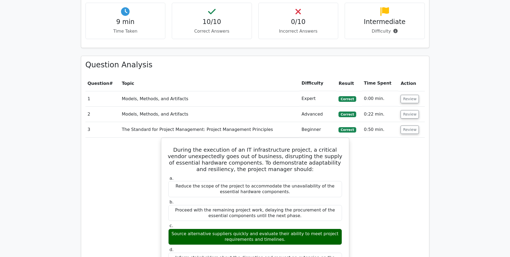
scroll to position [289, 0]
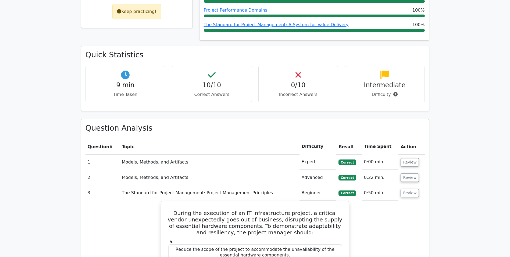
click at [140, 81] on h4 "9 min" at bounding box center [125, 85] width 71 height 8
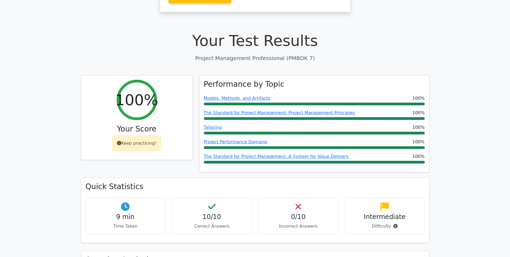
scroll to position [154, 0]
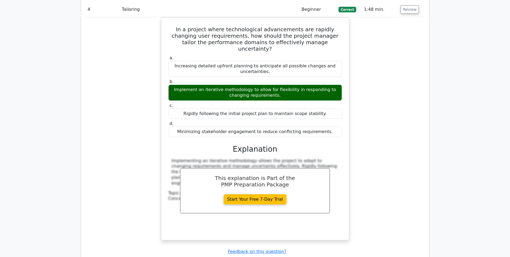
drag, startPoint x: 343, startPoint y: 139, endPoint x: 357, endPoint y: 177, distance: 39.7
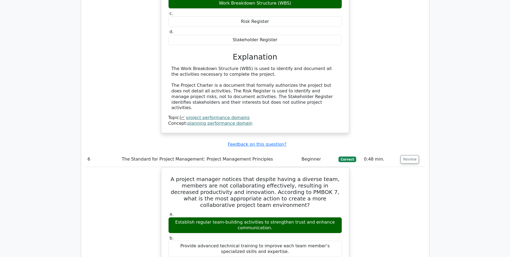
drag, startPoint x: 378, startPoint y: 140, endPoint x: 380, endPoint y: 178, distance: 38.0
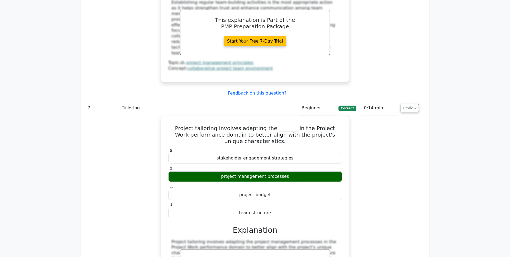
drag, startPoint x: 377, startPoint y: 152, endPoint x: 375, endPoint y: 197, distance: 45.8
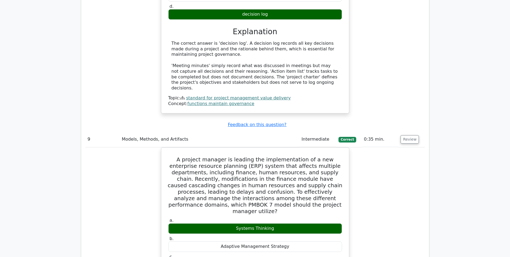
drag, startPoint x: 383, startPoint y: 159, endPoint x: 376, endPoint y: 212, distance: 53.4
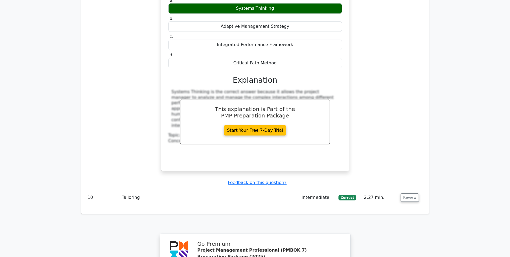
drag, startPoint x: 377, startPoint y: 207, endPoint x: 374, endPoint y: 244, distance: 37.2
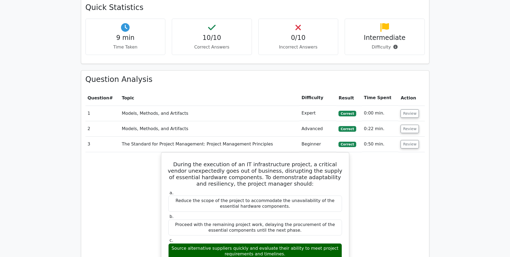
scroll to position [0, 0]
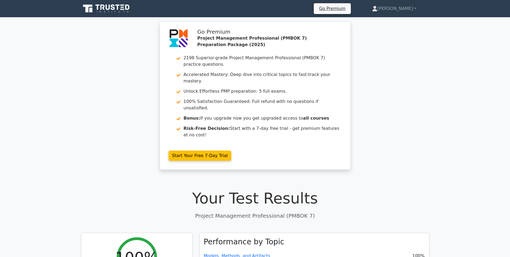
drag, startPoint x: 374, startPoint y: 244, endPoint x: 399, endPoint y: 41, distance: 204.1
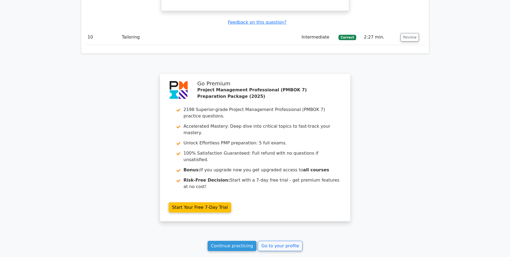
drag, startPoint x: 400, startPoint y: 68, endPoint x: 402, endPoint y: 248, distance: 180.6
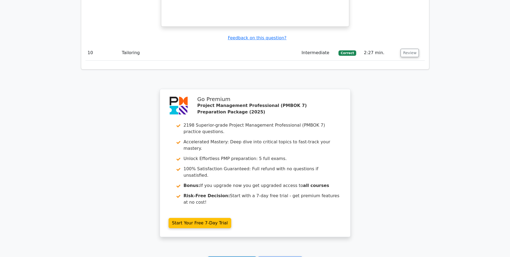
drag, startPoint x: 404, startPoint y: 191, endPoint x: 403, endPoint y: 186, distance: 5.1
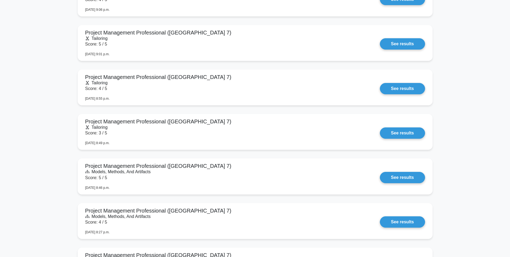
scroll to position [700, 0]
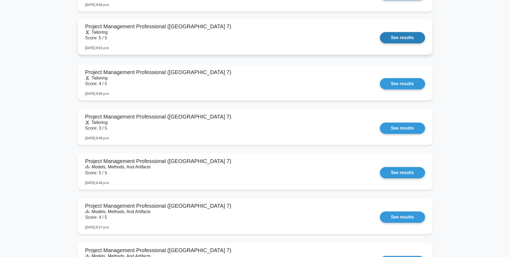
drag, startPoint x: 288, startPoint y: 102, endPoint x: 290, endPoint y: 40, distance: 61.4
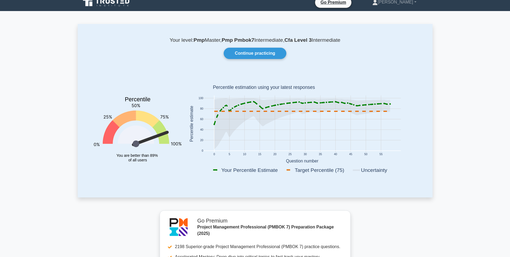
scroll to position [0, 0]
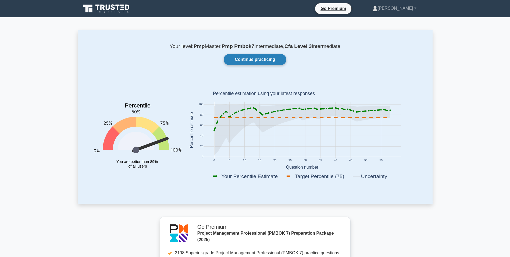
click at [269, 61] on link "Continue practicing" at bounding box center [255, 59] width 62 height 11
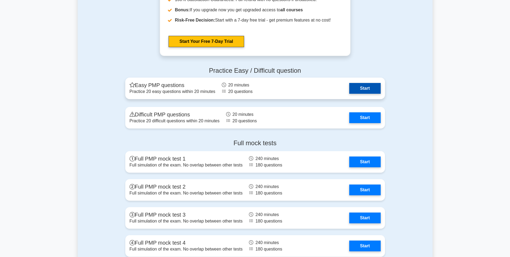
scroll to position [673, 0]
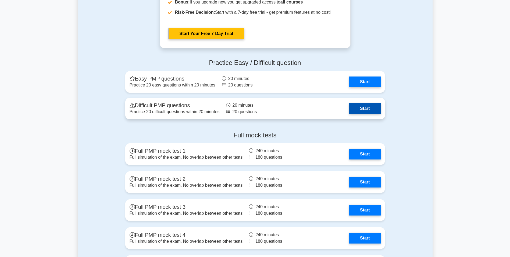
click at [359, 107] on link "Start" at bounding box center [365, 108] width 31 height 11
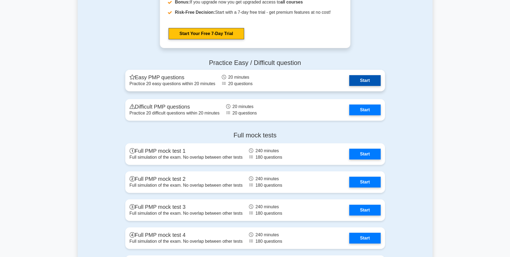
click at [372, 81] on link "Start" at bounding box center [365, 80] width 31 height 11
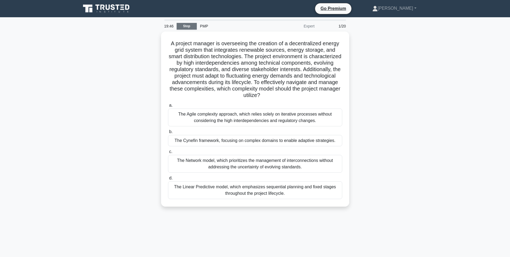
click at [191, 26] on link "Stop" at bounding box center [187, 26] width 20 height 7
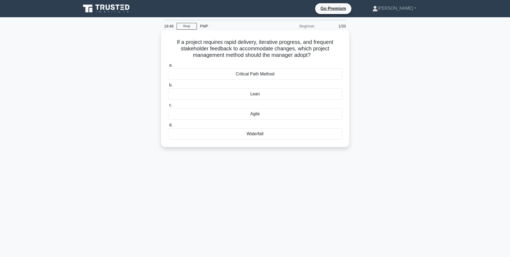
click at [263, 115] on div "Agile" at bounding box center [255, 113] width 174 height 11
click at [168, 107] on input "c. [GEOGRAPHIC_DATA]" at bounding box center [168, 104] width 0 height 3
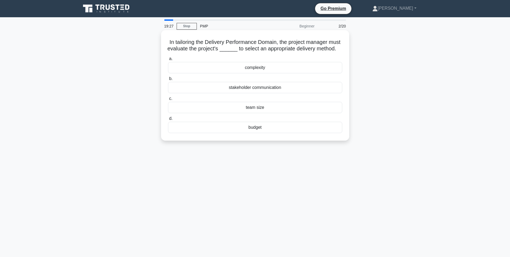
click at [256, 73] on div "complexity" at bounding box center [255, 67] width 174 height 11
click at [168, 61] on input "a. complexity" at bounding box center [168, 58] width 0 height 3
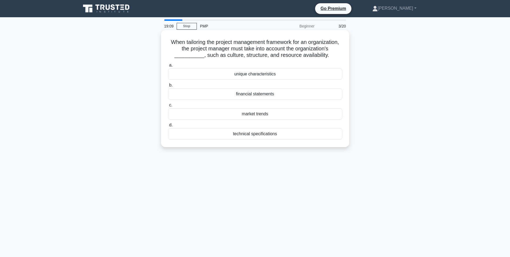
click at [256, 80] on div "unique characteristics" at bounding box center [255, 73] width 174 height 11
click at [168, 67] on input "a. unique characteristics" at bounding box center [168, 65] width 0 height 3
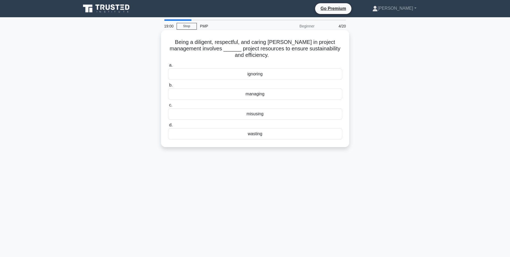
click at [261, 96] on div "managing" at bounding box center [255, 93] width 174 height 11
click at [168, 87] on input "b. managing" at bounding box center [168, 84] width 0 height 3
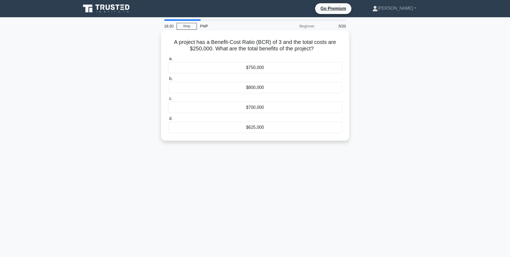
click at [264, 66] on div "$750,000" at bounding box center [255, 67] width 174 height 11
click at [168, 61] on input "a. $750,000" at bounding box center [168, 58] width 0 height 3
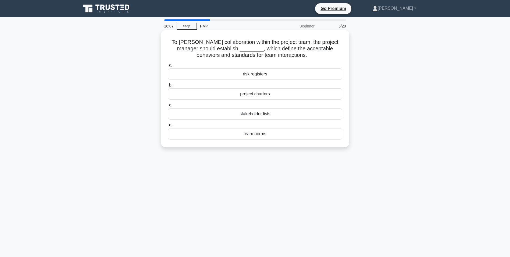
click at [269, 134] on div "team norms" at bounding box center [255, 133] width 174 height 11
click at [168, 127] on input "d. team norms" at bounding box center [168, 124] width 0 height 3
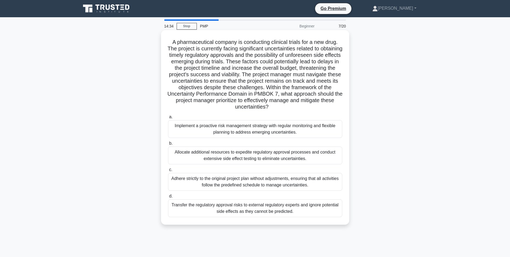
click at [289, 130] on div "Implement a proactive risk management strategy with regular monitoring and flex…" at bounding box center [255, 129] width 174 height 18
click at [168, 119] on input "a. Implement a proactive risk management strategy with regular monitoring and f…" at bounding box center [168, 116] width 0 height 3
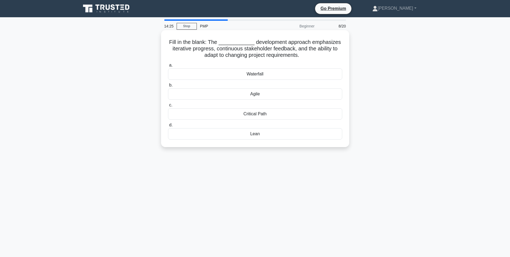
click at [274, 95] on div "Agile" at bounding box center [255, 93] width 174 height 11
click at [168, 87] on input "b. [GEOGRAPHIC_DATA]" at bounding box center [168, 84] width 0 height 3
click at [274, 75] on div "value" at bounding box center [255, 73] width 174 height 11
click at [168, 67] on input "a. value" at bounding box center [168, 65] width 0 height 3
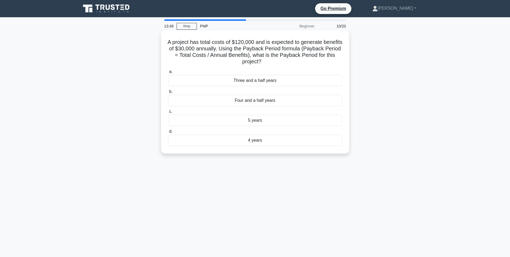
click at [260, 141] on div "4 years" at bounding box center [255, 140] width 174 height 11
click at [168, 133] on input "d. 4 years" at bounding box center [168, 131] width 0 height 3
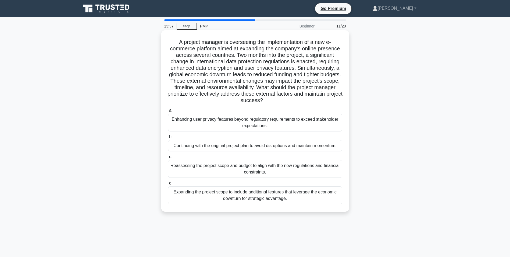
click at [259, 168] on div "Reassessing the project scope and budget to align with the new regulations and …" at bounding box center [255, 169] width 174 height 18
click at [168, 158] on input "c. Reassessing the project scope and budget to align with the new regulations a…" at bounding box center [168, 156] width 0 height 3
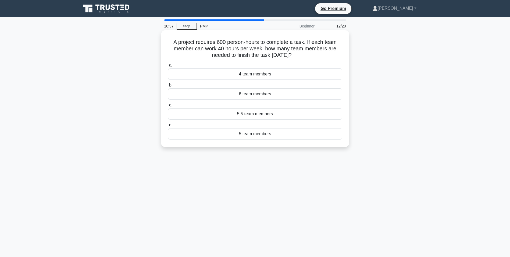
click at [240, 132] on div "5 team members" at bounding box center [255, 133] width 174 height 11
click at [168, 127] on input "d. 5 team members" at bounding box center [168, 124] width 0 height 3
click at [297, 116] on div "competencies" at bounding box center [255, 113] width 174 height 11
click at [168, 107] on input "c. competencies" at bounding box center [168, 104] width 0 height 3
click at [260, 90] on div "Hybrid" at bounding box center [255, 93] width 174 height 11
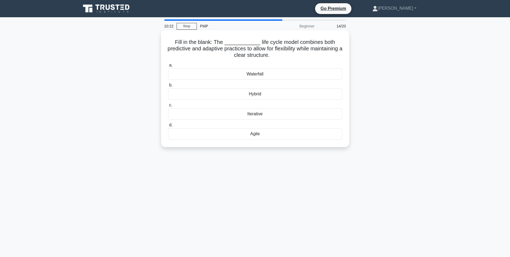
click at [168, 87] on input "b. Hybrid" at bounding box center [168, 84] width 0 height 3
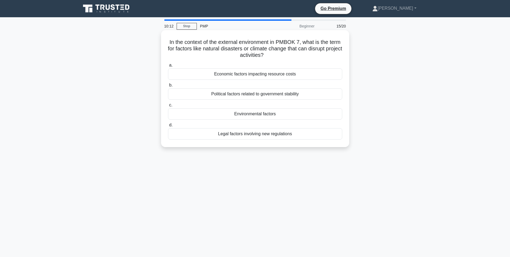
click at [274, 115] on div "Environmental factors" at bounding box center [255, 113] width 174 height 11
click at [168, 107] on input "c. Environmental factors" at bounding box center [168, 104] width 0 height 3
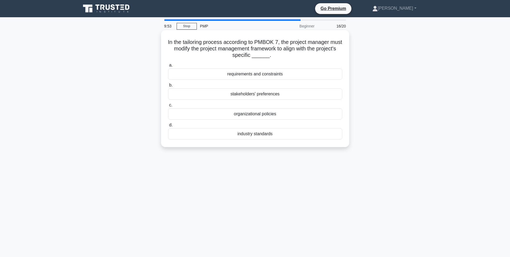
click at [297, 75] on div "requirements and constraints" at bounding box center [255, 73] width 174 height 11
click at [168, 67] on input "a. requirements and constraints" at bounding box center [168, 65] width 0 height 3
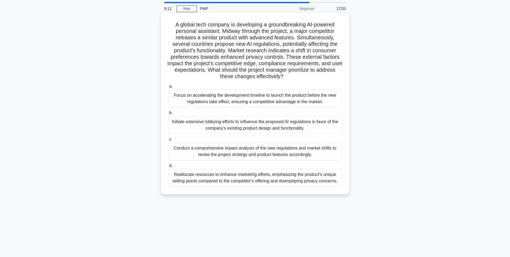
scroll to position [27, 0]
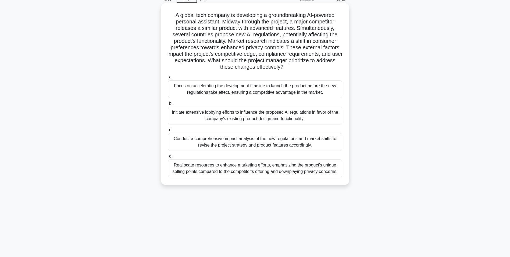
click at [279, 141] on div "Conduct a comprehensive impact analysis of the new regulations and market shift…" at bounding box center [255, 142] width 174 height 18
click at [168, 132] on input "c. Conduct a comprehensive impact analysis of the new regulations and market sh…" at bounding box center [168, 129] width 0 height 3
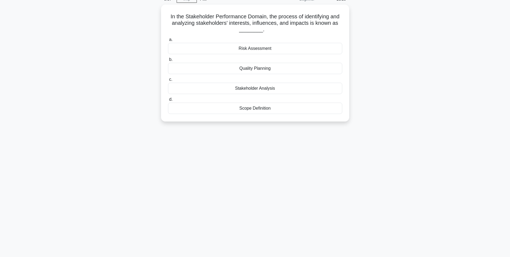
scroll to position [0, 0]
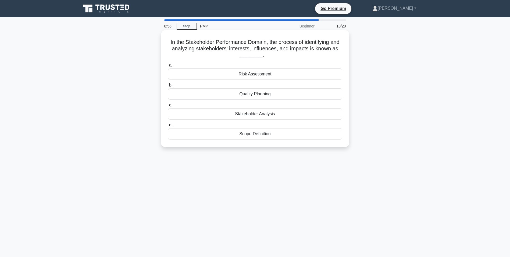
click at [267, 115] on div "Stakeholder Analysis" at bounding box center [255, 113] width 174 height 11
click at [168, 107] on input "c. Stakeholder Analysis" at bounding box center [168, 104] width 0 height 3
click at [271, 75] on div "adjust plans" at bounding box center [255, 73] width 174 height 11
click at [168, 67] on input "a. adjust plans" at bounding box center [168, 65] width 0 height 3
click at [267, 75] on div "Value Delivery System" at bounding box center [255, 73] width 174 height 11
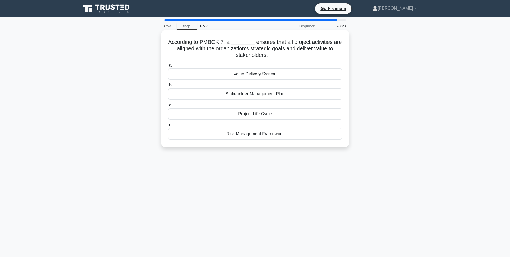
click at [168, 67] on input "a. Value Delivery System" at bounding box center [168, 65] width 0 height 3
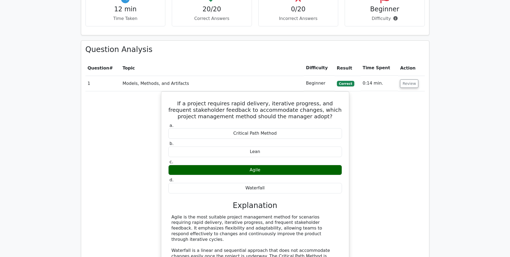
scroll to position [404, 0]
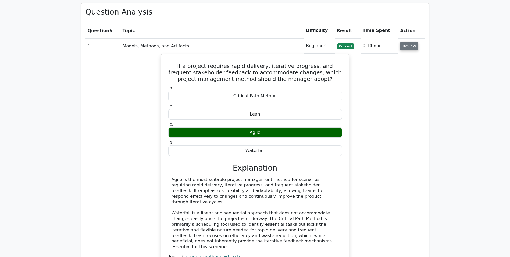
click at [407, 42] on button "Review" at bounding box center [409, 46] width 18 height 8
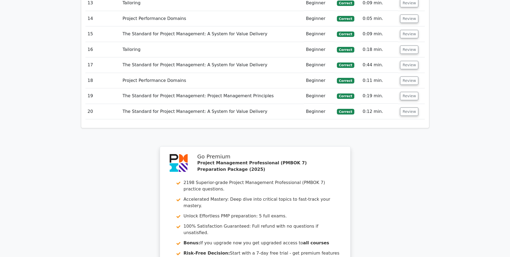
scroll to position [713, 0]
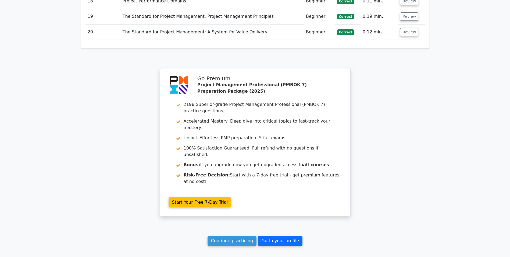
click at [287, 235] on link "Go to your profile" at bounding box center [280, 240] width 45 height 10
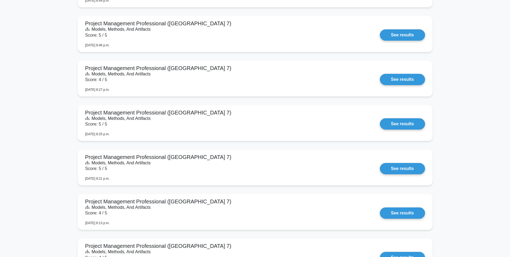
scroll to position [942, 0]
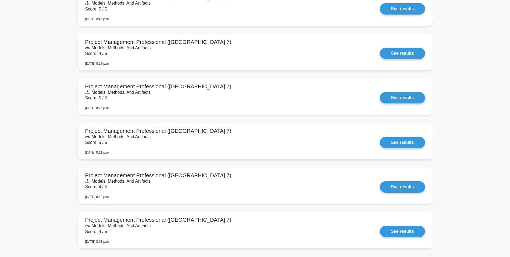
drag, startPoint x: 510, startPoint y: 131, endPoint x: 506, endPoint y: 159, distance: 28.4
click at [506, 159] on main "Your level: Pmp Master, Pmp Pmbok7 Master, Cfa Level 3 Intermediate Continue pr…" at bounding box center [255, 95] width 510 height 2040
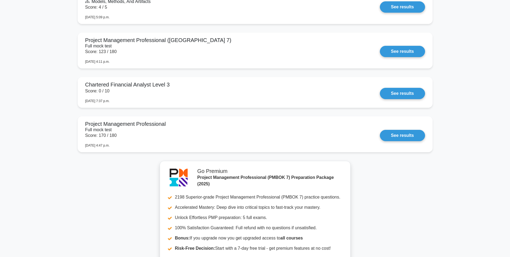
scroll to position [1702, 0]
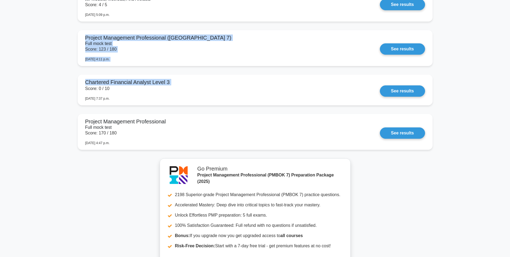
drag, startPoint x: 11, startPoint y: 32, endPoint x: -13, endPoint y: 91, distance: 63.4
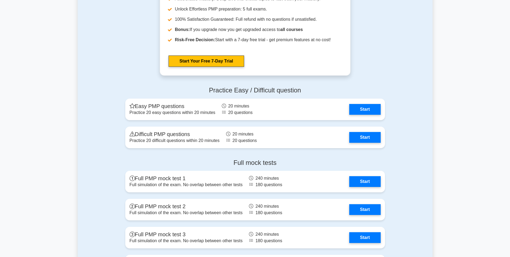
scroll to position [646, 0]
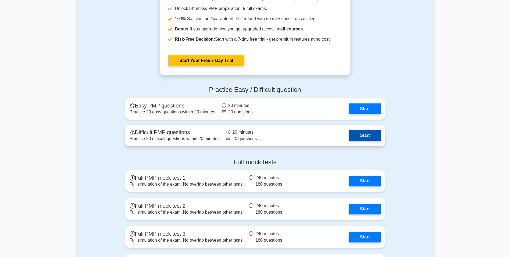
click at [350, 139] on link "Start" at bounding box center [365, 135] width 31 height 11
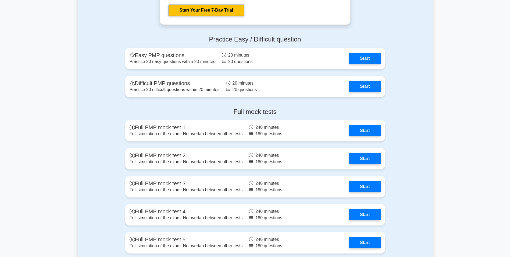
scroll to position [700, 0]
